Goal: Task Accomplishment & Management: Manage account settings

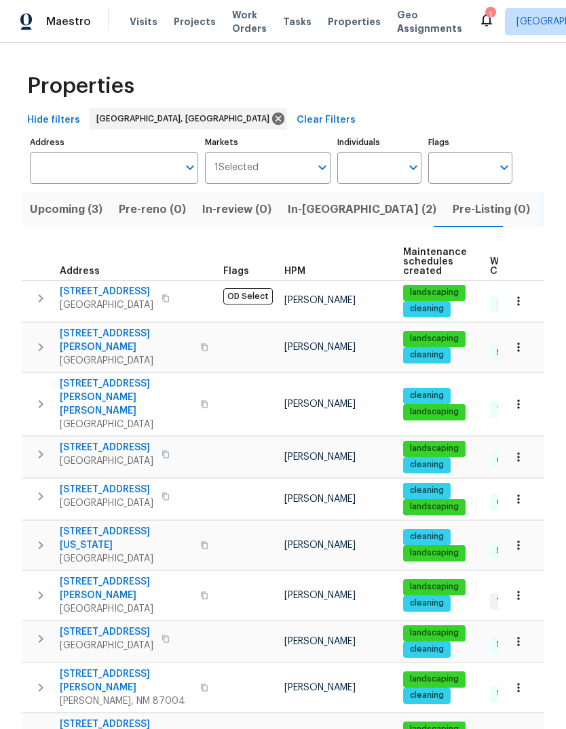
scroll to position [-1, 0]
click at [328, 25] on span "Properties" at bounding box center [354, 22] width 53 height 14
click at [306, 213] on span "In-reno (2)" at bounding box center [361, 209] width 148 height 19
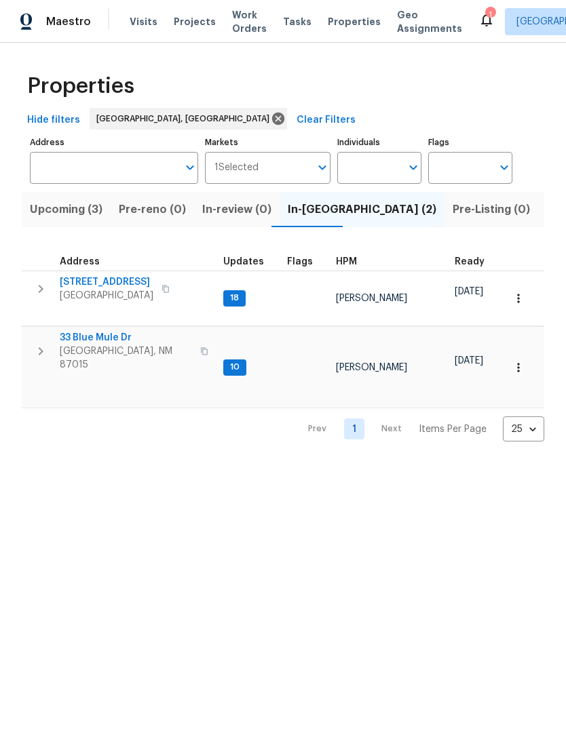
click at [111, 285] on span "802 Pinetree Rd SE" at bounding box center [107, 282] width 94 height 14
click at [100, 331] on span "33 Blue Mule Dr" at bounding box center [126, 338] width 132 height 14
click at [88, 331] on span "33 Blue Mule Dr" at bounding box center [126, 338] width 132 height 14
click at [106, 278] on span "802 Pinetree Rd SE" at bounding box center [107, 282] width 94 height 14
click at [92, 279] on span "802 Pinetree Rd SE" at bounding box center [107, 282] width 94 height 14
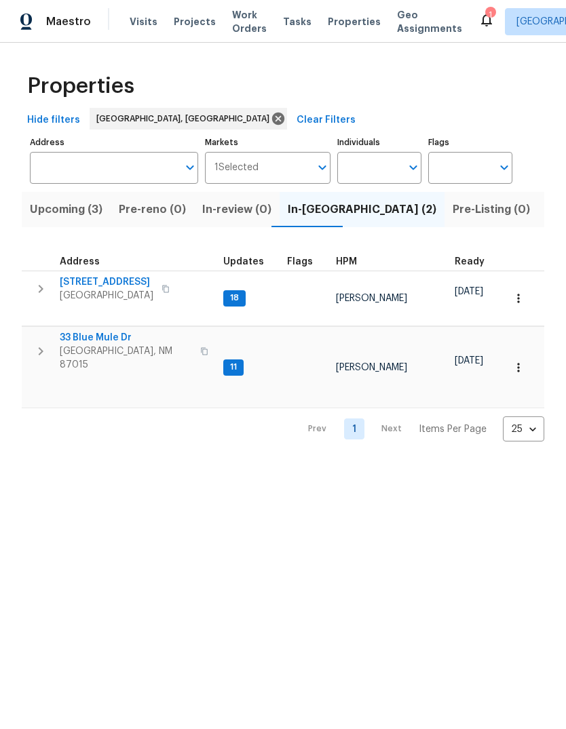
click at [481, 24] on icon at bounding box center [486, 21] width 11 height 14
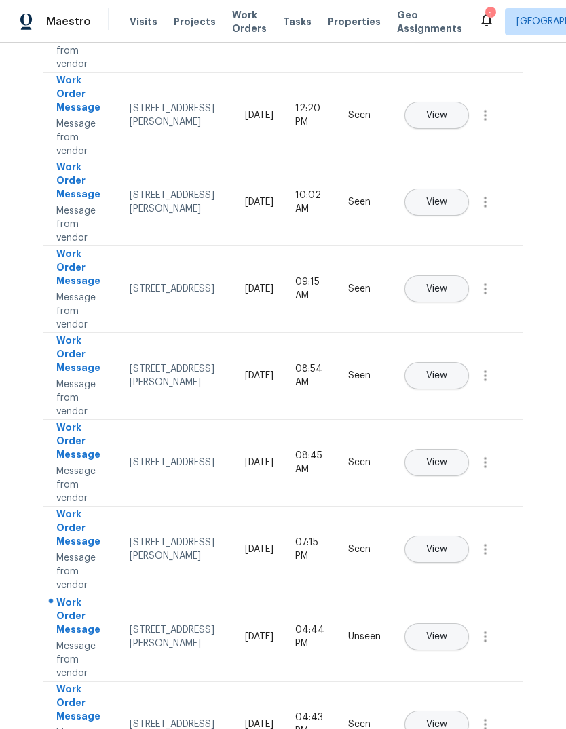
scroll to position [276, 0]
click at [469, 631] on button "View" at bounding box center [436, 637] width 64 height 27
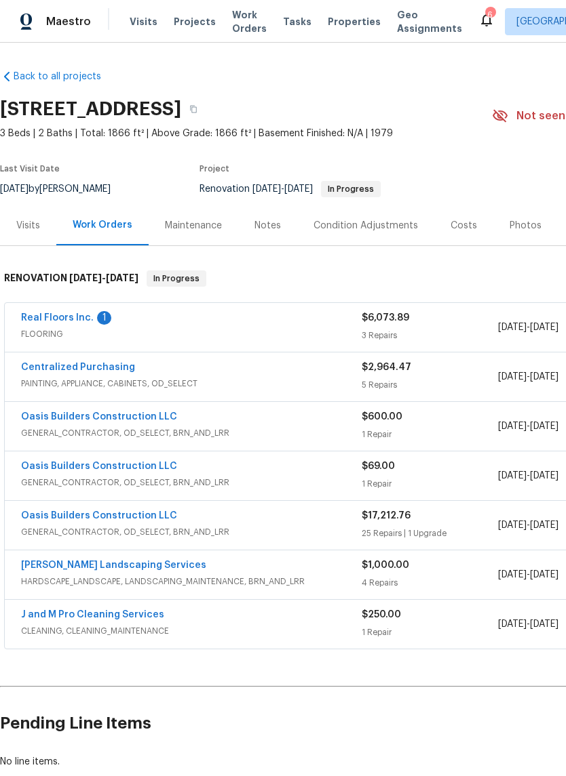
click at [65, 318] on link "Real Floors Inc." at bounding box center [57, 317] width 73 height 9
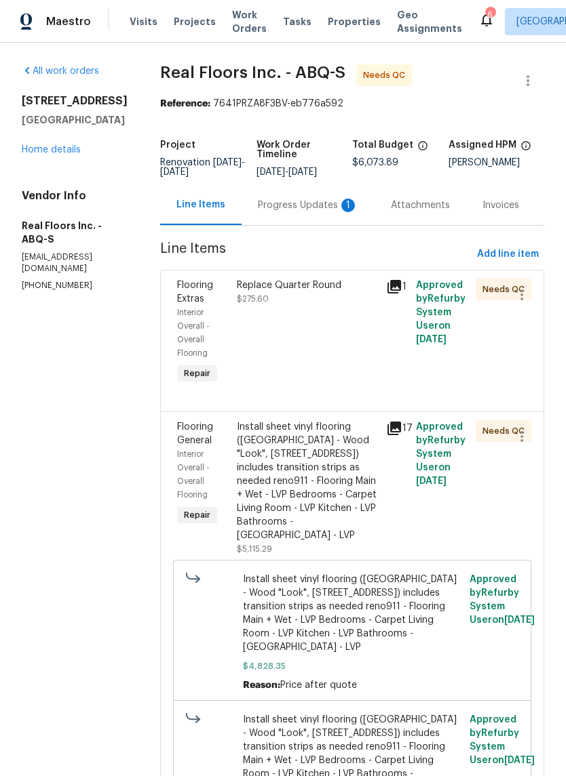
click at [313, 201] on div "Progress Updates 1" at bounding box center [308, 206] width 100 height 14
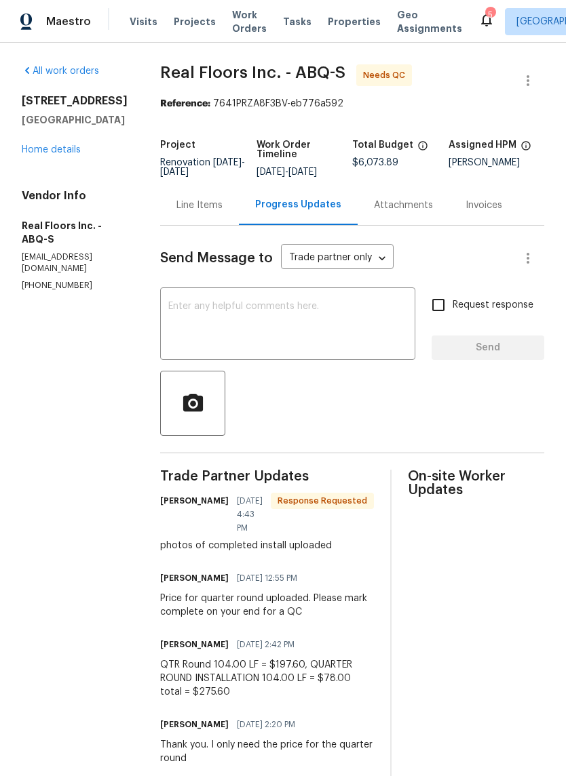
click at [207, 201] on div "Line Items" at bounding box center [199, 206] width 46 height 14
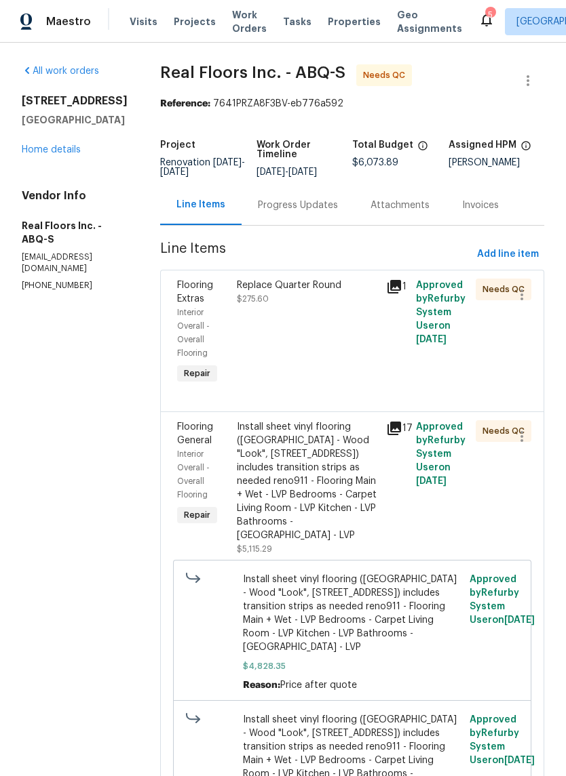
click at [313, 348] on div "Replace Quarter Round $275.60" at bounding box center [307, 333] width 149 height 117
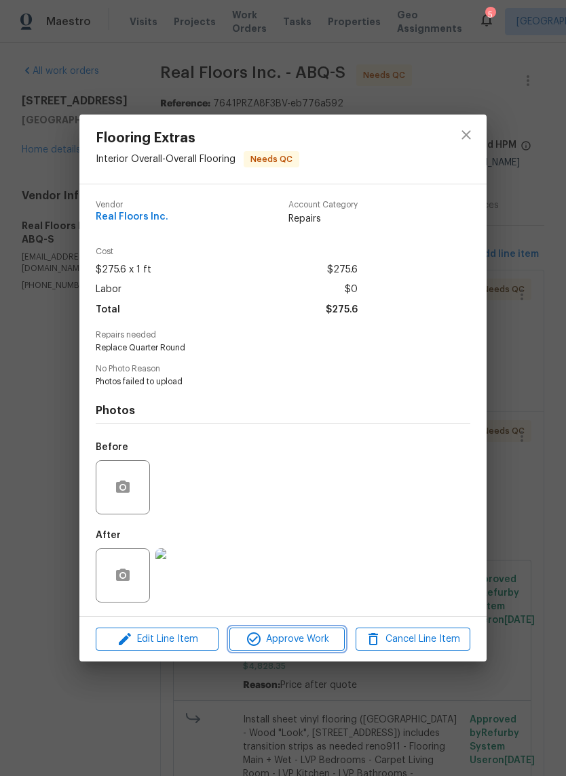
click at [295, 641] on span "Approve Work" at bounding box center [286, 639] width 106 height 17
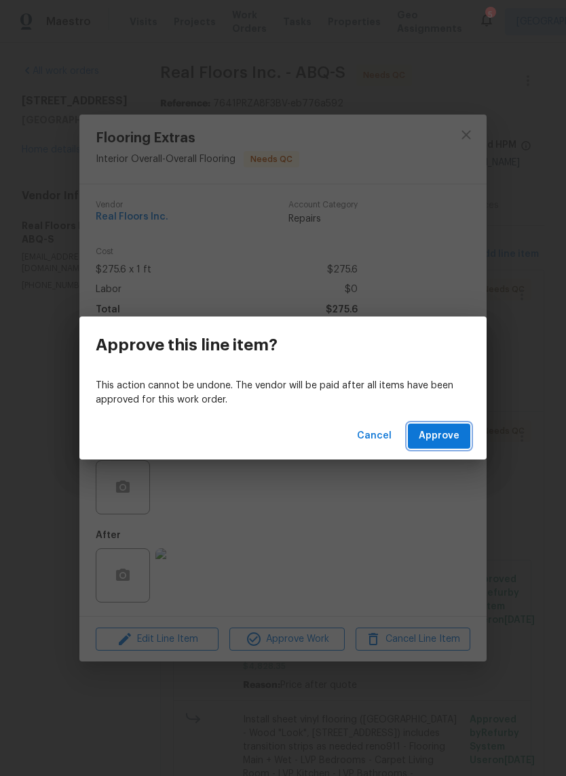
click at [439, 443] on span "Approve" at bounding box center [438, 436] width 41 height 17
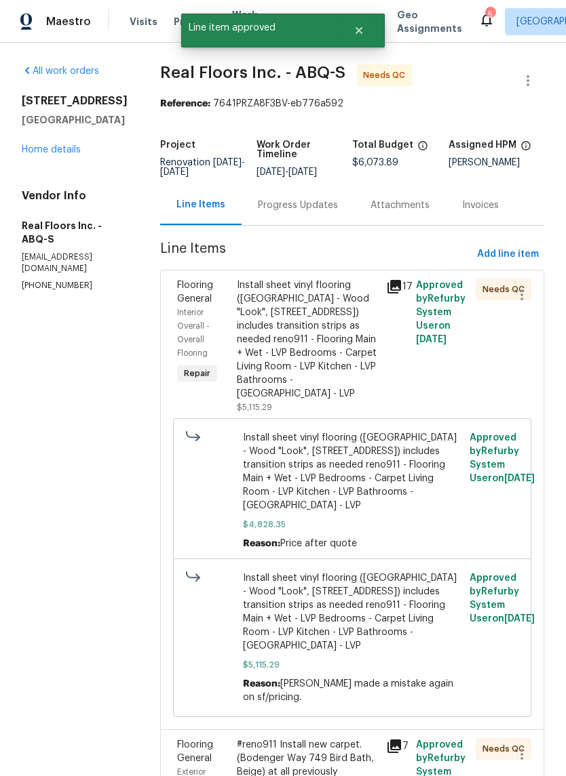
click at [327, 336] on div "Install sheet vinyl flooring (Sugar Valley - Wood "Look", 565 Beacon Hill) incl…" at bounding box center [307, 340] width 141 height 122
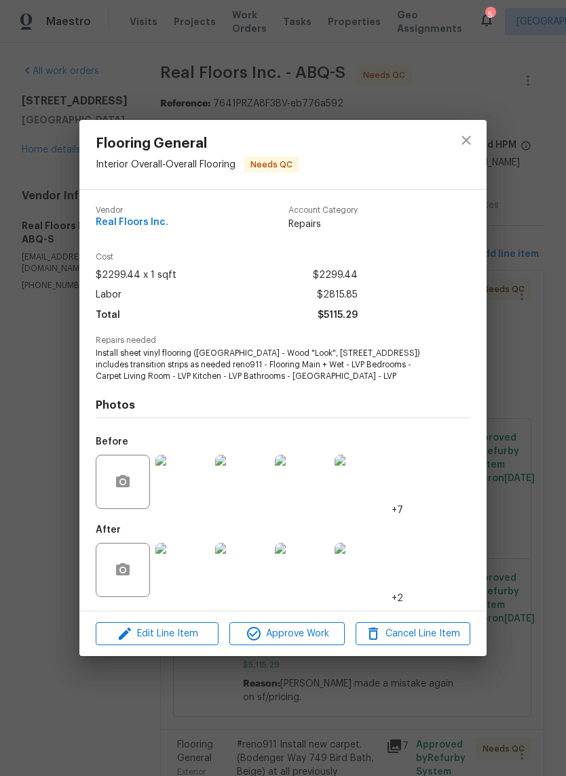
click at [287, 633] on span "Approve Work" at bounding box center [286, 634] width 106 height 17
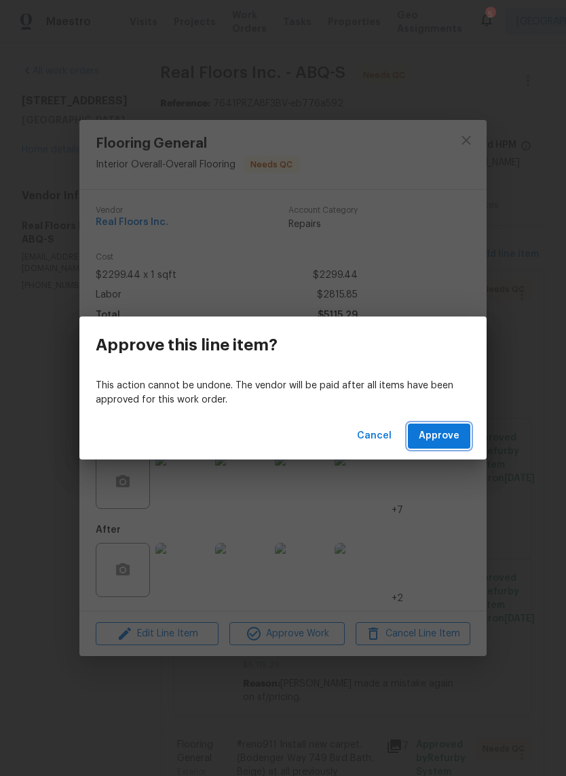
click at [441, 431] on span "Approve" at bounding box center [438, 436] width 41 height 17
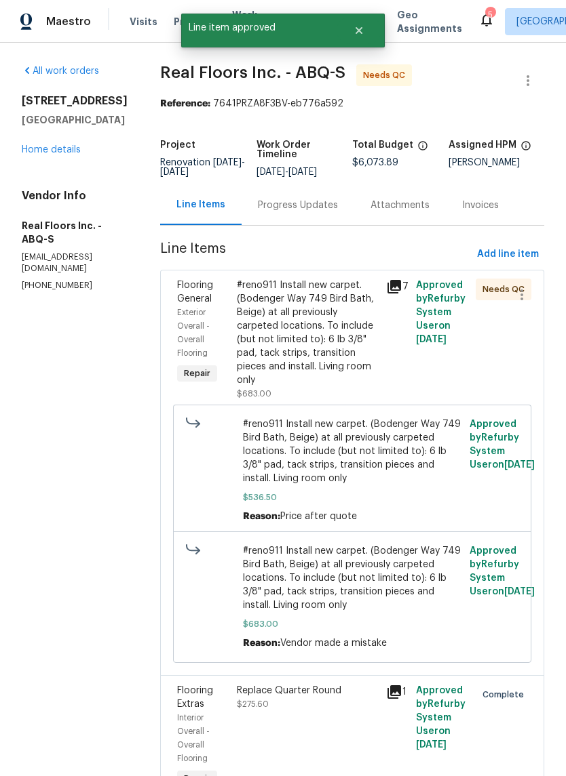
click at [349, 338] on div "#reno911 Install new carpet. (Bodenger Way 749 Bird Bath, Beige) at all previou…" at bounding box center [307, 333] width 141 height 108
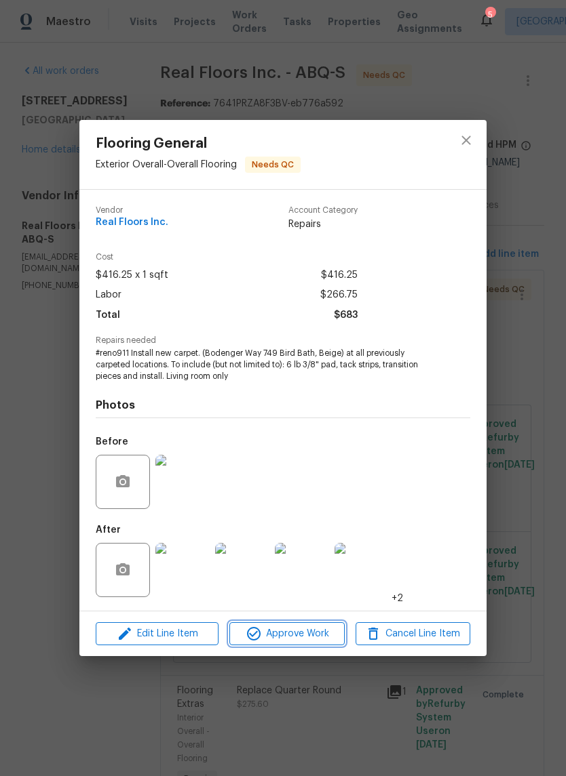
click at [290, 633] on span "Approve Work" at bounding box center [286, 634] width 106 height 17
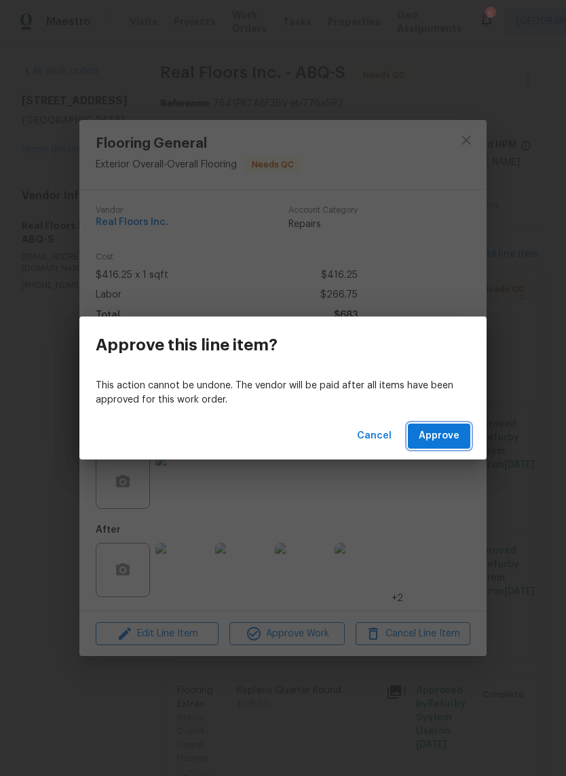
click at [437, 436] on span "Approve" at bounding box center [438, 436] width 41 height 17
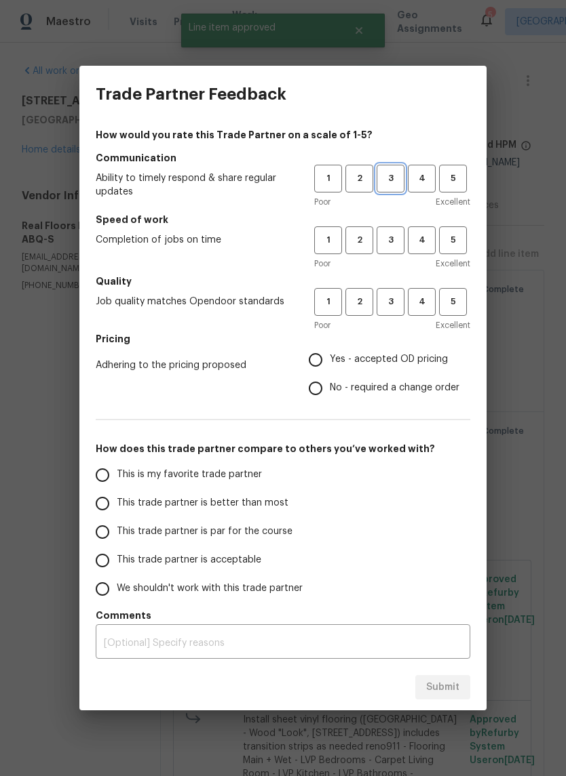
click at [389, 180] on span "3" at bounding box center [390, 179] width 25 height 16
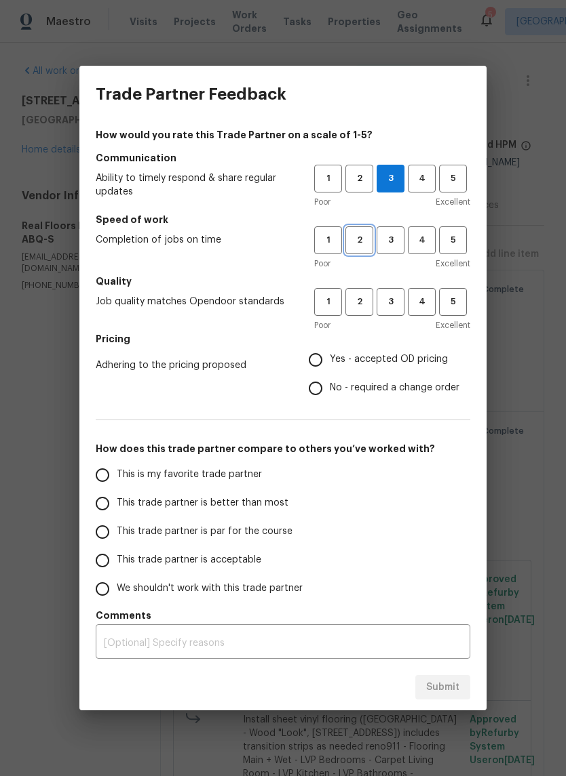
click at [355, 237] on span "2" at bounding box center [358, 241] width 25 height 16
click at [321, 239] on span "1" at bounding box center [327, 241] width 25 height 16
click at [353, 296] on span "2" at bounding box center [358, 302] width 25 height 16
click at [313, 357] on input "Yes - accepted OD pricing" at bounding box center [315, 360] width 28 height 28
radio input "true"
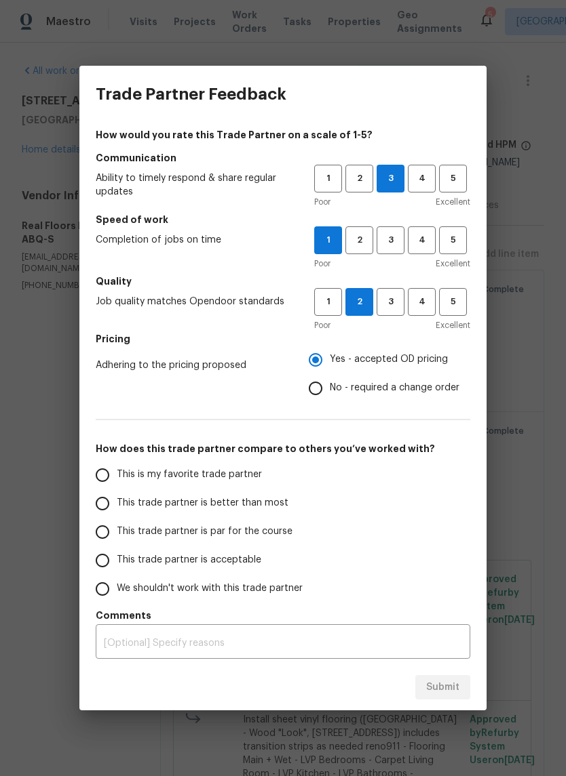
click at [104, 563] on input "This trade partner is acceptable" at bounding box center [102, 561] width 28 height 28
click at [438, 683] on span "Submit" at bounding box center [442, 687] width 33 height 17
radio input "true"
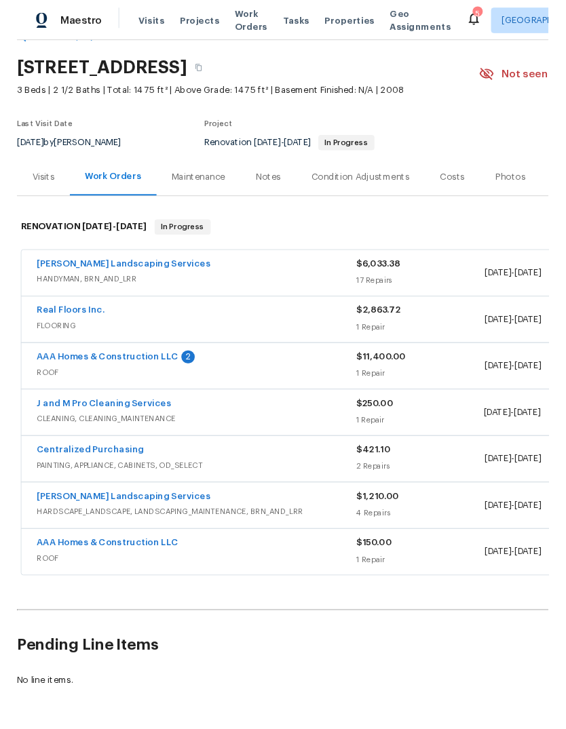
scroll to position [37, 0]
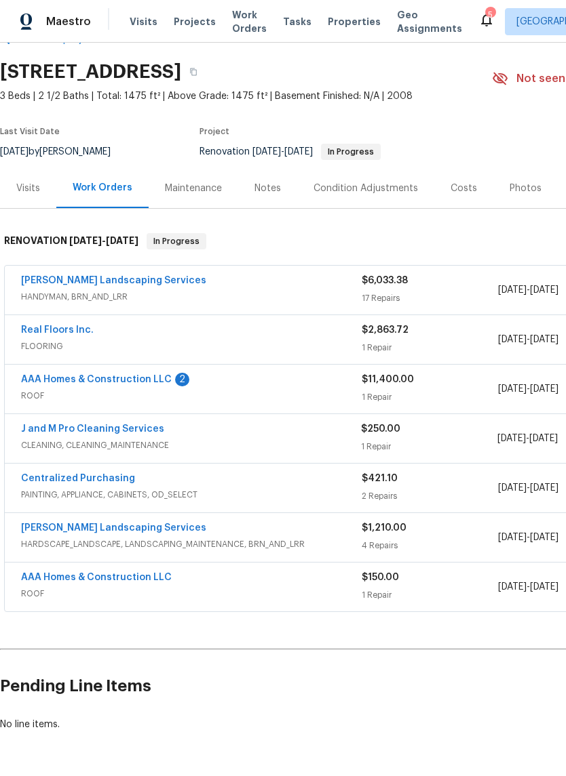
click at [44, 276] on link "[PERSON_NAME] Landscaping Services" at bounding box center [113, 280] width 185 height 9
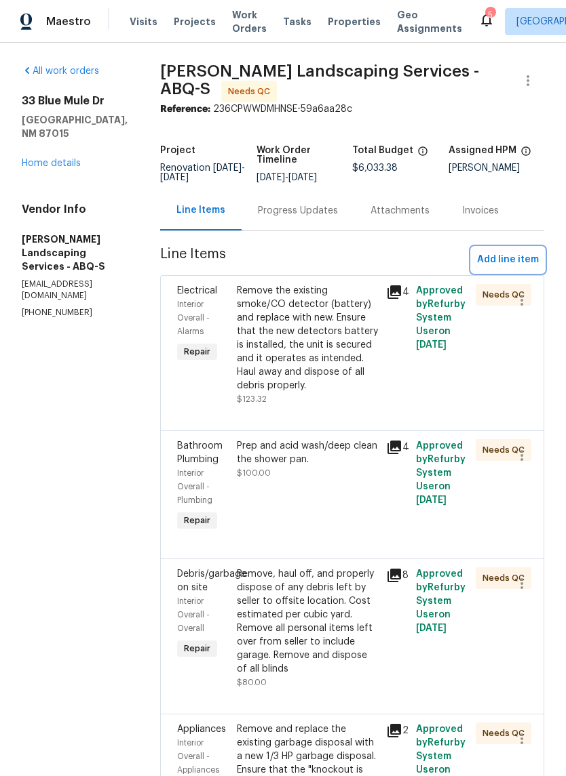
click at [513, 269] on span "Add line item" at bounding box center [508, 260] width 62 height 17
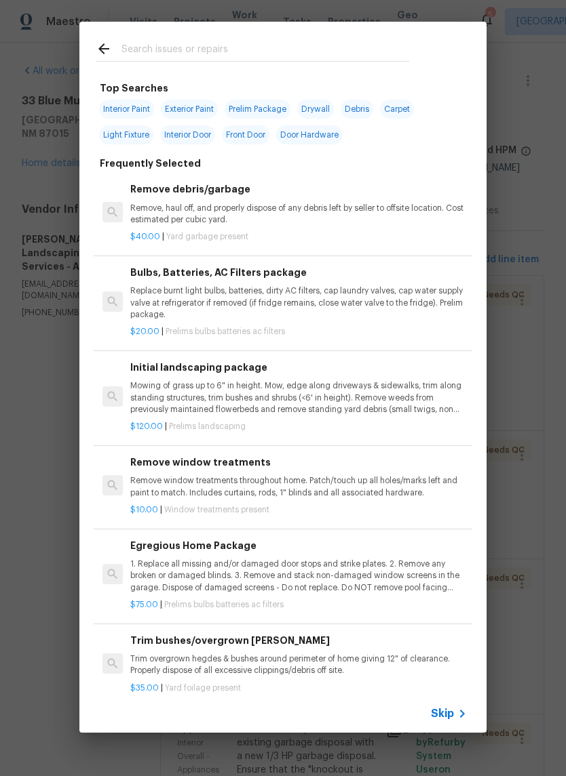
click at [144, 45] on input "text" at bounding box center [264, 51] width 287 height 20
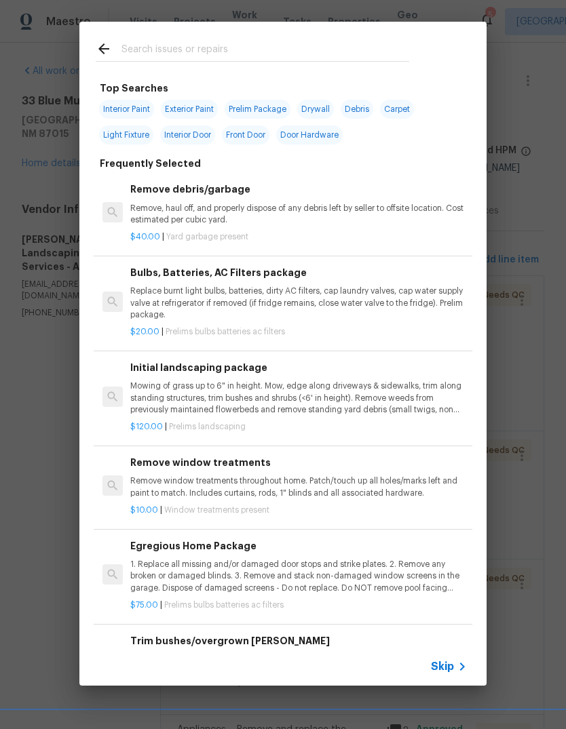
click at [100, 45] on icon at bounding box center [104, 49] width 16 height 16
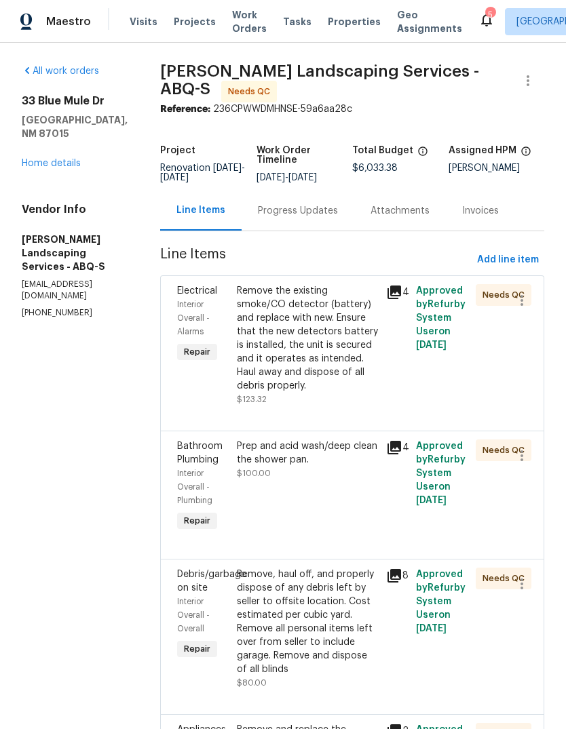
click at [58, 138] on div "33 Blue Mule Dr Edgewood, NM 87015 Home details" at bounding box center [75, 132] width 106 height 76
click at [45, 159] on link "Home details" at bounding box center [51, 163] width 59 height 9
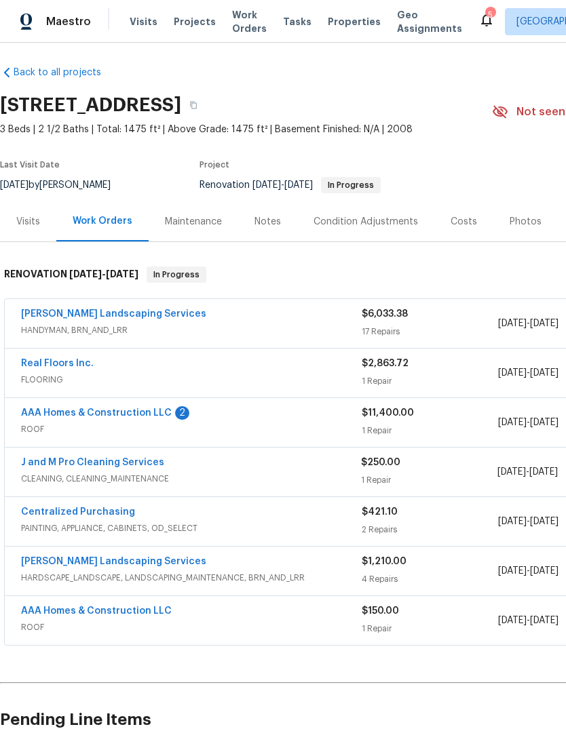
scroll to position [4, 0]
click at [85, 315] on link "[PERSON_NAME] Landscaping Services" at bounding box center [113, 313] width 185 height 9
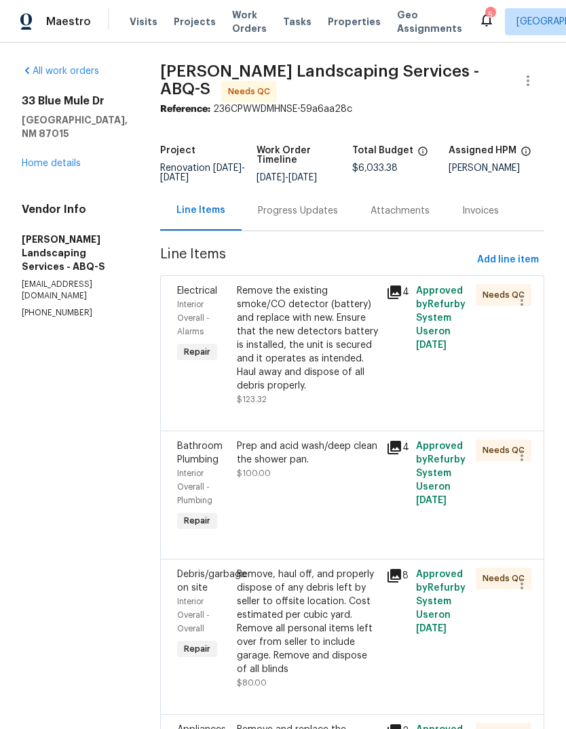
click at [346, 366] on div "Remove the existing smoke/CO detector (battery) and replace with new. Ensure th…" at bounding box center [307, 338] width 141 height 108
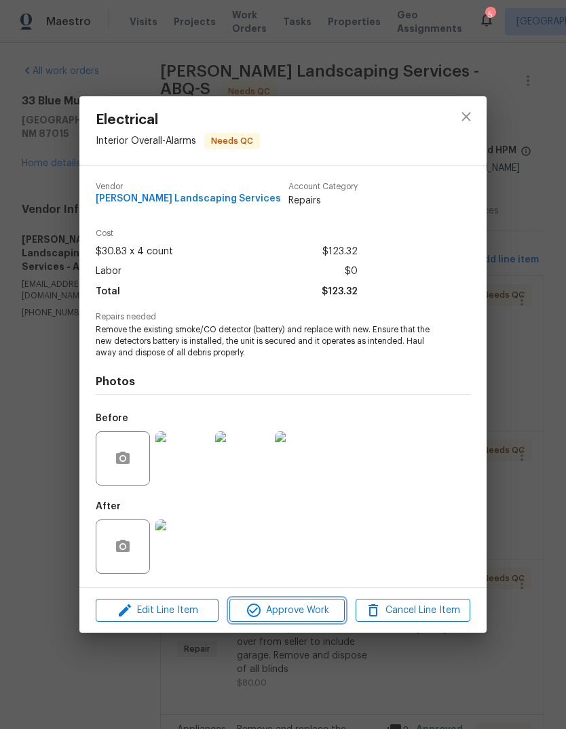
click at [294, 599] on button "Approve Work" at bounding box center [286, 611] width 115 height 24
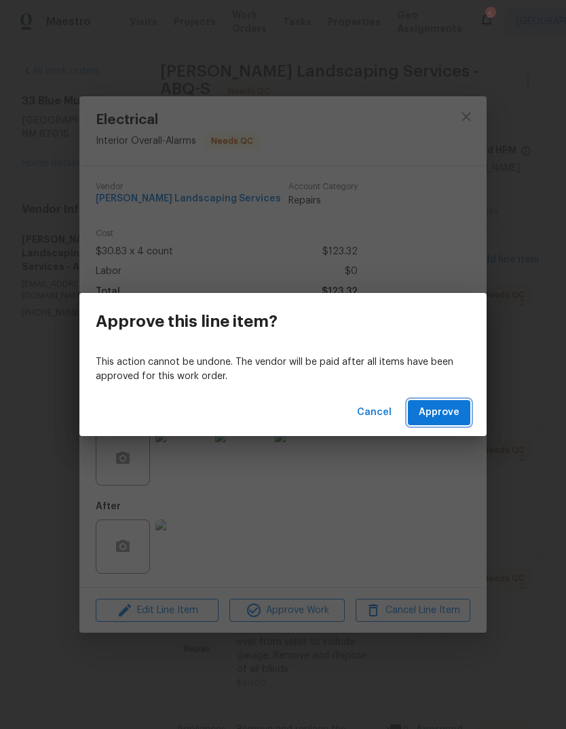
click at [433, 413] on span "Approve" at bounding box center [438, 412] width 41 height 17
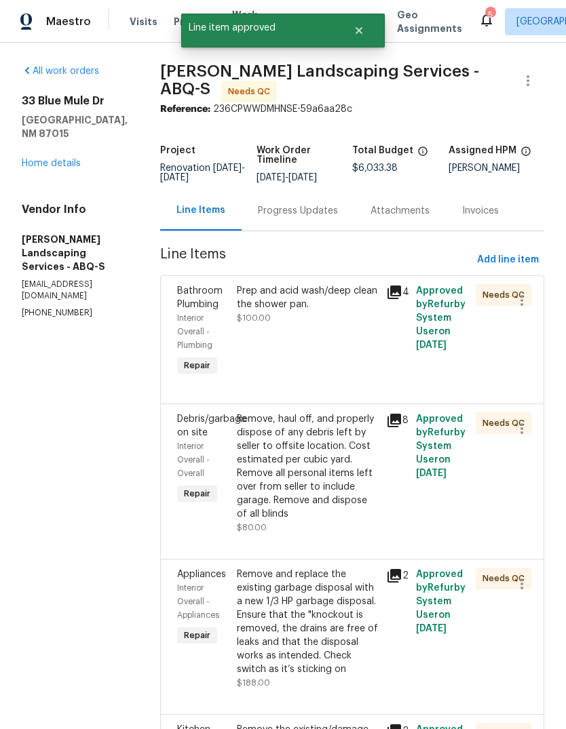
click at [354, 363] on div "Prep and acid wash/deep clean the shower pan. $100.00" at bounding box center [307, 331] width 149 height 103
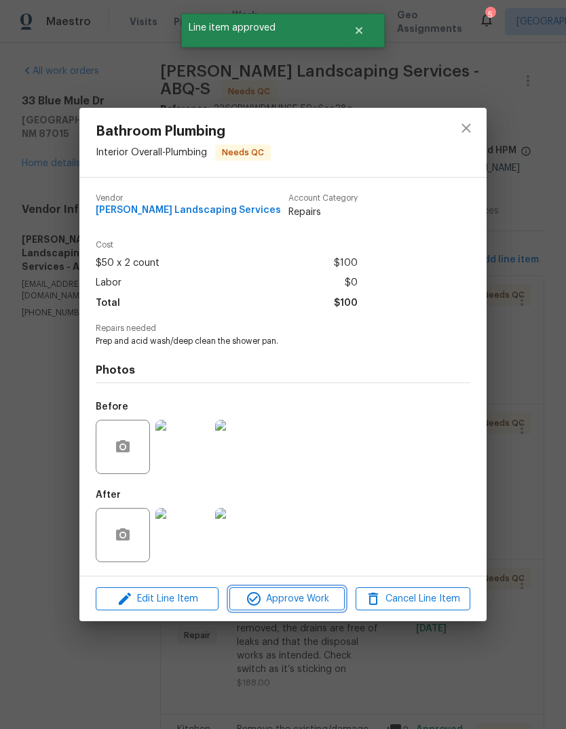
click at [305, 592] on span "Approve Work" at bounding box center [286, 599] width 106 height 17
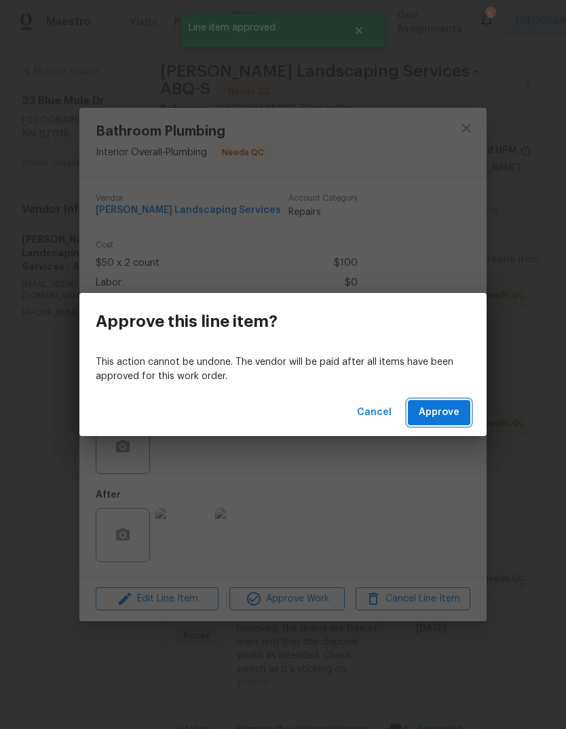
click at [439, 416] on span "Approve" at bounding box center [438, 412] width 41 height 17
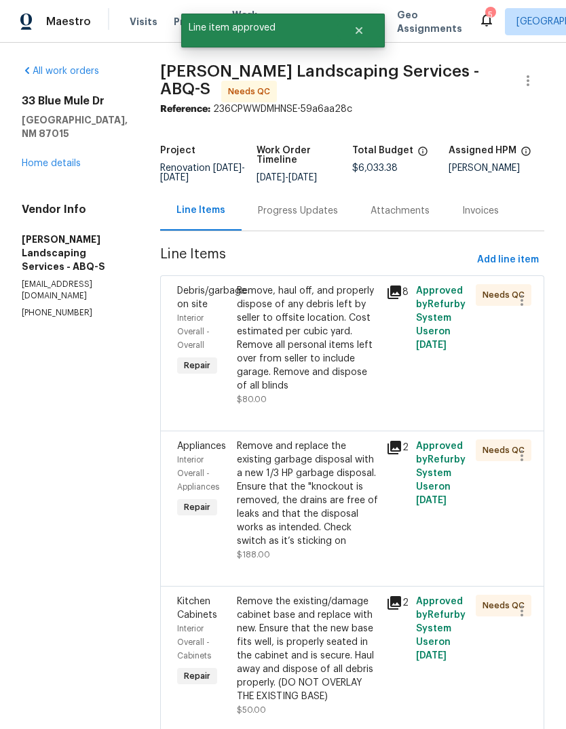
click at [331, 378] on div "Remove, haul off, and properly dispose of any debris left by seller to offsite …" at bounding box center [307, 338] width 141 height 108
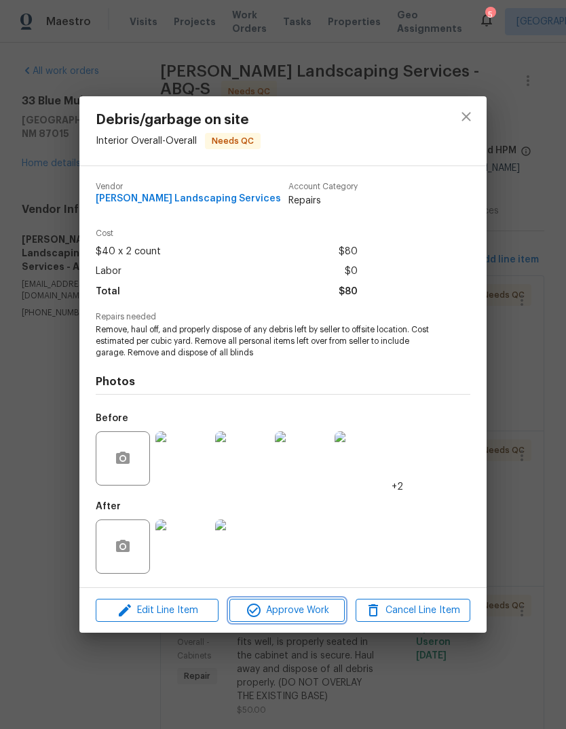
click at [294, 599] on button "Approve Work" at bounding box center [286, 611] width 115 height 24
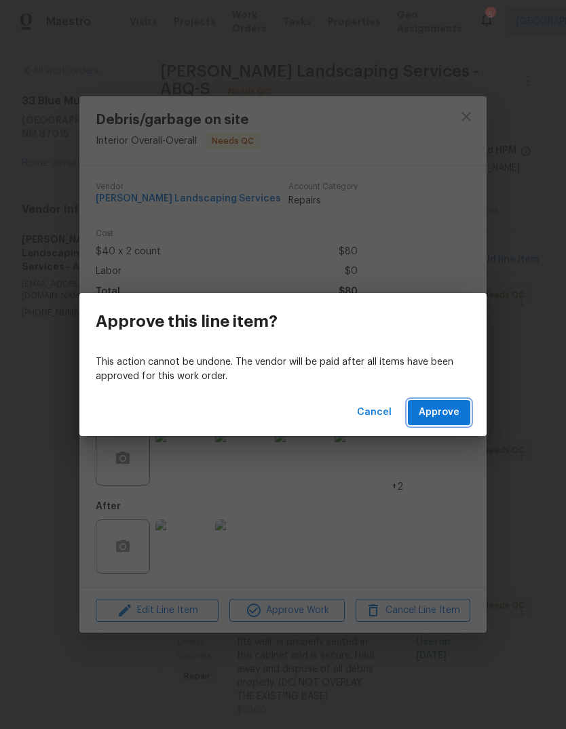
click at [436, 413] on span "Approve" at bounding box center [438, 412] width 41 height 17
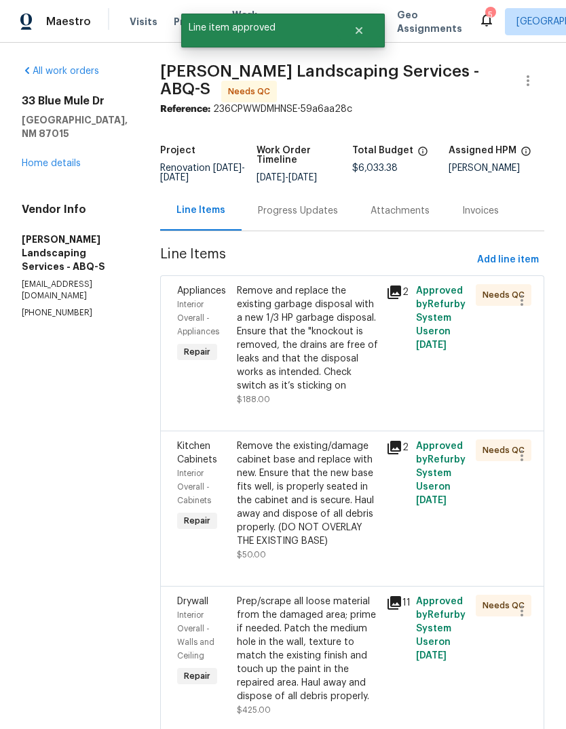
click at [344, 374] on div "Remove and replace the existing garbage disposal with a new 1/3 HP garbage disp…" at bounding box center [307, 338] width 141 height 108
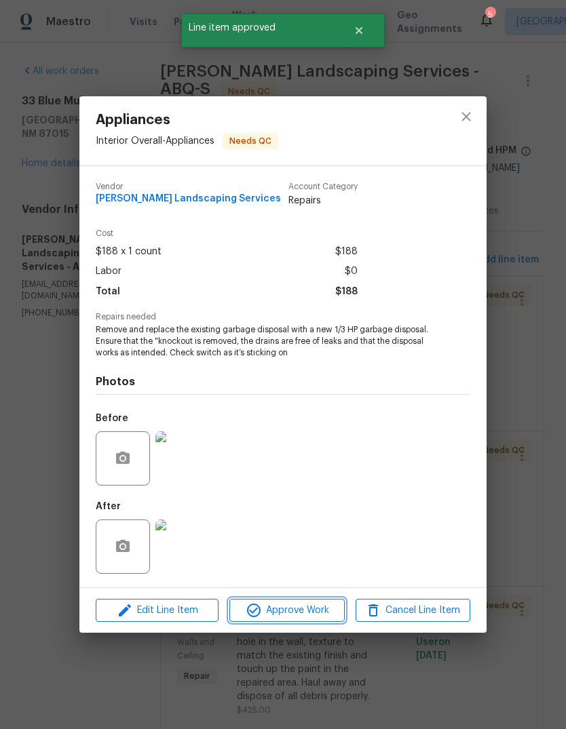
click at [277, 607] on span "Approve Work" at bounding box center [286, 610] width 106 height 17
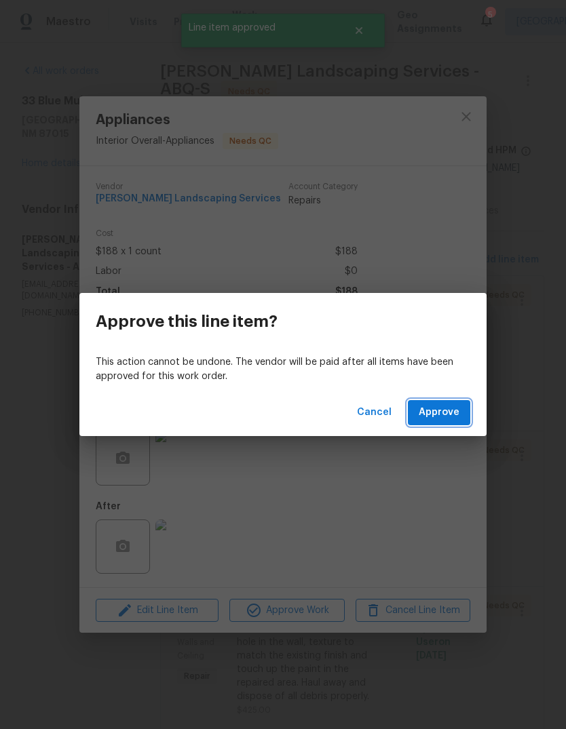
click at [441, 421] on button "Approve" at bounding box center [439, 412] width 62 height 25
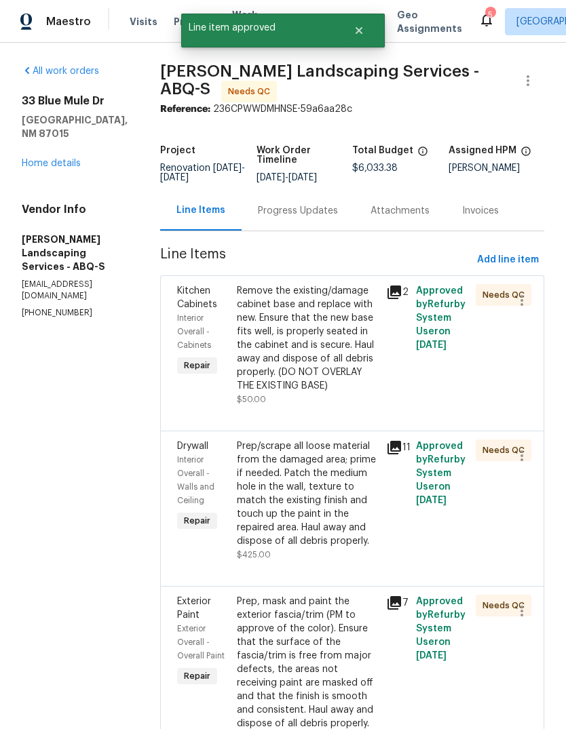
click at [337, 375] on div "Remove the existing/damage cabinet base and replace with new. Ensure that the n…" at bounding box center [307, 338] width 141 height 108
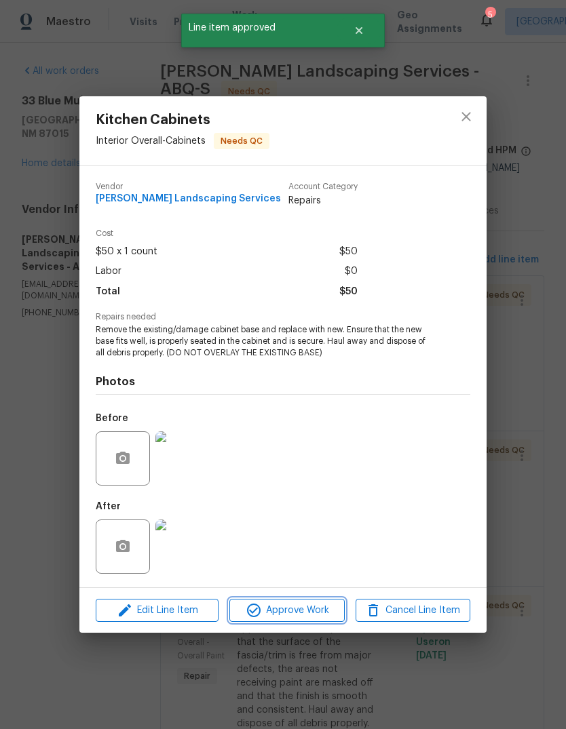
click at [296, 609] on span "Approve Work" at bounding box center [286, 610] width 106 height 17
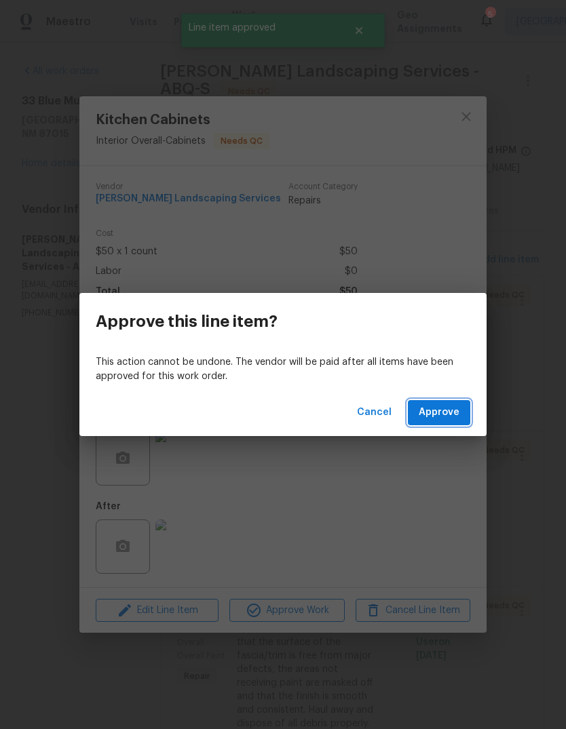
click at [445, 414] on span "Approve" at bounding box center [438, 412] width 41 height 17
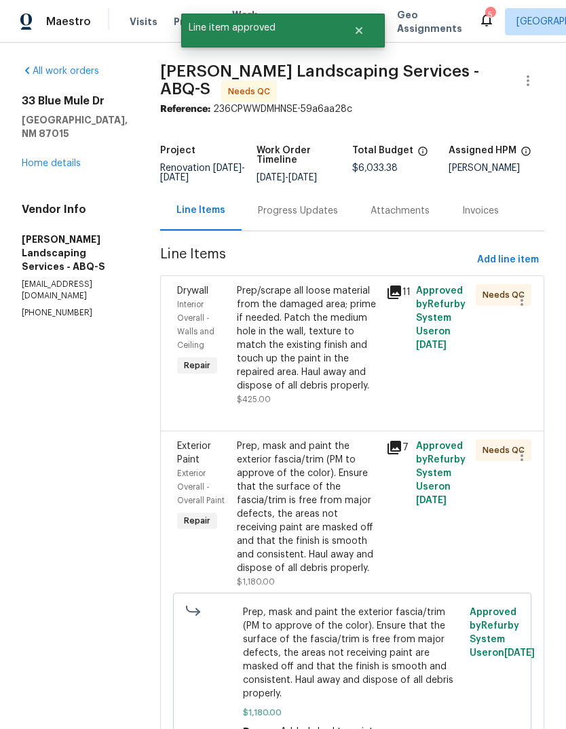
click at [356, 392] on div "Prep/scrape all loose material from the damaged area; prime if needed. Patch th…" at bounding box center [307, 338] width 141 height 108
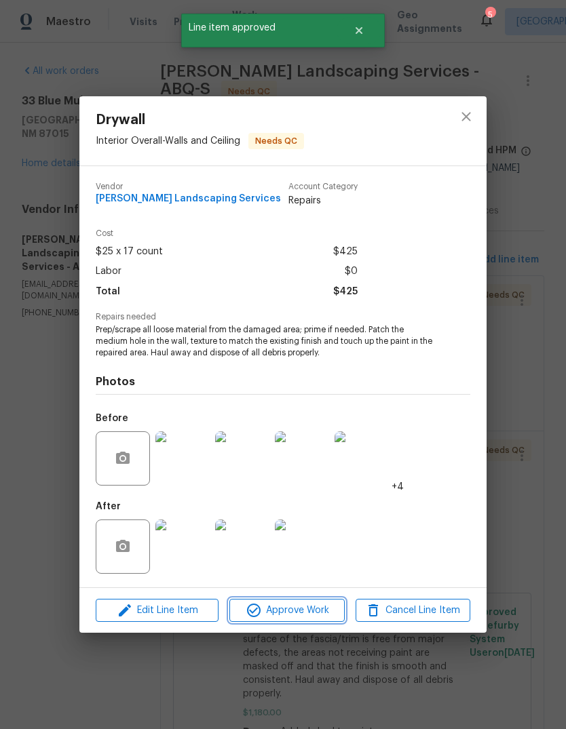
click at [300, 610] on span "Approve Work" at bounding box center [286, 610] width 106 height 17
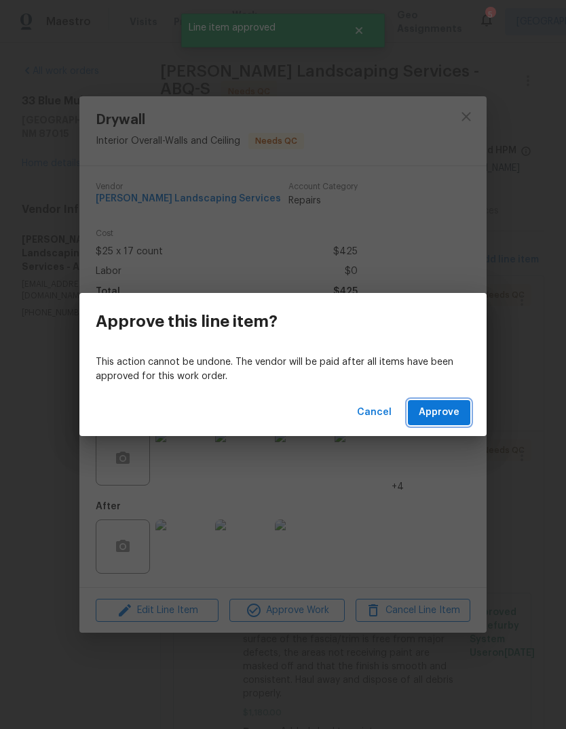
click at [439, 413] on span "Approve" at bounding box center [438, 412] width 41 height 17
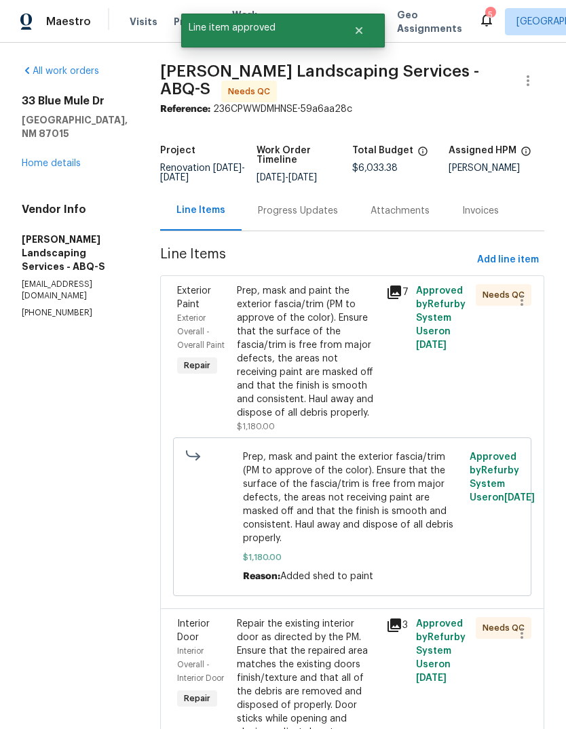
click at [345, 380] on div "Prep, mask and paint the exterior fascia/trim (PM to approve of the color). Ens…" at bounding box center [307, 352] width 141 height 136
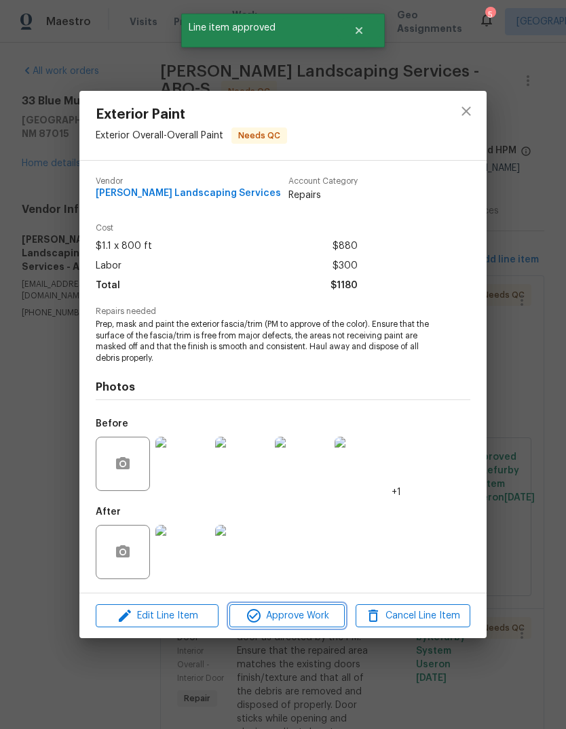
click at [309, 608] on button "Approve Work" at bounding box center [286, 616] width 115 height 24
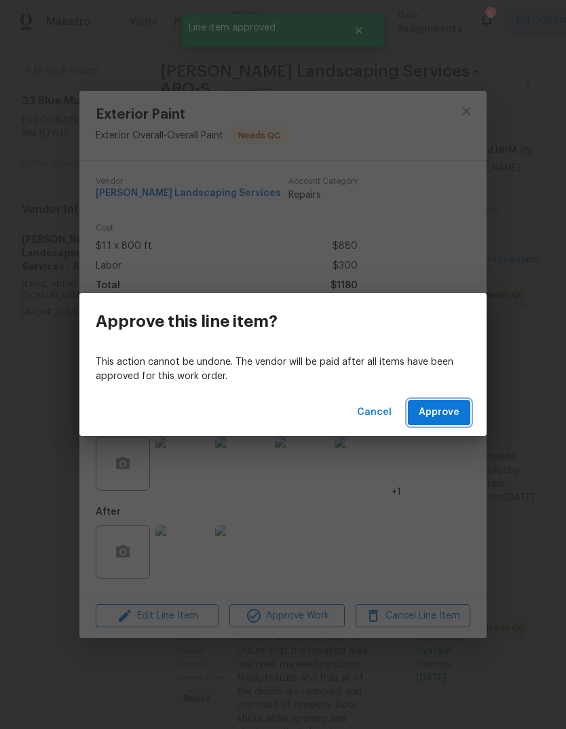
click at [448, 412] on span "Approve" at bounding box center [438, 412] width 41 height 17
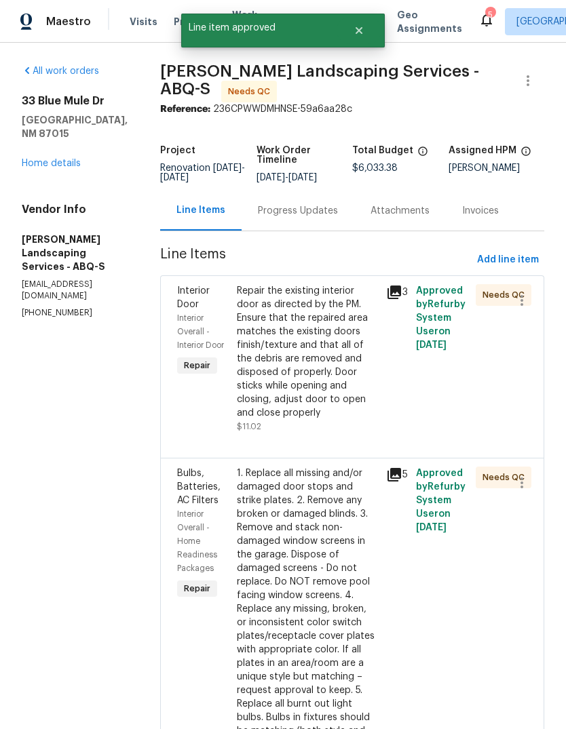
click at [356, 390] on div "Repair the existing interior door as directed by the PM. Ensure that the repair…" at bounding box center [307, 352] width 141 height 136
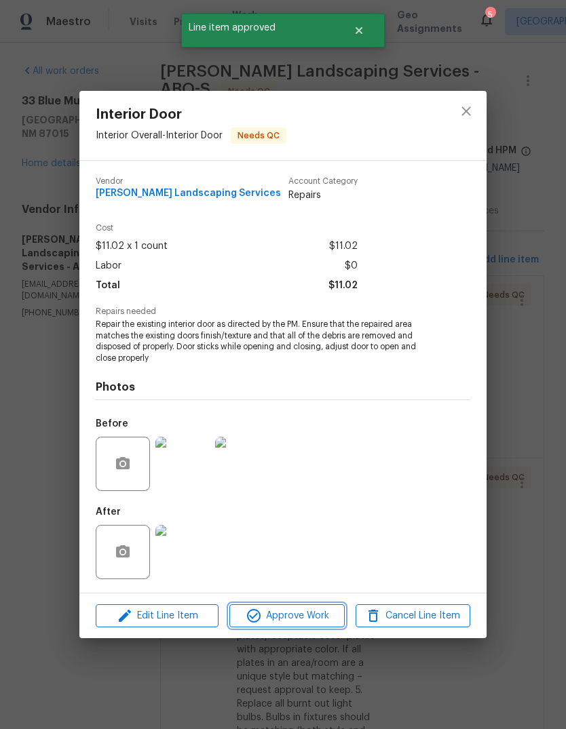
click at [303, 612] on span "Approve Work" at bounding box center [286, 616] width 106 height 17
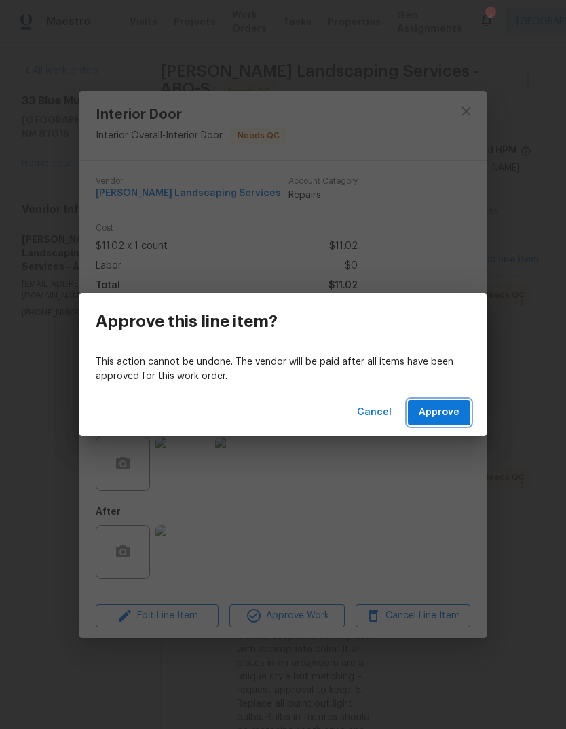
click at [447, 412] on span "Approve" at bounding box center [438, 412] width 41 height 17
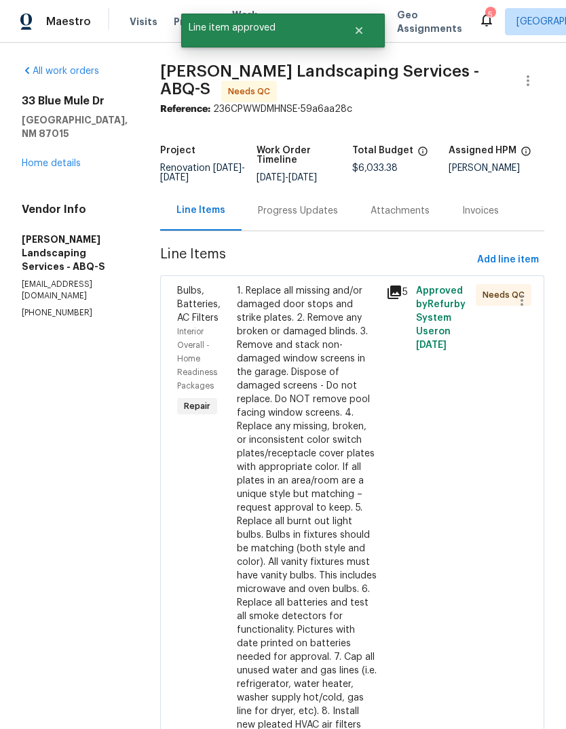
click at [322, 484] on div "1. Replace all missing and/or damaged door stops and strike plates. 2. Remove a…" at bounding box center [307, 508] width 141 height 448
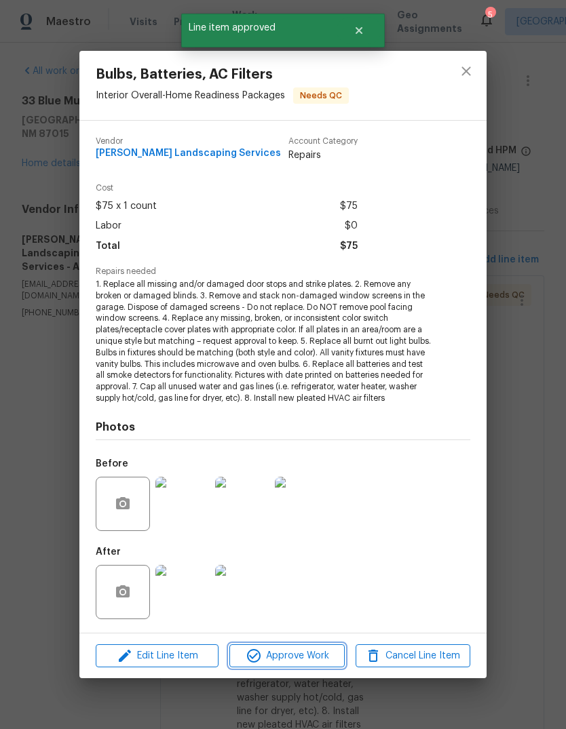
click at [300, 648] on span "Approve Work" at bounding box center [286, 656] width 106 height 17
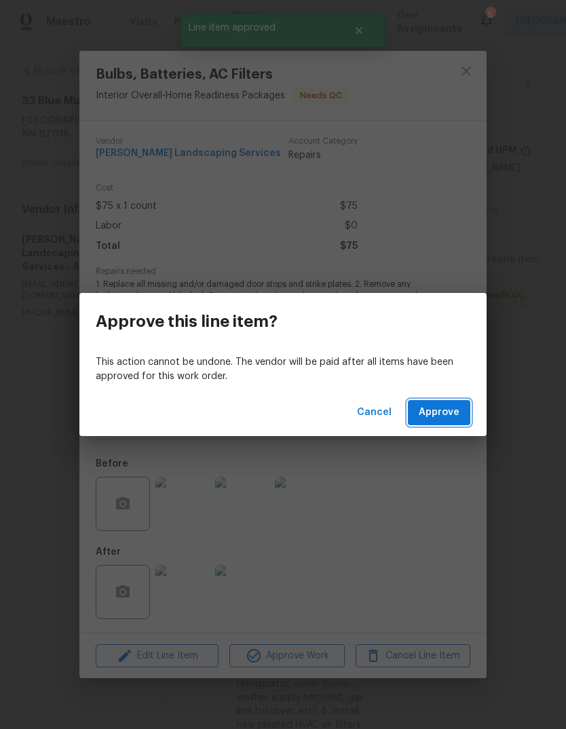
click at [442, 418] on span "Approve" at bounding box center [438, 412] width 41 height 17
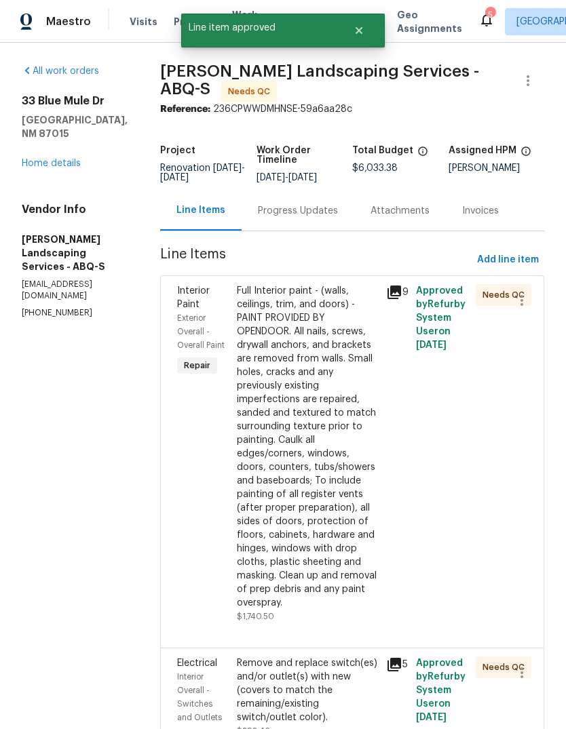
click at [340, 496] on div "Full Interior paint - (walls, ceilings, trim, and doors) - PAINT PROVIDED BY OP…" at bounding box center [307, 446] width 141 height 325
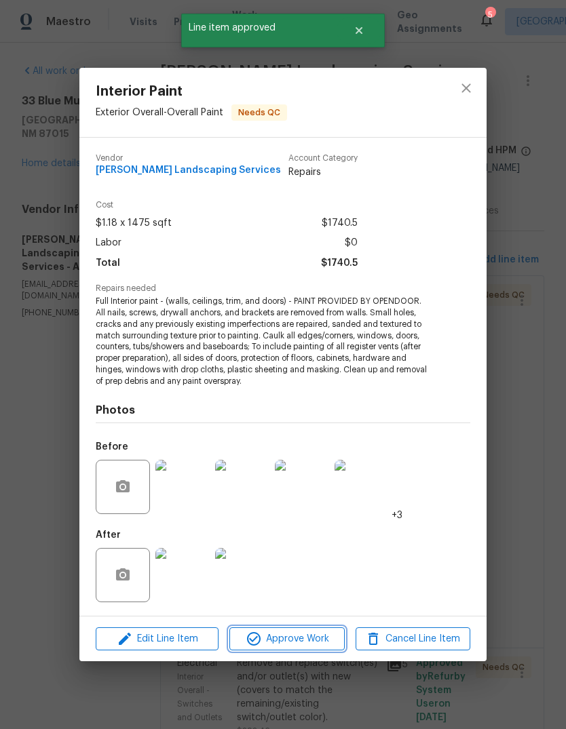
click at [297, 633] on span "Approve Work" at bounding box center [286, 639] width 106 height 17
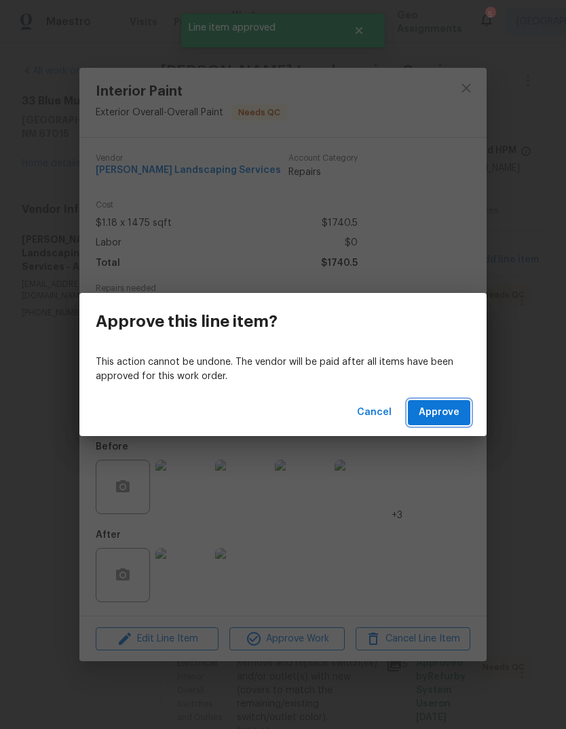
click at [443, 417] on span "Approve" at bounding box center [438, 412] width 41 height 17
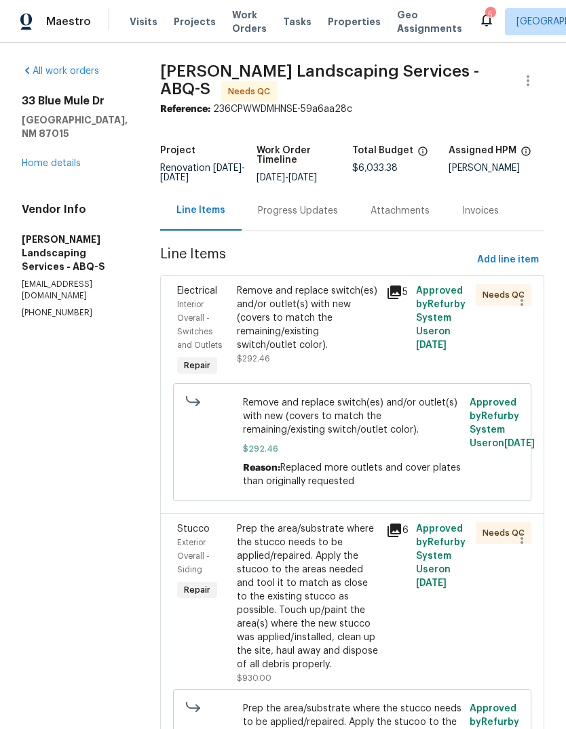
click at [313, 351] on div "Remove and replace switch(es) and/or outlet(s) with new (covers to match the re…" at bounding box center [307, 318] width 141 height 68
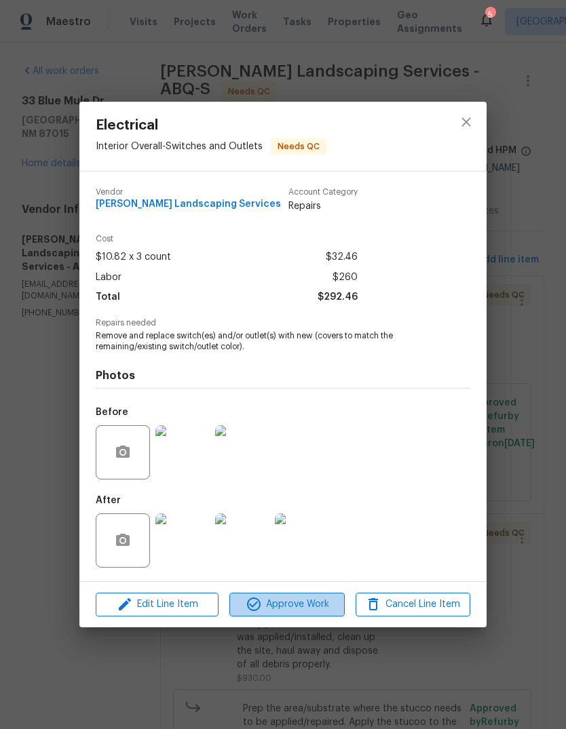
click at [288, 608] on span "Approve Work" at bounding box center [286, 604] width 106 height 17
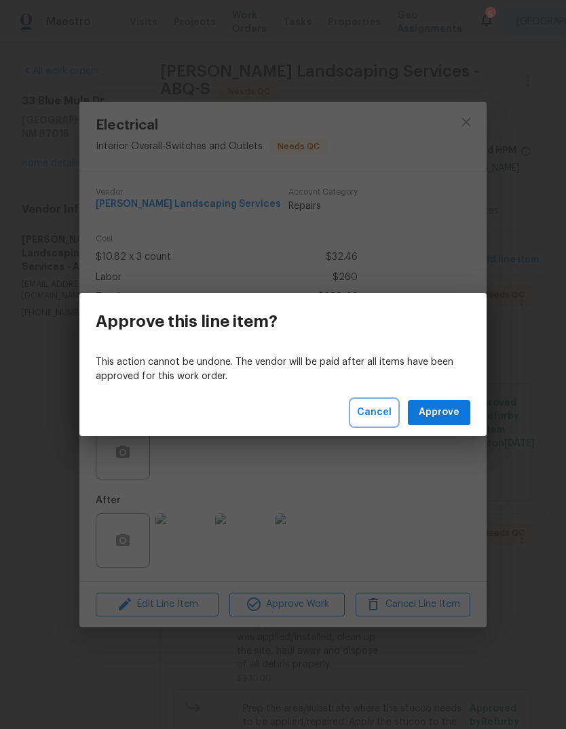
click at [372, 414] on span "Cancel" at bounding box center [374, 412] width 35 height 17
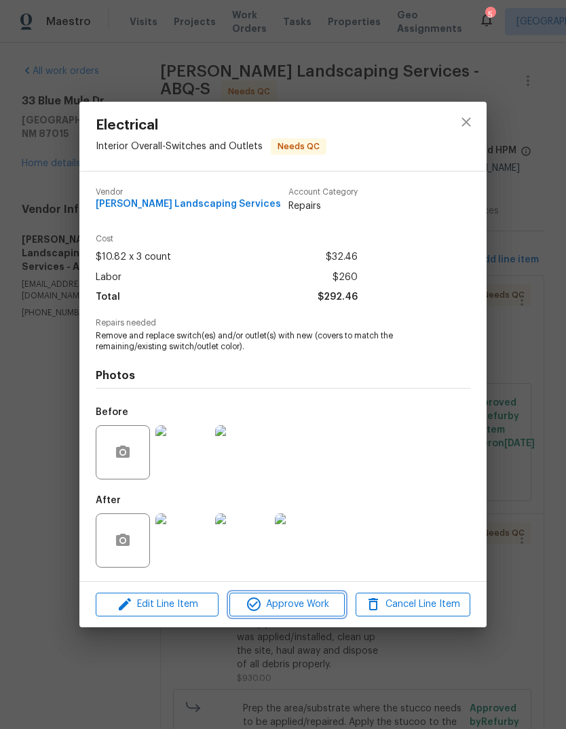
click at [271, 599] on span "Approve Work" at bounding box center [286, 604] width 106 height 17
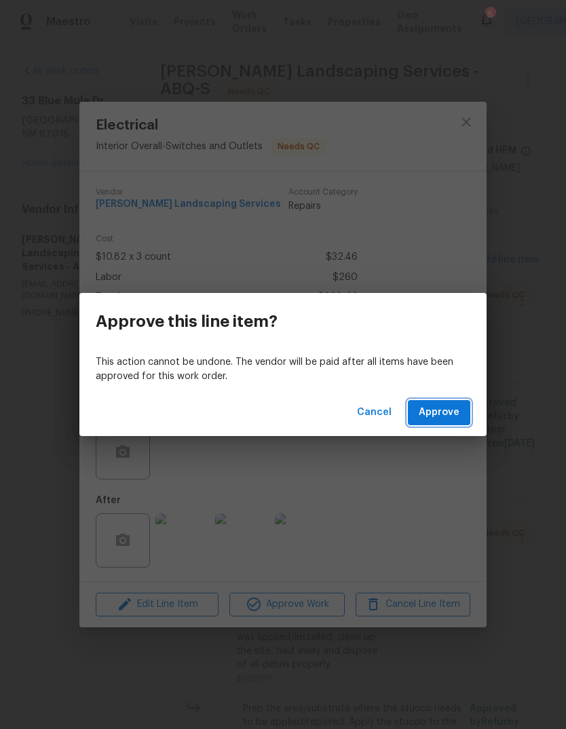
click at [426, 401] on button "Approve" at bounding box center [439, 412] width 62 height 25
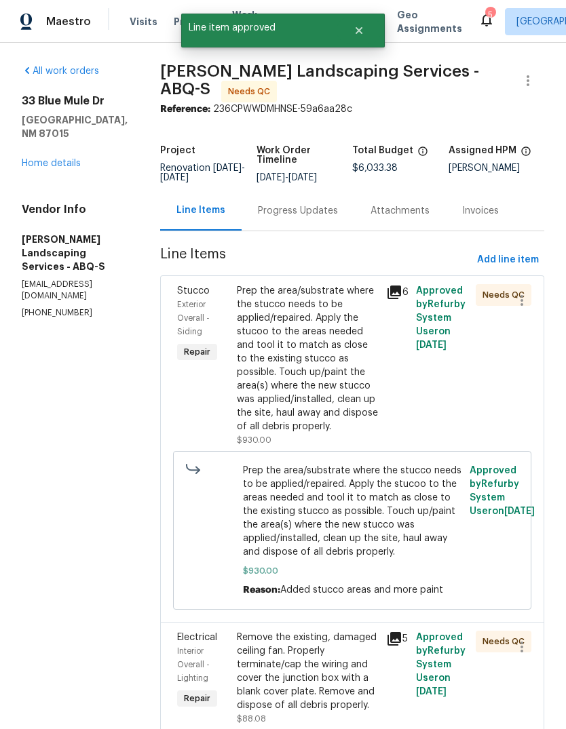
click at [284, 391] on div "Prep the area/substrate where the stucco needs to be applied/repaired. Apply th…" at bounding box center [307, 358] width 141 height 149
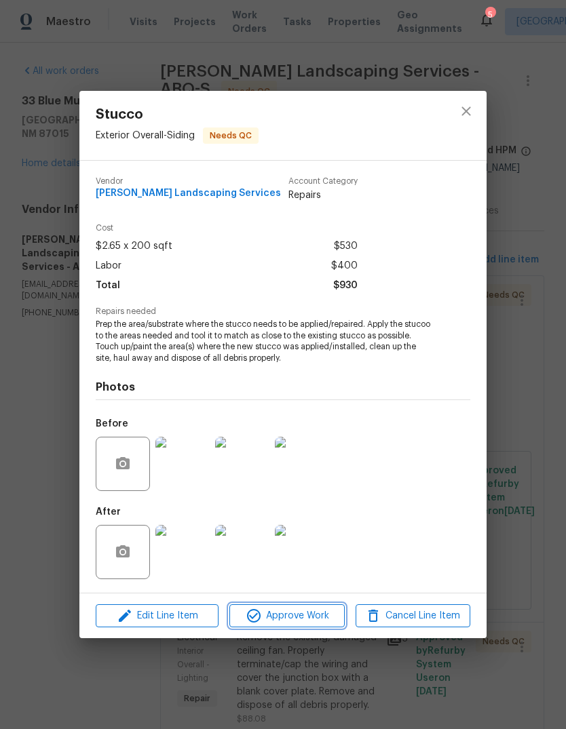
click at [273, 615] on span "Approve Work" at bounding box center [286, 616] width 106 height 17
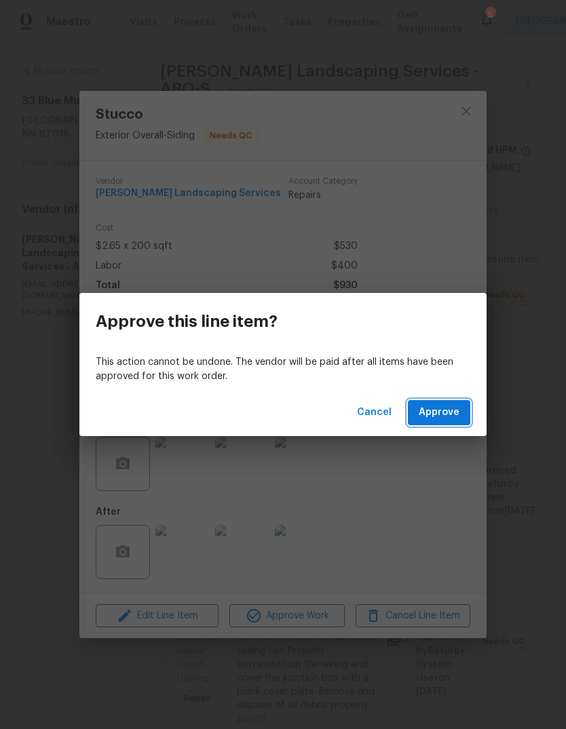
click at [445, 414] on span "Approve" at bounding box center [438, 412] width 41 height 17
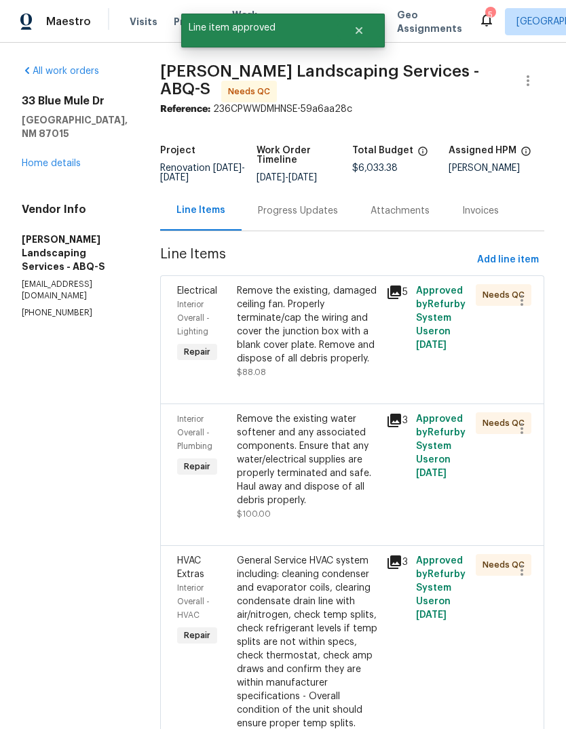
click at [301, 355] on div "Remove the existing, damaged ceiling fan. Properly terminate/cap the wiring and…" at bounding box center [307, 324] width 141 height 81
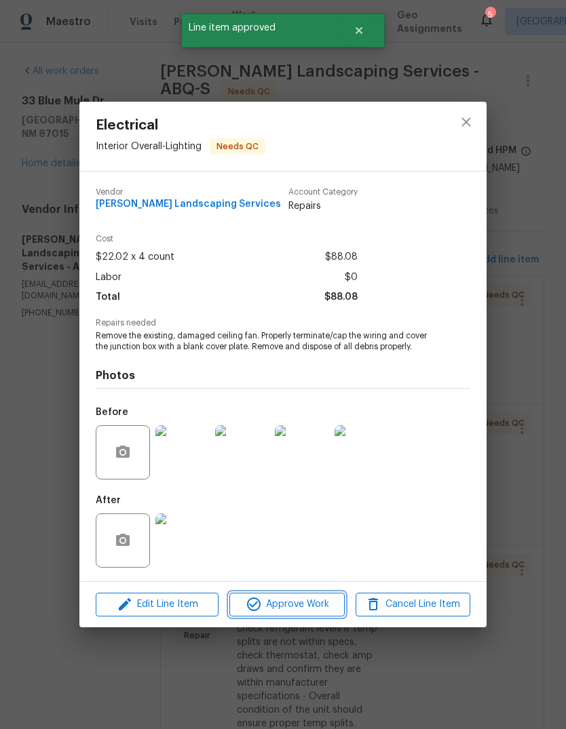
click at [283, 595] on button "Approve Work" at bounding box center [286, 605] width 115 height 24
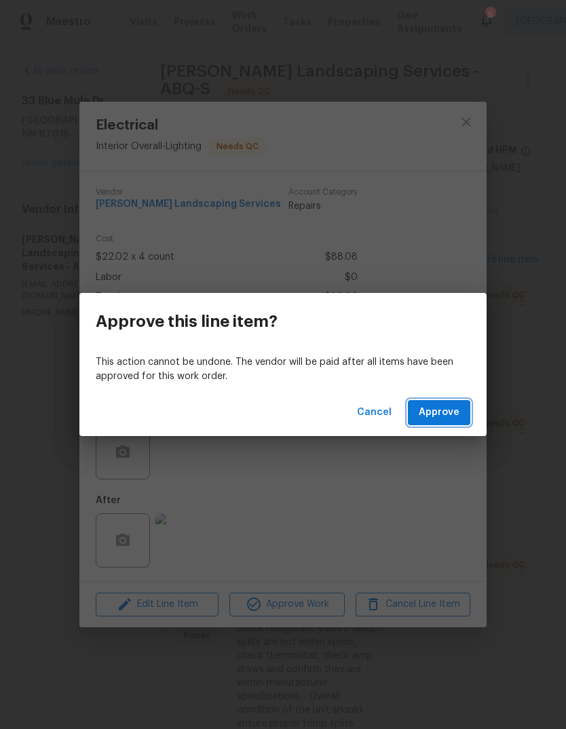
click at [433, 401] on button "Approve" at bounding box center [439, 412] width 62 height 25
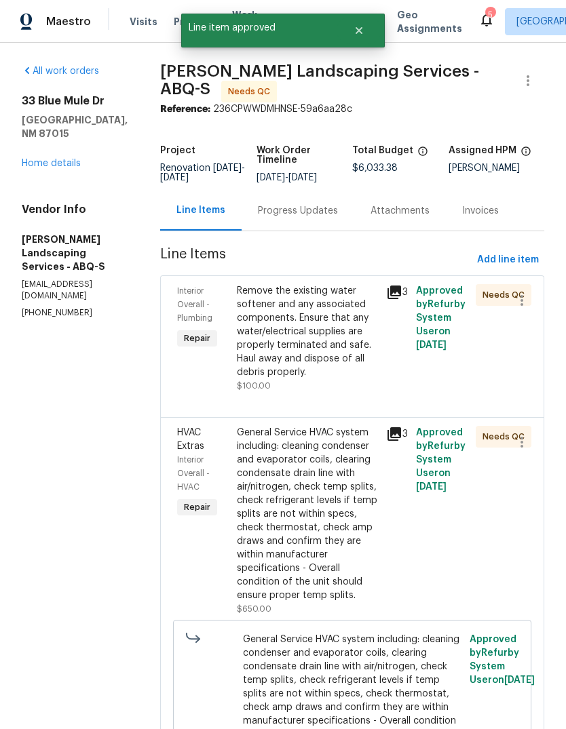
click at [301, 349] on div "Remove the existing water softener and any associated components. Ensure that a…" at bounding box center [307, 331] width 141 height 95
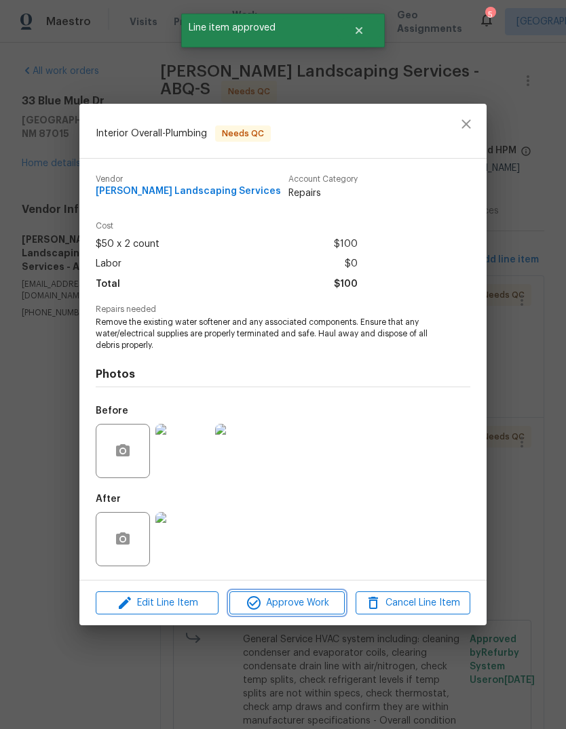
click at [281, 592] on button "Approve Work" at bounding box center [286, 603] width 115 height 24
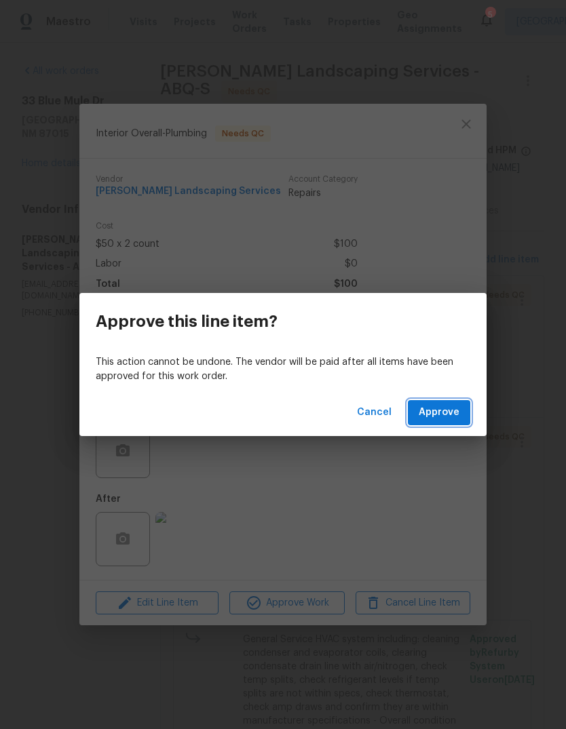
click at [427, 407] on span "Approve" at bounding box center [438, 412] width 41 height 17
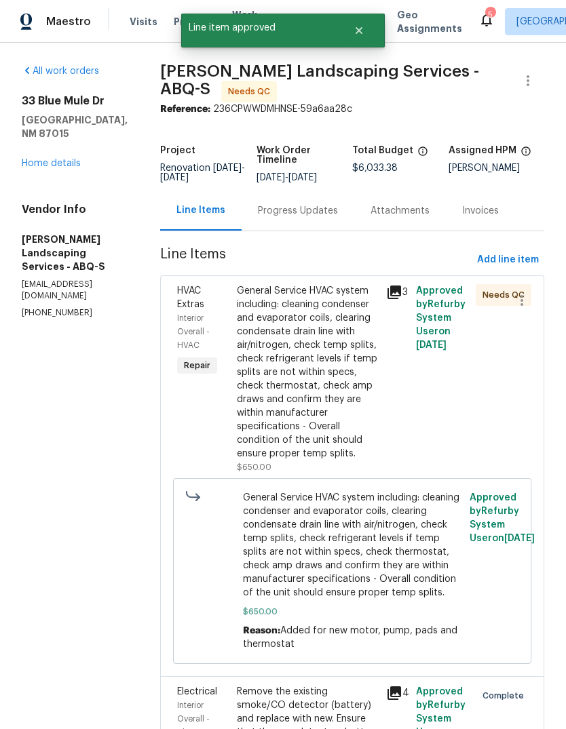
click at [299, 395] on div "General Service HVAC system including: cleaning condenser and evaporator coils,…" at bounding box center [307, 372] width 141 height 176
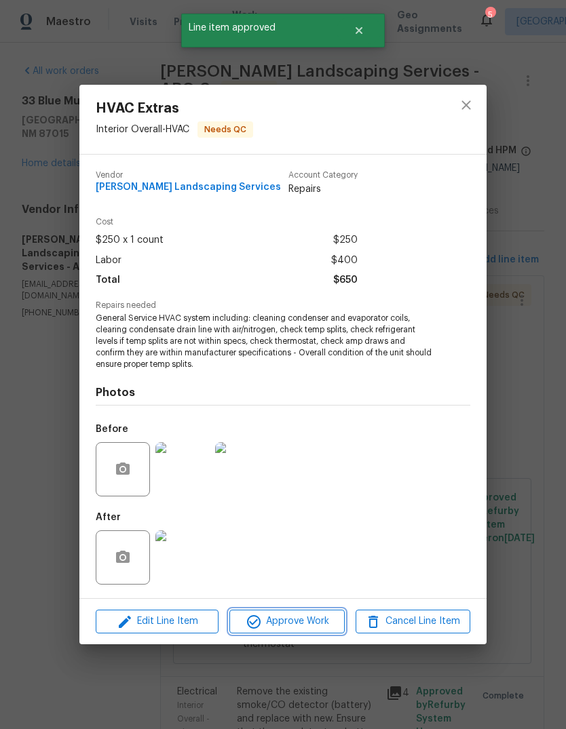
click at [291, 617] on span "Approve Work" at bounding box center [286, 621] width 106 height 17
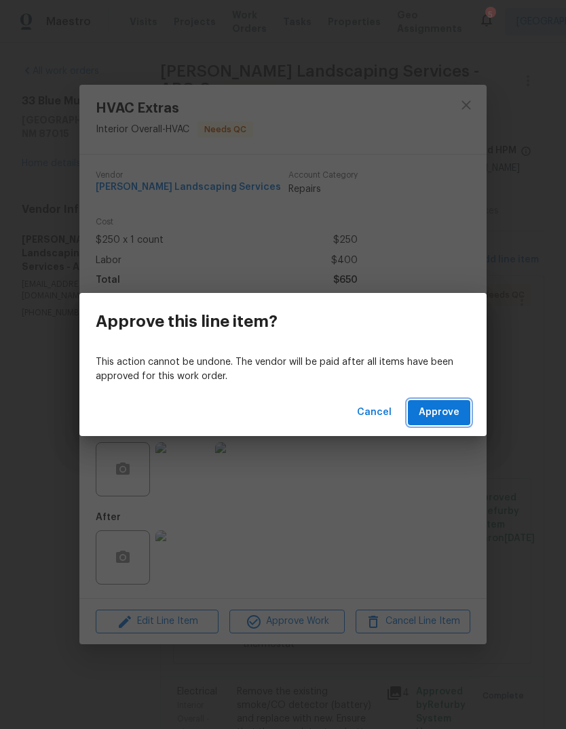
click at [429, 403] on button "Approve" at bounding box center [439, 412] width 62 height 25
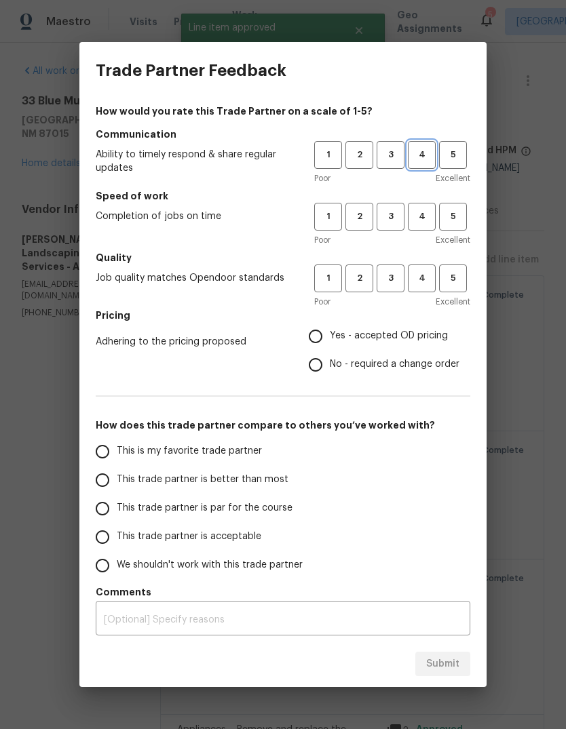
click at [409, 157] on span "4" at bounding box center [421, 155] width 25 height 16
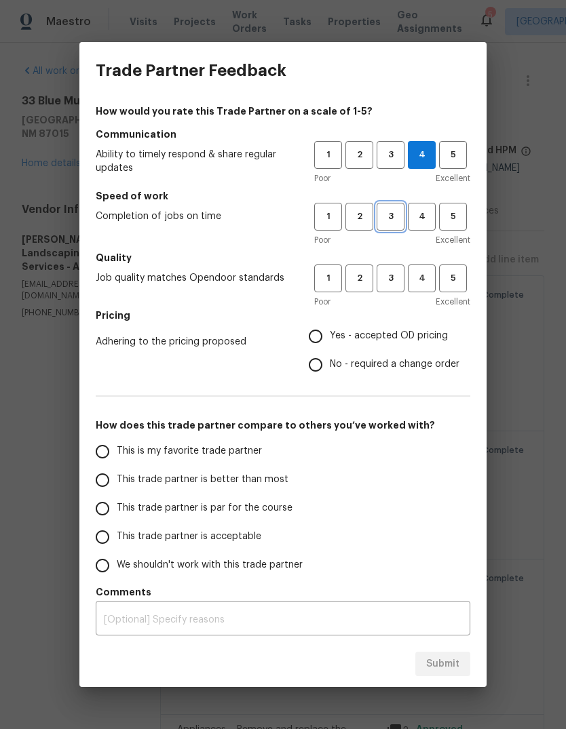
click at [382, 211] on span "3" at bounding box center [390, 217] width 25 height 16
click at [384, 278] on span "3" at bounding box center [390, 279] width 25 height 16
click at [306, 337] on input "Yes - accepted OD pricing" at bounding box center [315, 336] width 28 height 28
radio input "true"
click at [90, 473] on input "This trade partner is better than most" at bounding box center [102, 480] width 28 height 28
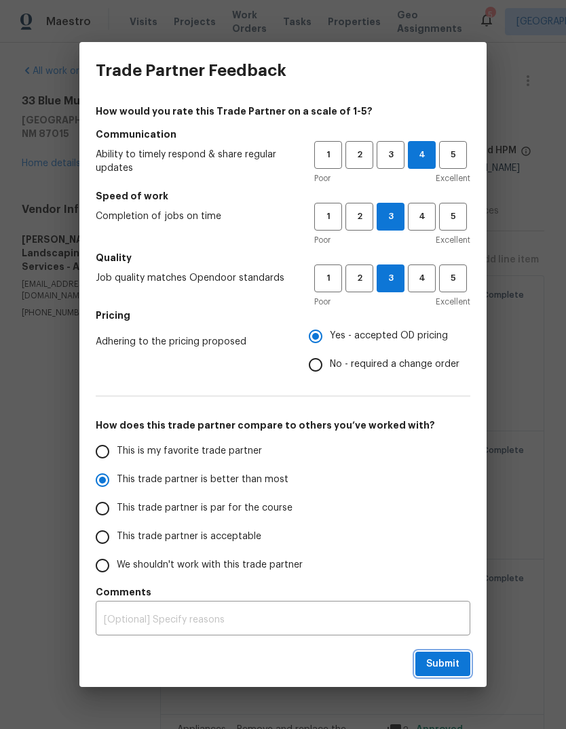
click at [437, 664] on span "Submit" at bounding box center [442, 664] width 33 height 17
radio input "true"
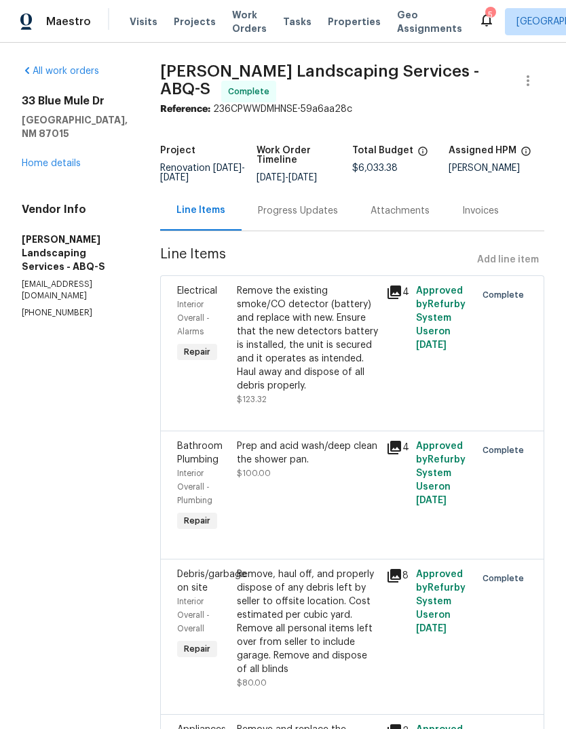
click at [31, 159] on link "Home details" at bounding box center [51, 163] width 59 height 9
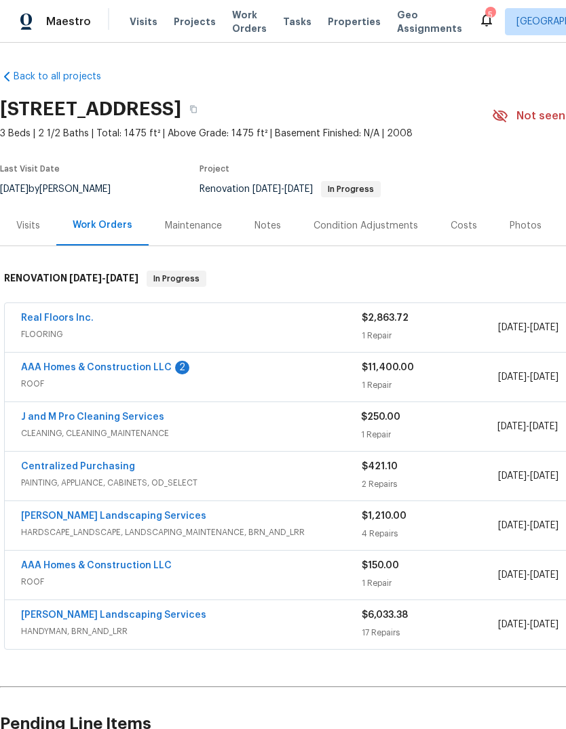
click at [56, 313] on link "Real Floors Inc." at bounding box center [57, 317] width 73 height 9
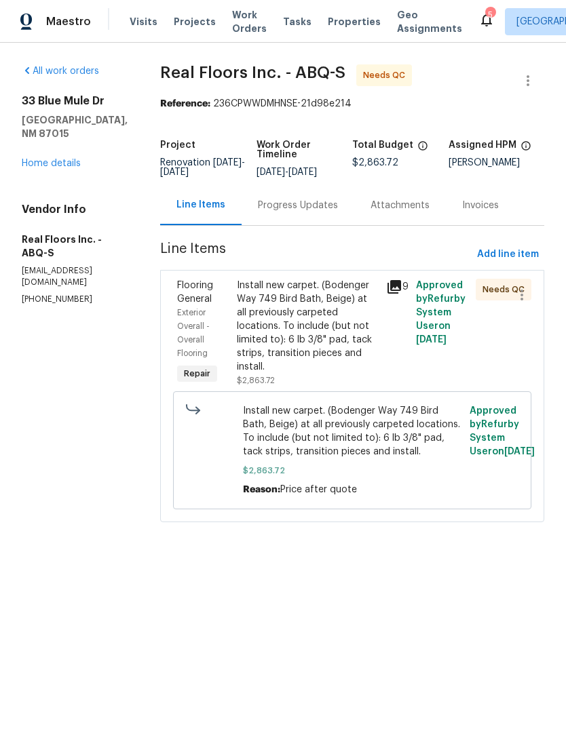
click at [328, 341] on div "Install new carpet. (Bodenger Way 749 Bird Bath, Beige) at all previously carpe…" at bounding box center [307, 326] width 141 height 95
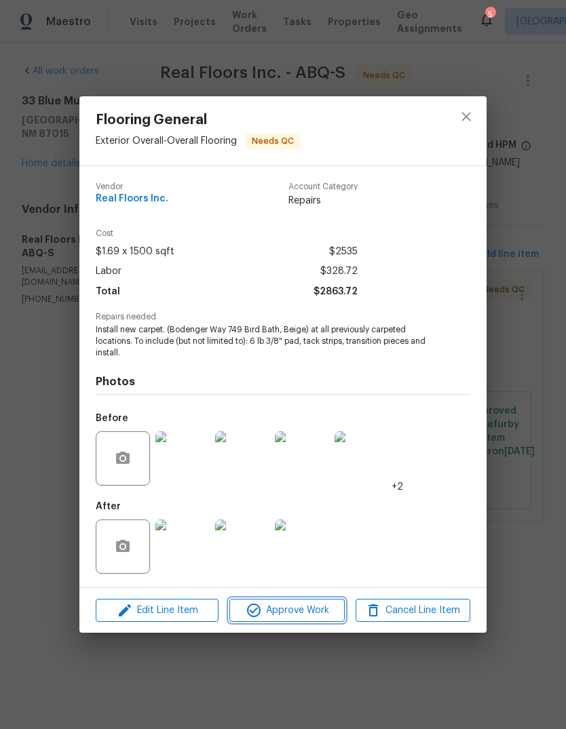
click at [303, 610] on span "Approve Work" at bounding box center [286, 610] width 106 height 17
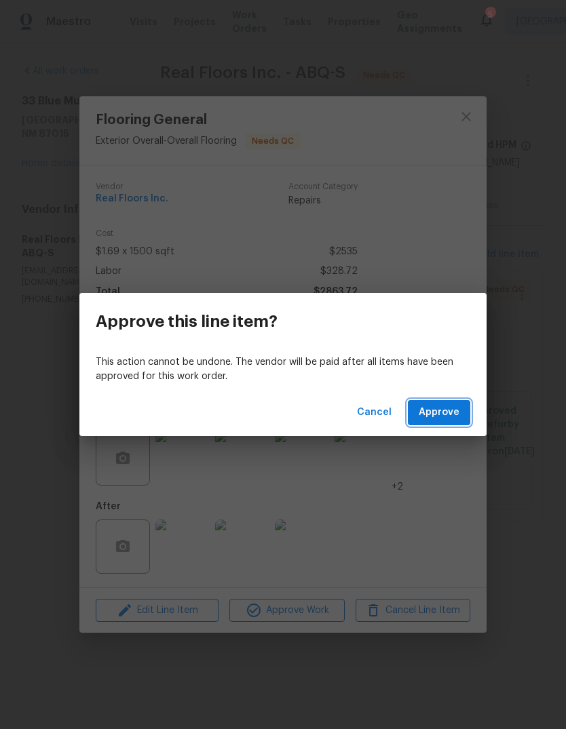
click at [444, 412] on span "Approve" at bounding box center [438, 412] width 41 height 17
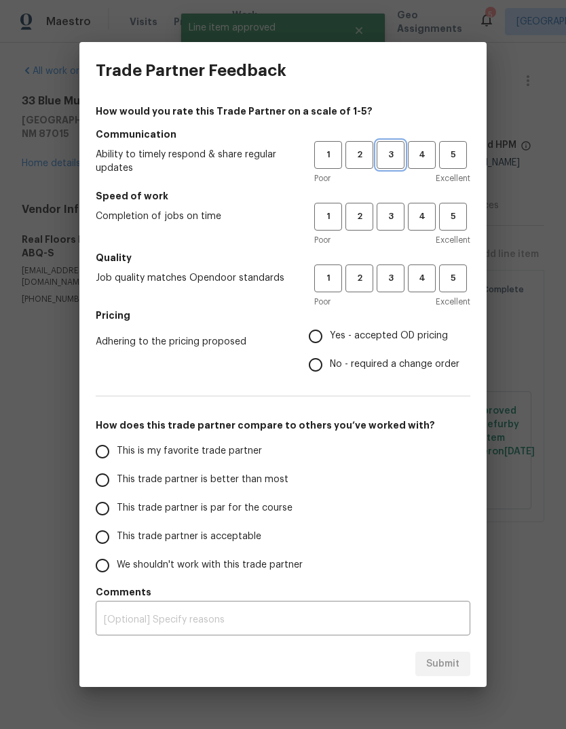
click at [383, 155] on span "3" at bounding box center [390, 155] width 25 height 16
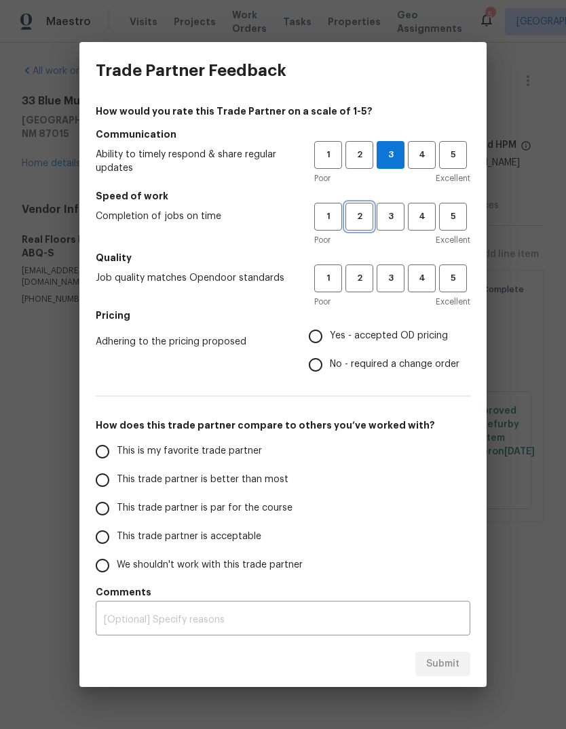
click at [359, 216] on span "2" at bounding box center [358, 217] width 25 height 16
click at [386, 280] on span "3" at bounding box center [390, 279] width 25 height 16
click at [314, 336] on input "Yes - accepted OD pricing" at bounding box center [315, 336] width 28 height 28
radio input "true"
click at [103, 538] on input "This trade partner is acceptable" at bounding box center [102, 537] width 28 height 28
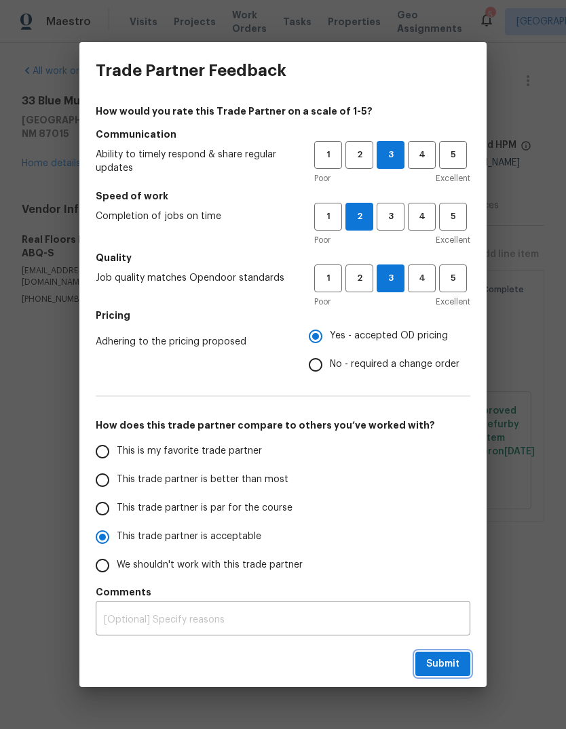
click at [445, 660] on span "Submit" at bounding box center [442, 664] width 33 height 17
radio input "true"
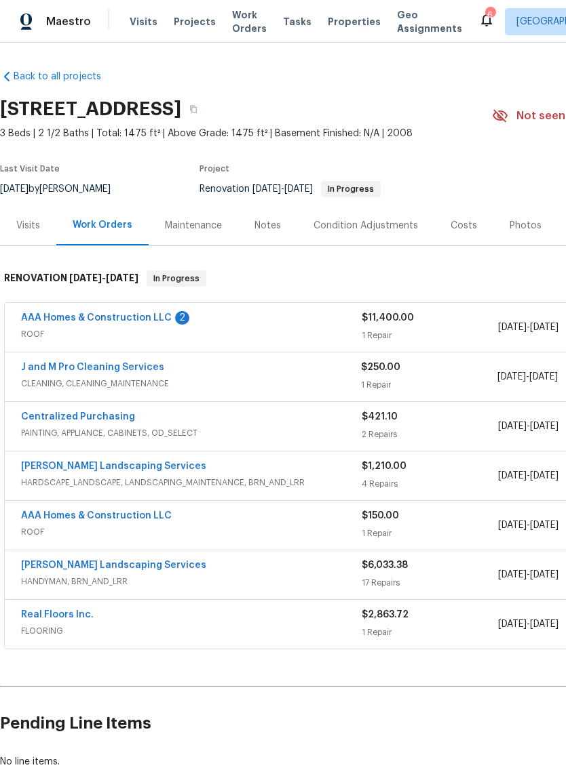
click at [108, 317] on link "AAA Homes & Construction LLC" at bounding box center [96, 317] width 151 height 9
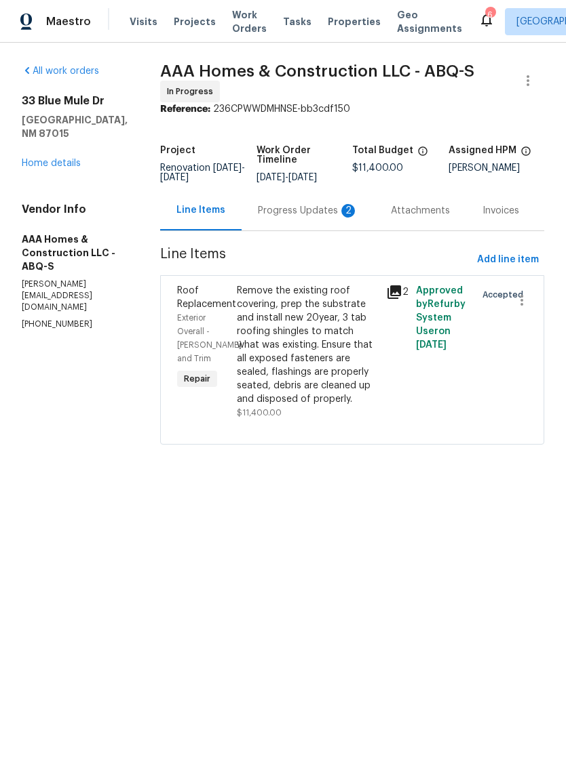
click at [304, 216] on div "Progress Updates 2" at bounding box center [308, 211] width 100 height 14
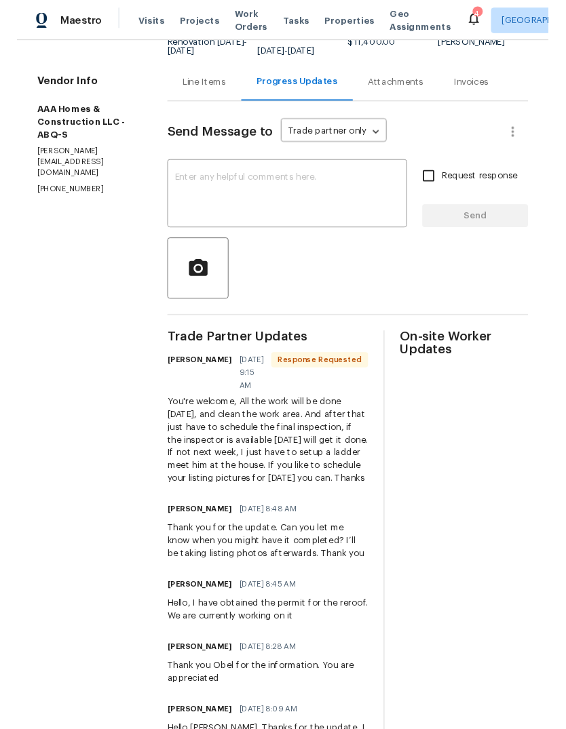
scroll to position [125, 0]
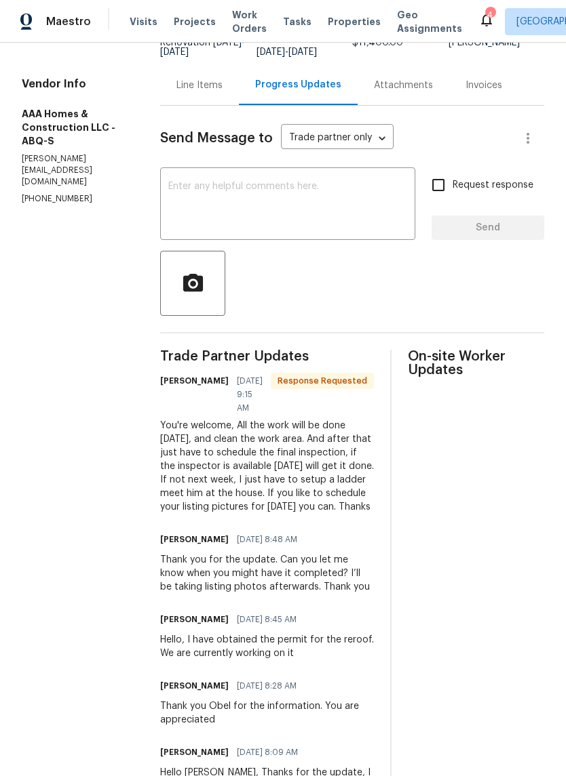
click at [191, 205] on textarea at bounding box center [287, 205] width 239 height 47
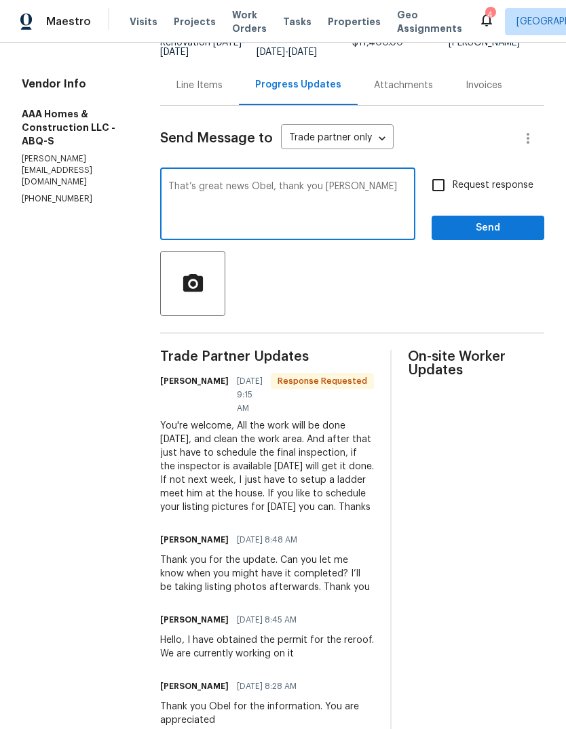
type textarea "That’s great news Obel, thank you sir"
click at [498, 231] on span "Send" at bounding box center [487, 228] width 91 height 17
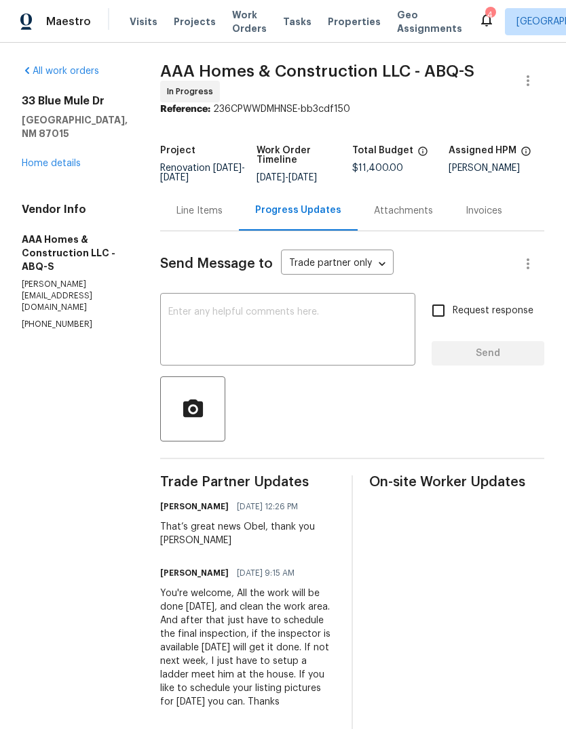
click at [194, 220] on div "Line Items" at bounding box center [199, 211] width 79 height 40
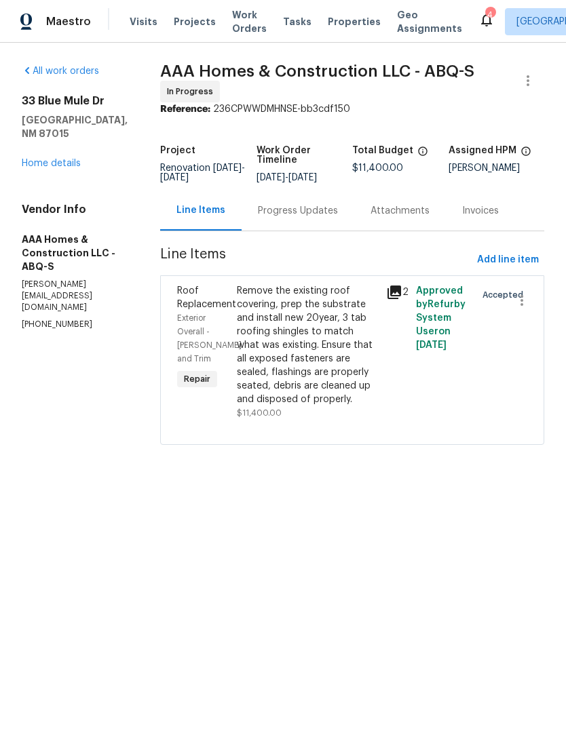
click at [59, 159] on link "Home details" at bounding box center [51, 163] width 59 height 9
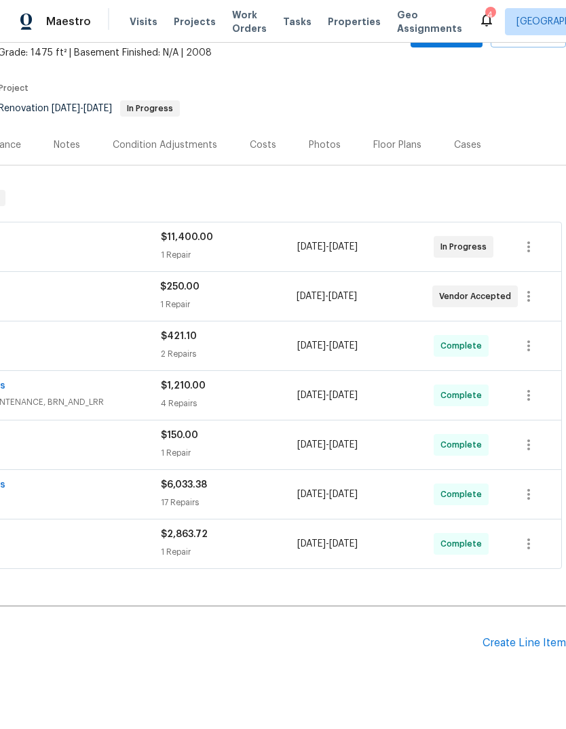
scroll to position [81, 201]
click at [519, 640] on div "Create Line Item" at bounding box center [523, 643] width 83 height 13
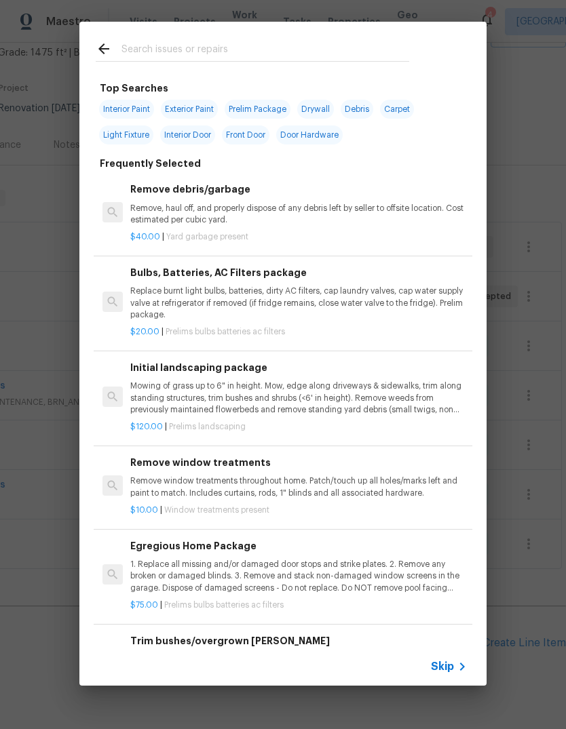
click at [144, 52] on input "text" at bounding box center [264, 51] width 287 height 20
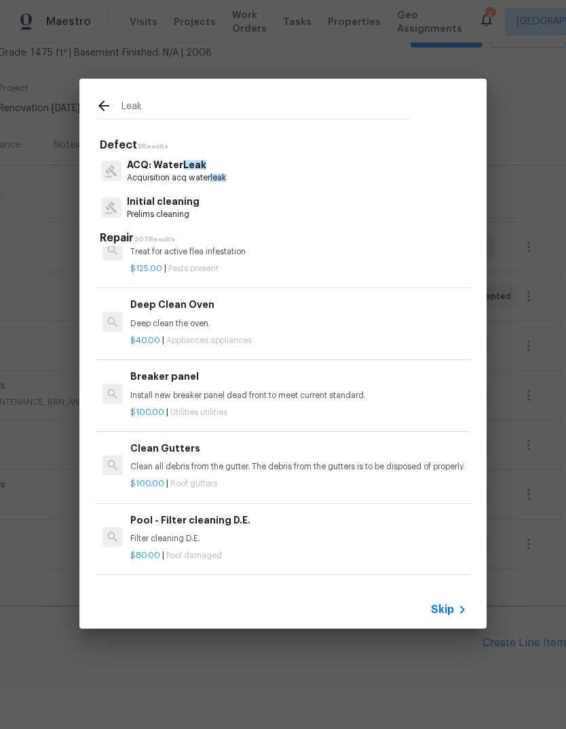
scroll to position [640, 0]
type input "L"
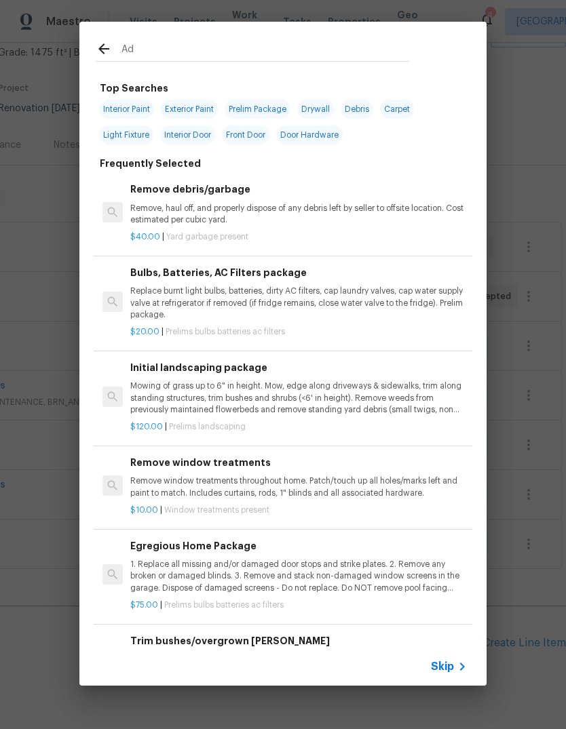
type input "Add"
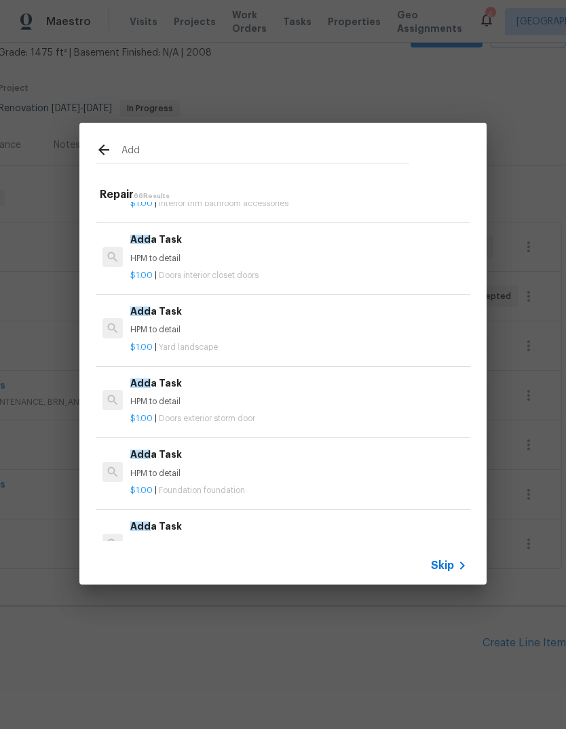
scroll to position [0, 0]
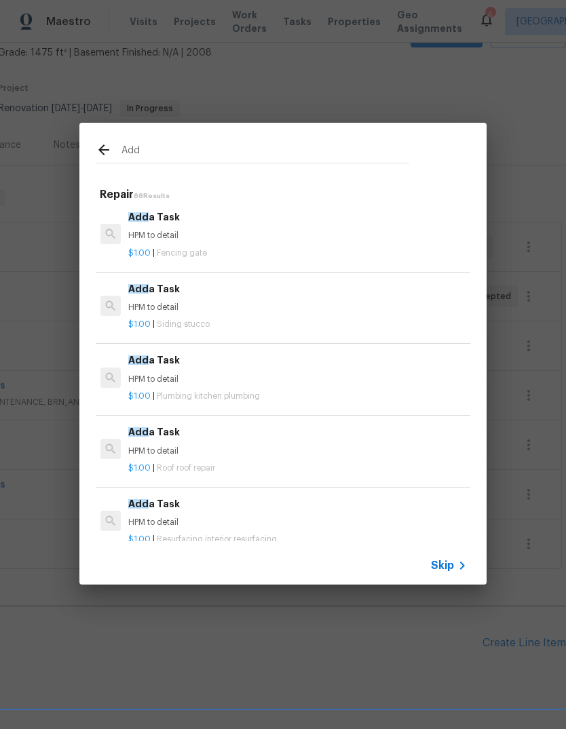
click at [220, 385] on div "$1.00 | Plumbing kitchen plumbing" at bounding box center [296, 393] width 336 height 17
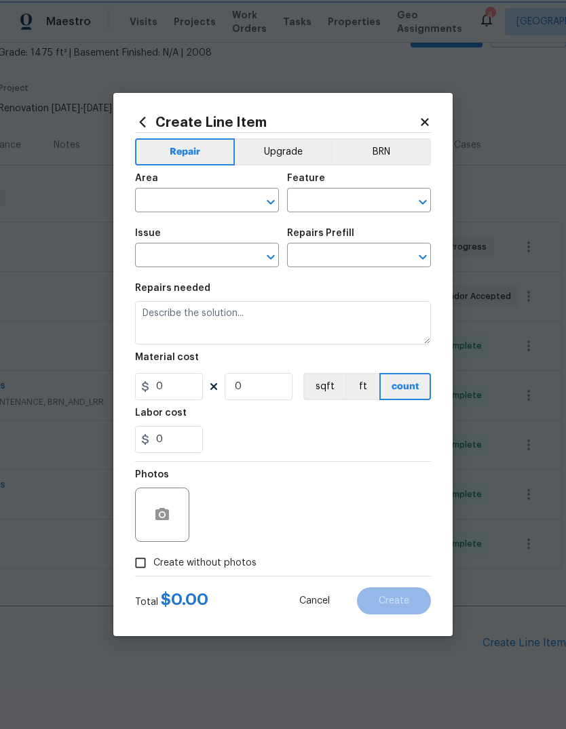
type input "Plumbing"
type input "Kitchen Plumbing"
type input "Add a Task $1.00"
type textarea "HPM to detail"
type input "1"
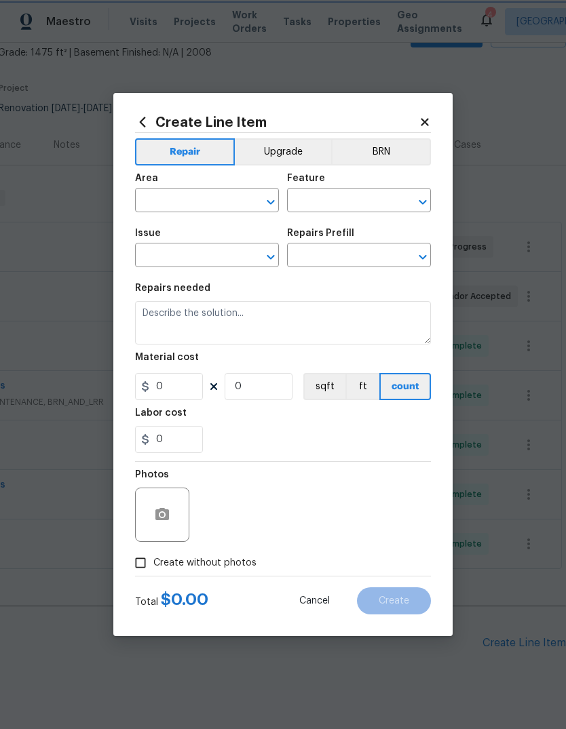
type input "1"
click at [161, 197] on input "text" at bounding box center [188, 201] width 106 height 21
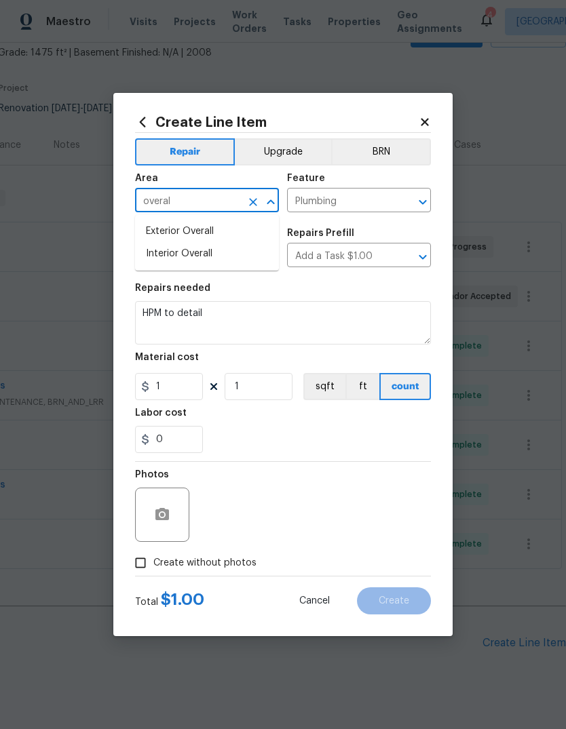
click at [165, 250] on li "Interior Overall" at bounding box center [207, 254] width 144 height 22
type input "Interior Overall"
click at [269, 258] on icon "Open" at bounding box center [269, 256] width 7 height 5
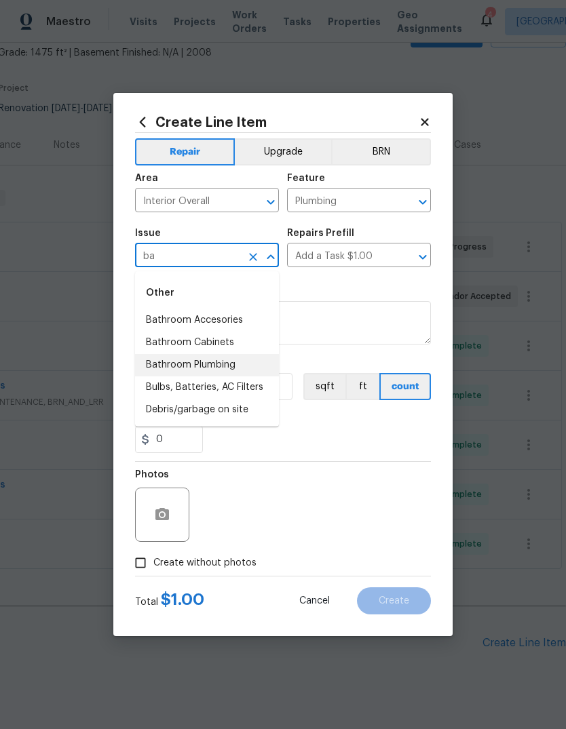
click at [159, 368] on li "Bathroom Plumbing" at bounding box center [207, 365] width 144 height 22
type input "Bathroom Plumbing"
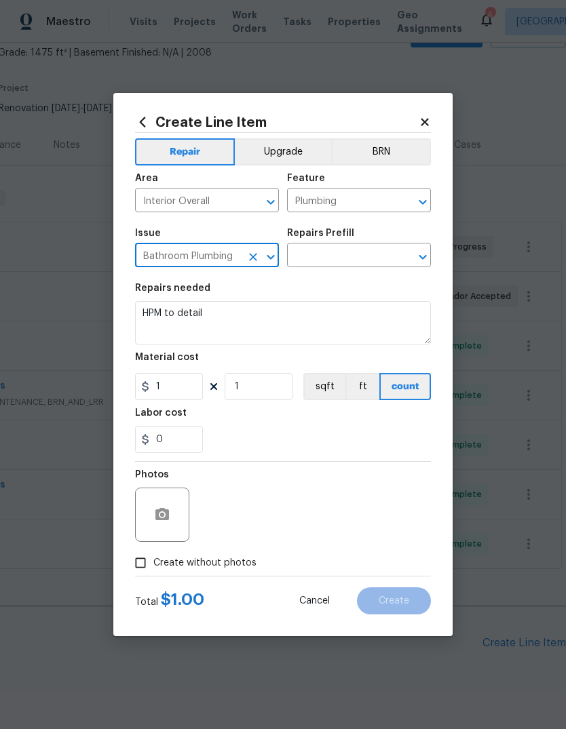
click at [416, 260] on icon "Open" at bounding box center [422, 257] width 16 height 16
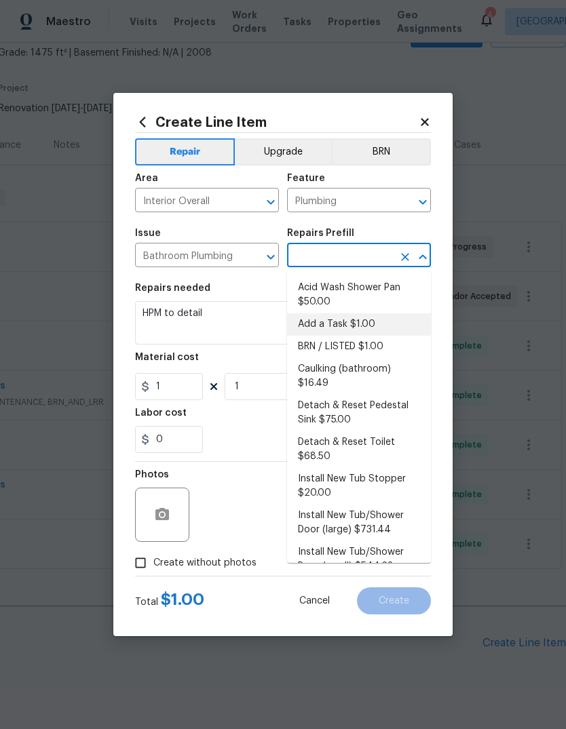
click at [365, 321] on li "Add a Task $1.00" at bounding box center [359, 324] width 144 height 22
type input "Add a Task $1.00"
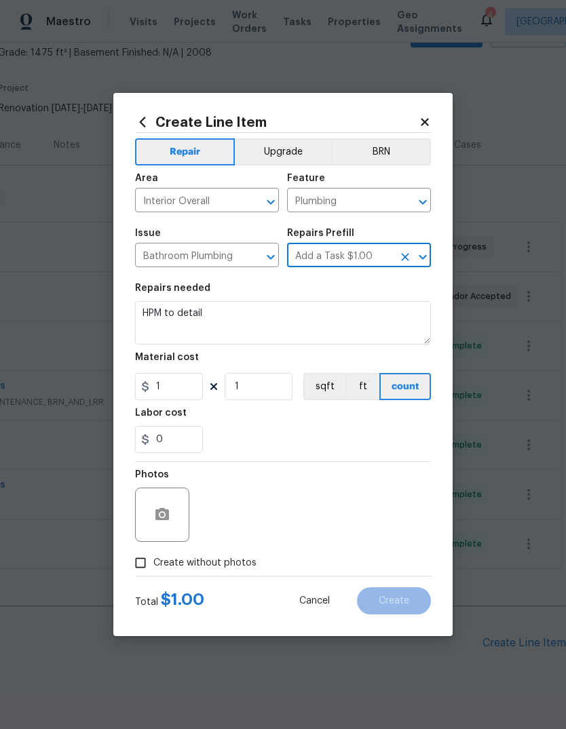
click at [229, 323] on textarea "HPM to detail" at bounding box center [283, 322] width 296 height 43
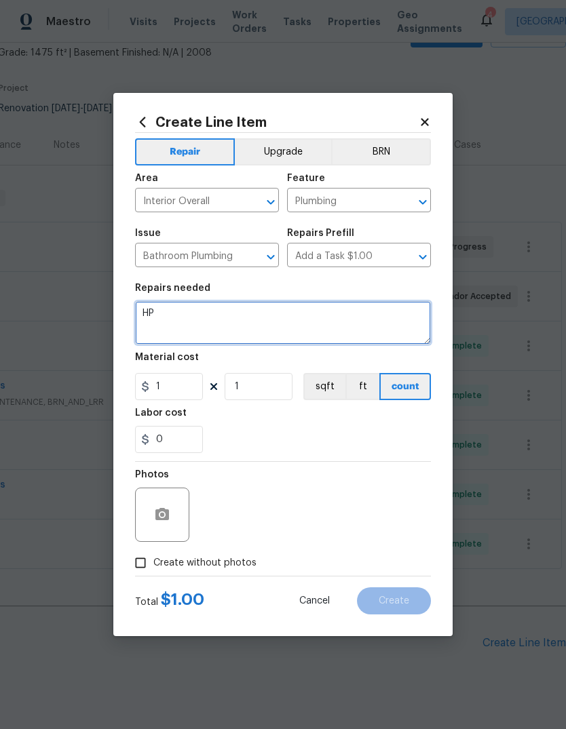
type textarea "H"
type textarea "Check where the leak from the bathroom plumbing is coming from"
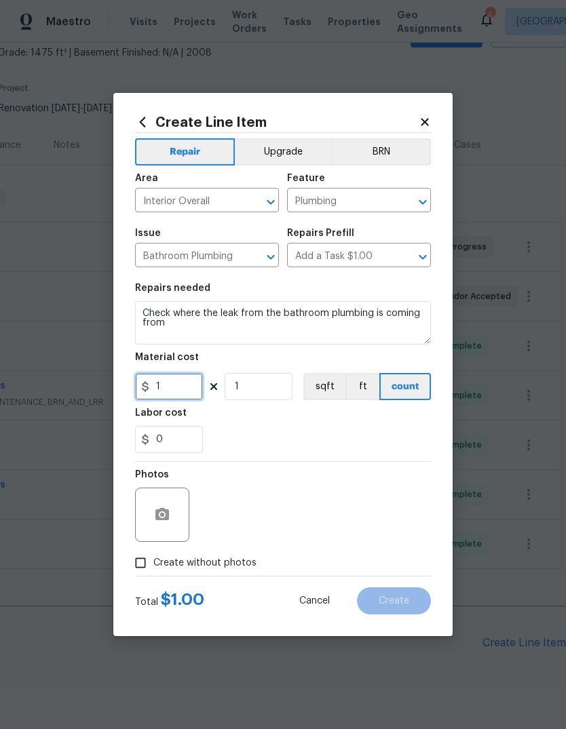
click at [170, 387] on input "1" at bounding box center [169, 386] width 68 height 27
type input "75"
click at [211, 406] on section "Repairs needed Check where the leak from the bathroom plumbing is coming from M…" at bounding box center [283, 368] width 296 height 186
click at [134, 554] on input "Create without photos" at bounding box center [140, 563] width 26 height 26
checkbox input "true"
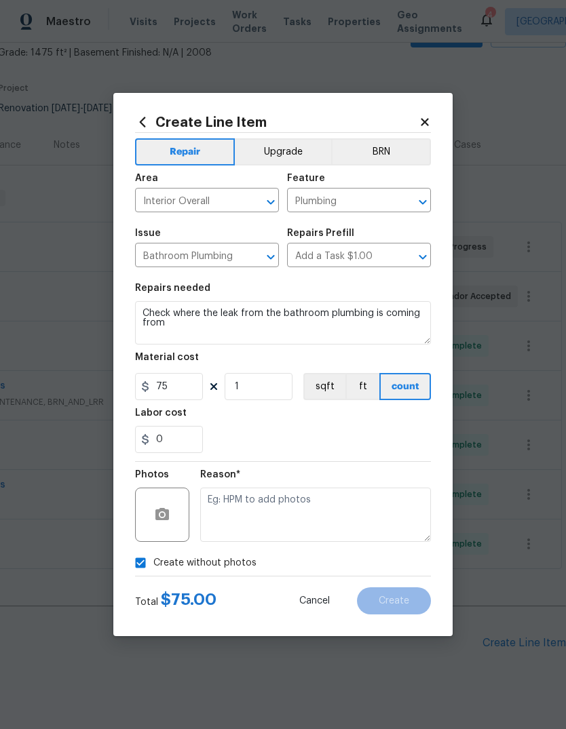
click at [231, 486] on div "Reason*" at bounding box center [315, 479] width 231 height 18
click at [205, 490] on textarea at bounding box center [315, 515] width 231 height 54
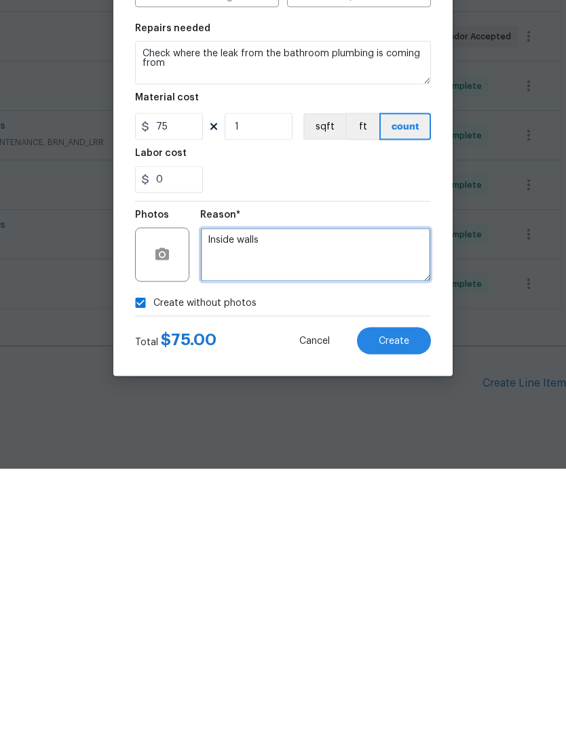
type textarea "Inside walls"
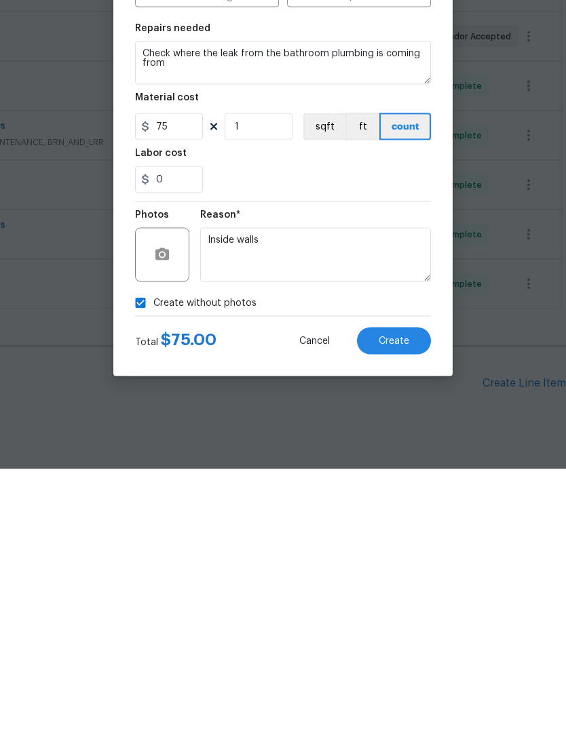
click at [395, 587] on button "Create" at bounding box center [394, 600] width 74 height 27
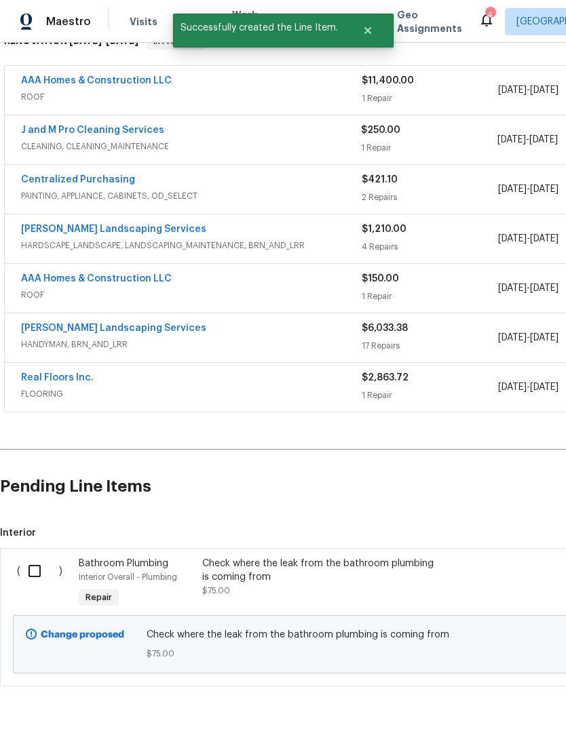
scroll to position [236, 0]
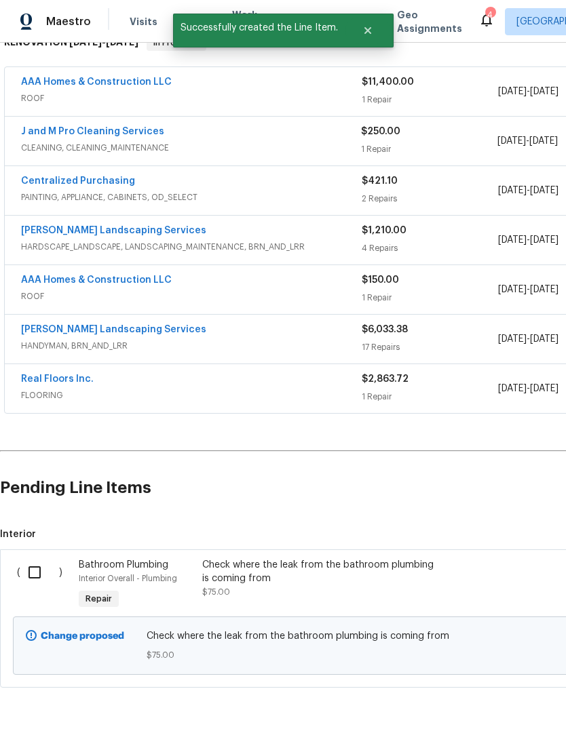
click at [31, 558] on input "checkbox" at bounding box center [39, 572] width 39 height 28
checkbox input "true"
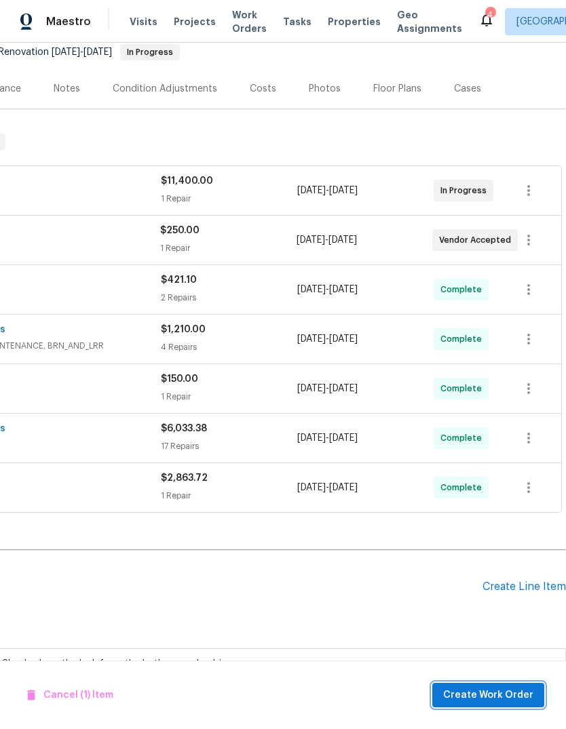
click at [487, 696] on span "Create Work Order" at bounding box center [488, 695] width 90 height 17
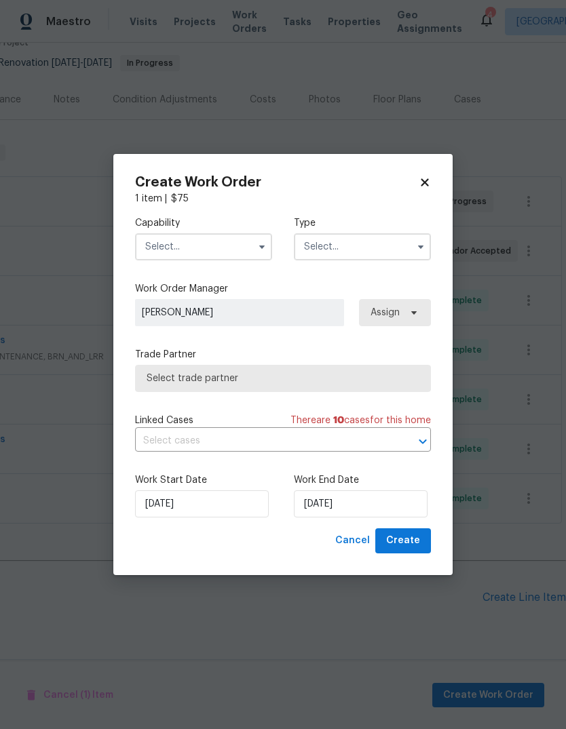
scroll to position [124, 201]
click at [241, 243] on input "text" at bounding box center [203, 246] width 137 height 27
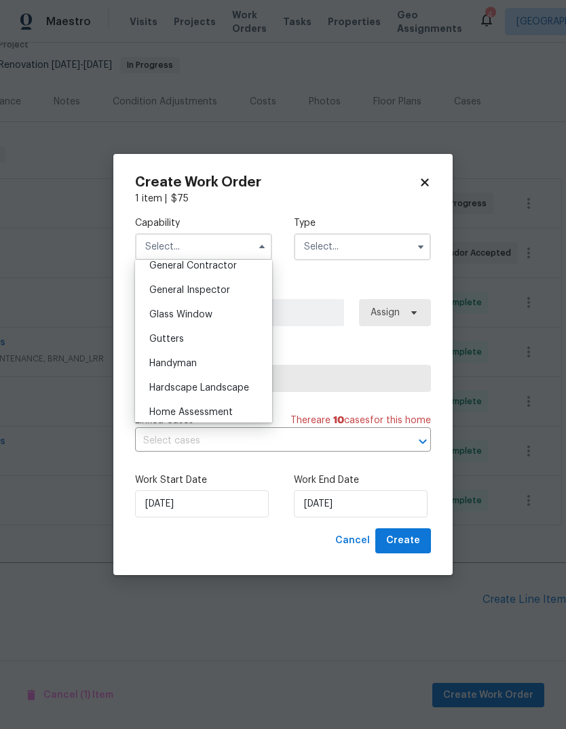
scroll to position [665, 0]
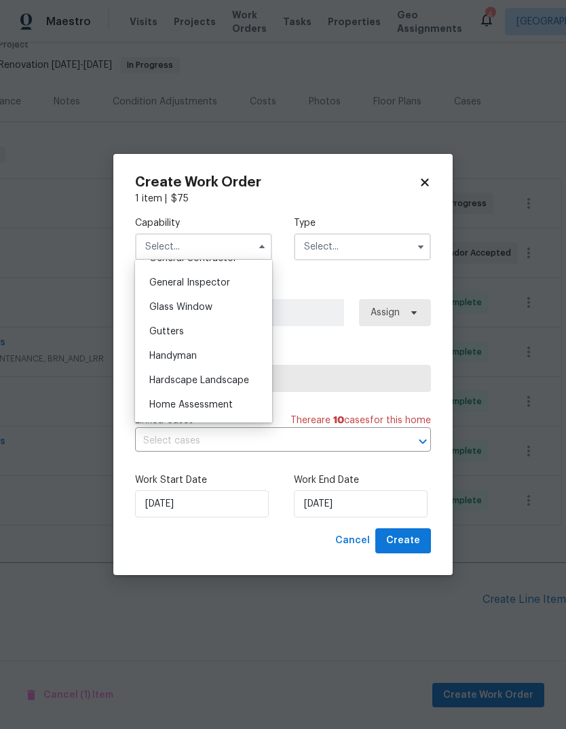
click at [186, 361] on div "Handyman" at bounding box center [203, 356] width 130 height 24
type input "Handyman"
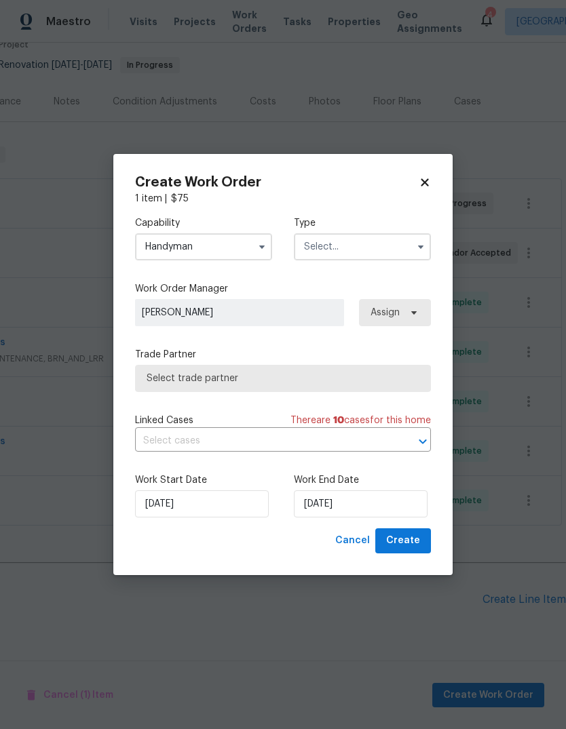
click at [378, 249] on input "text" at bounding box center [362, 246] width 137 height 27
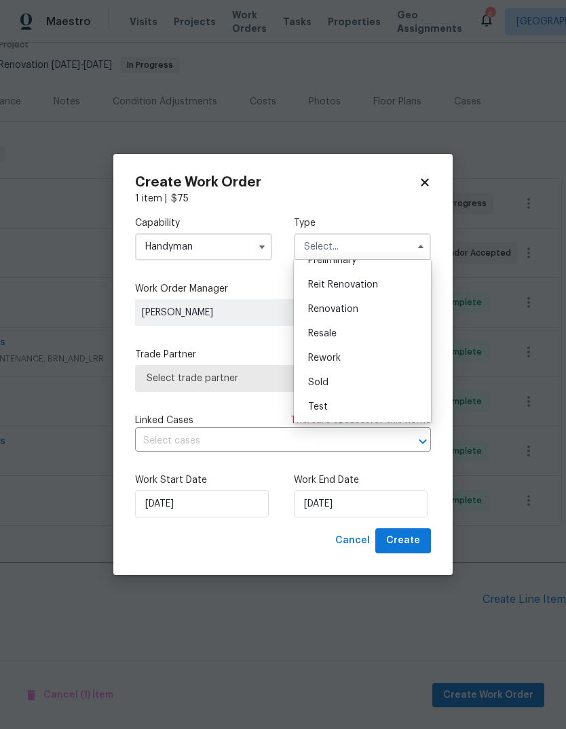
scroll to position [308, 0]
click at [343, 310] on span "Renovation" at bounding box center [333, 308] width 50 height 9
type input "Renovation"
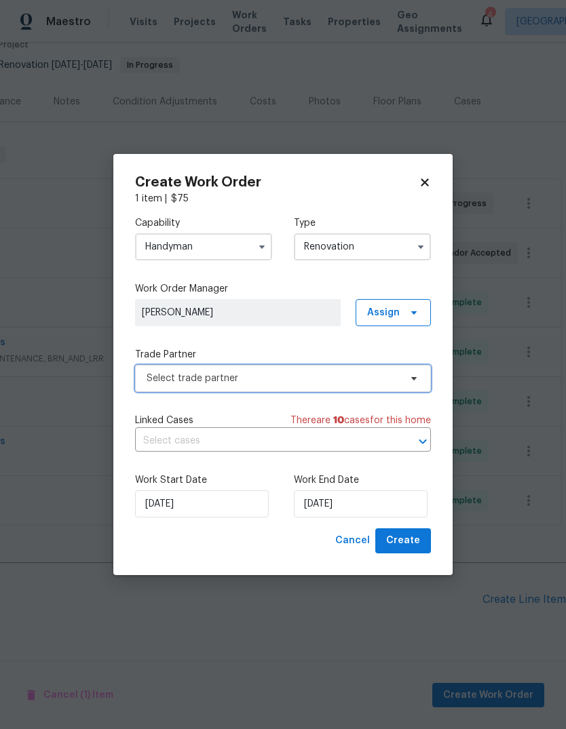
click at [280, 386] on span "Select trade partner" at bounding box center [283, 378] width 296 height 27
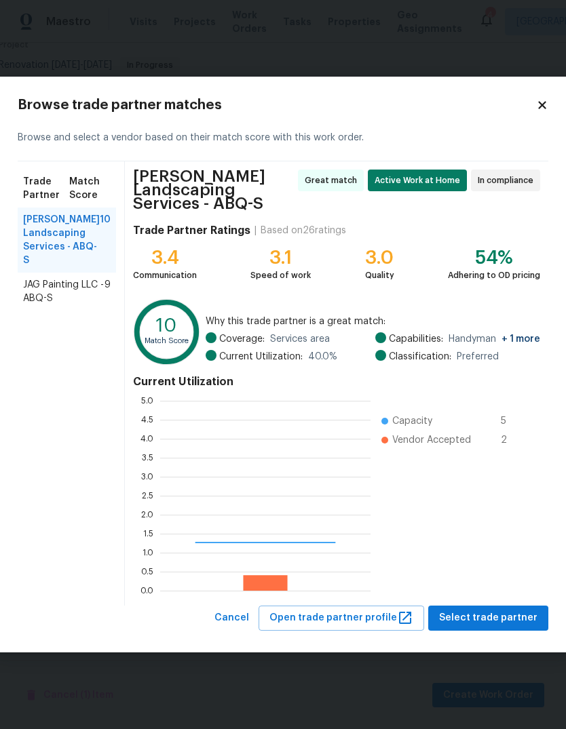
scroll to position [190, 210]
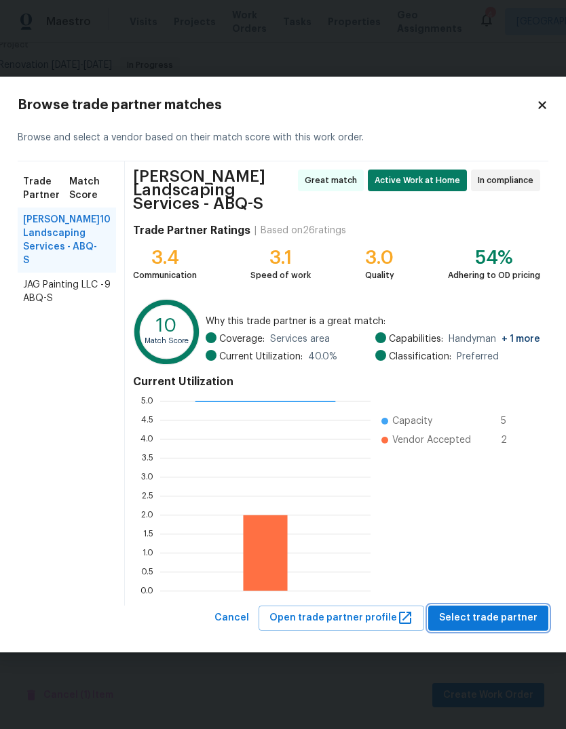
click at [463, 618] on span "Select trade partner" at bounding box center [488, 618] width 98 height 17
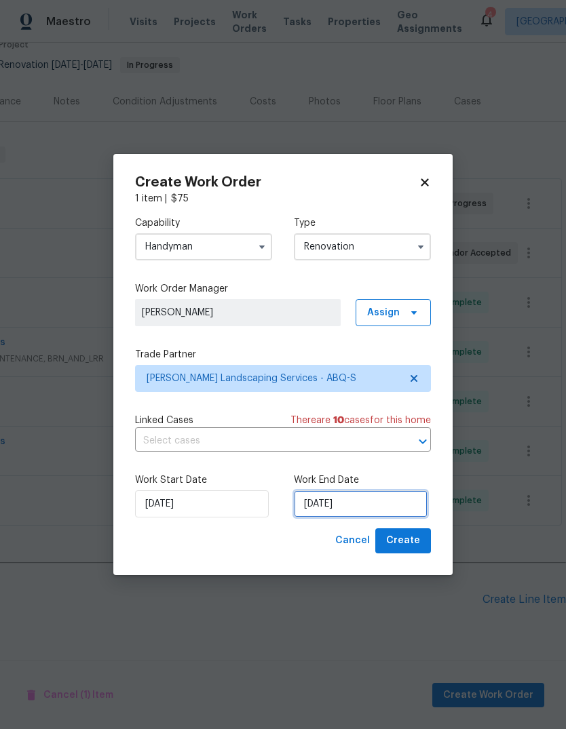
click at [314, 502] on input "8/20/2025" at bounding box center [361, 503] width 134 height 27
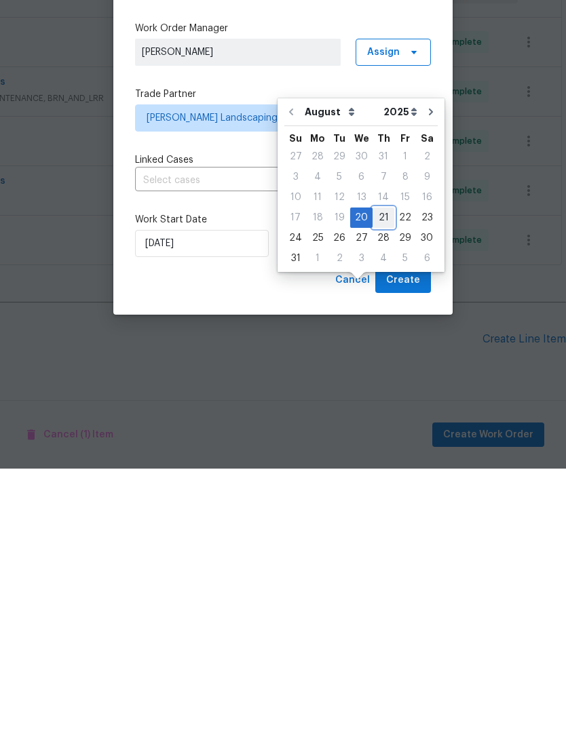
click at [376, 469] on div "21" at bounding box center [383, 478] width 22 height 19
type input "8/21/2025"
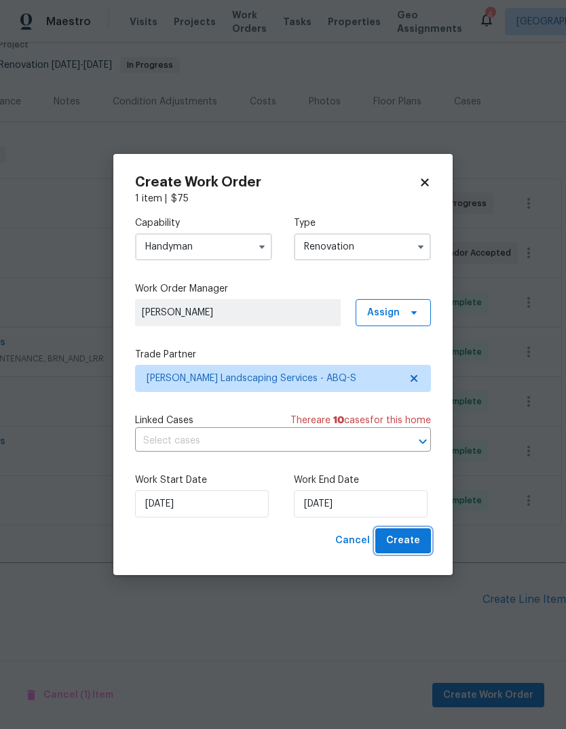
click at [405, 543] on span "Create" at bounding box center [403, 540] width 34 height 17
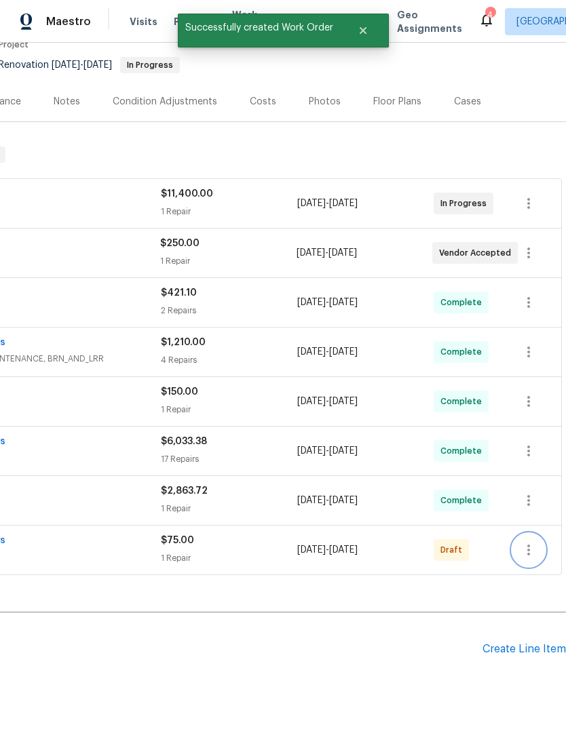
click at [529, 544] on icon "button" at bounding box center [528, 549] width 3 height 11
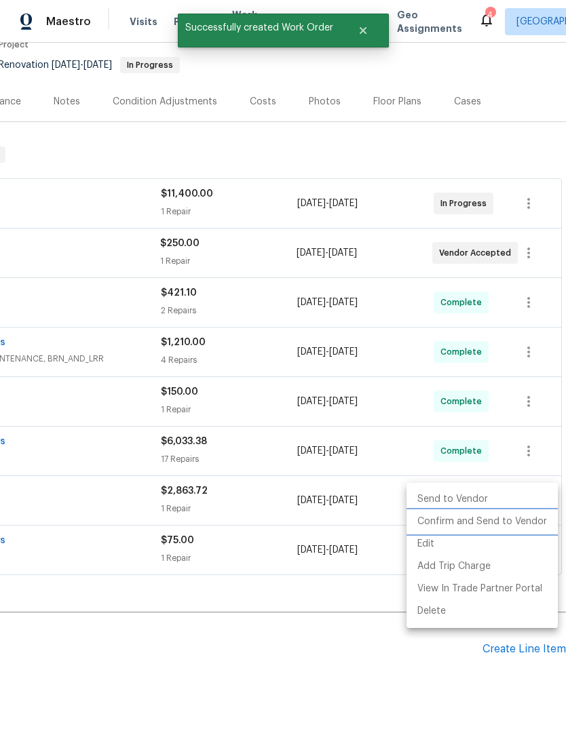
click at [471, 520] on li "Confirm and Send to Vendor" at bounding box center [481, 522] width 151 height 22
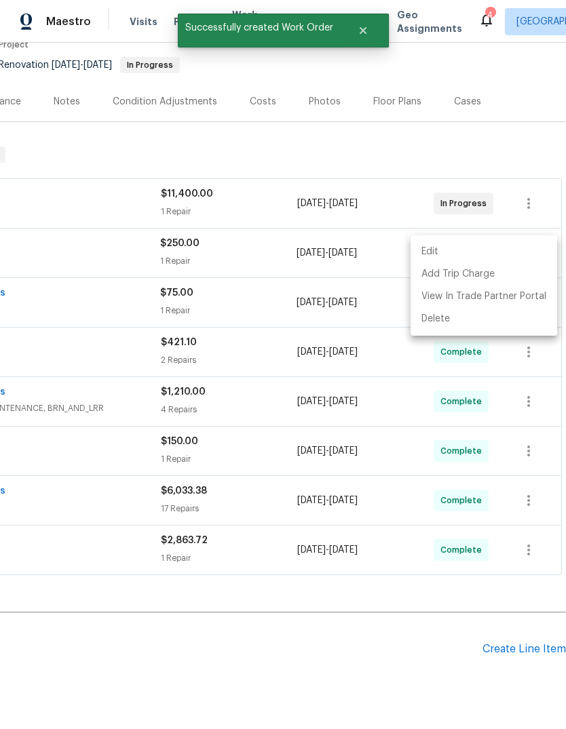
click at [356, 606] on div at bounding box center [283, 364] width 566 height 729
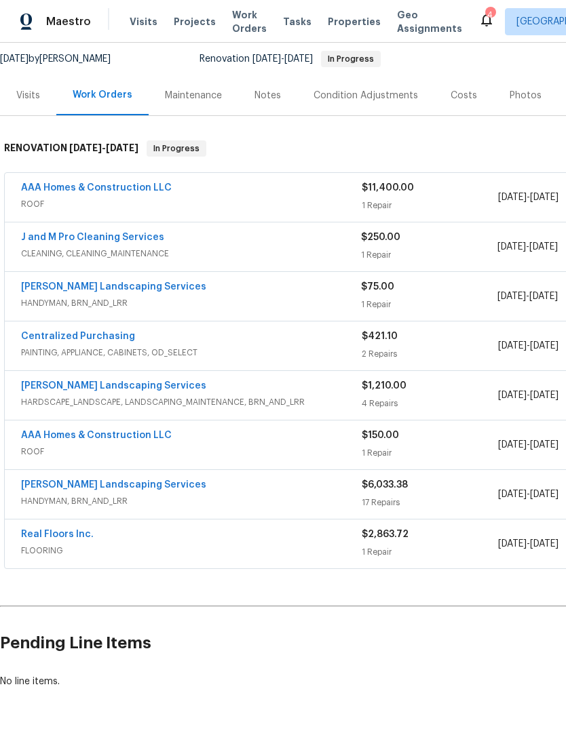
scroll to position [130, 0]
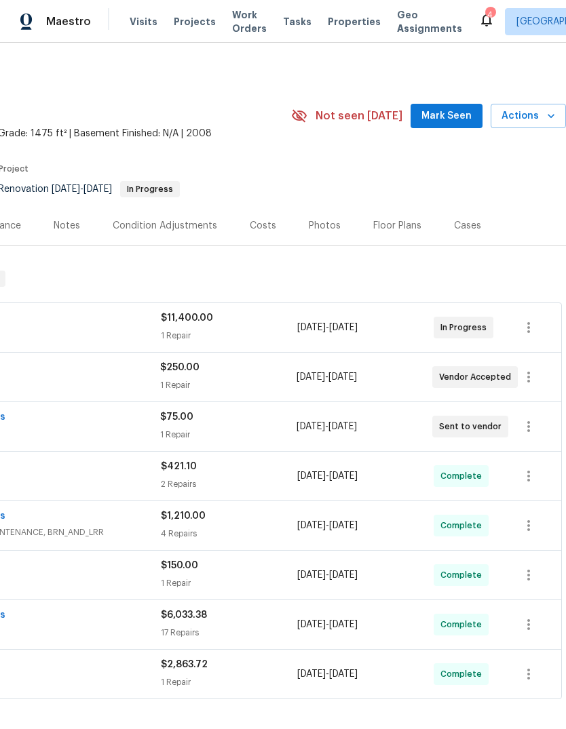
scroll to position [0, 201]
click at [447, 108] on span "Mark Seen" at bounding box center [446, 116] width 50 height 17
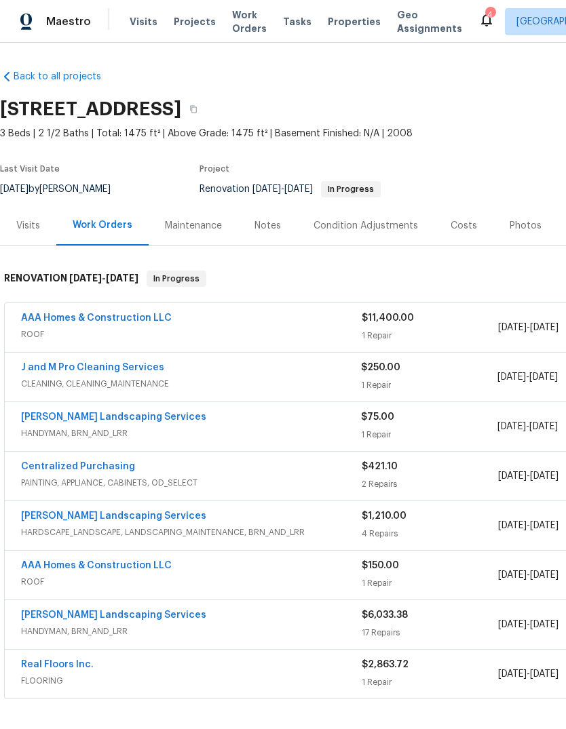
scroll to position [0, 0]
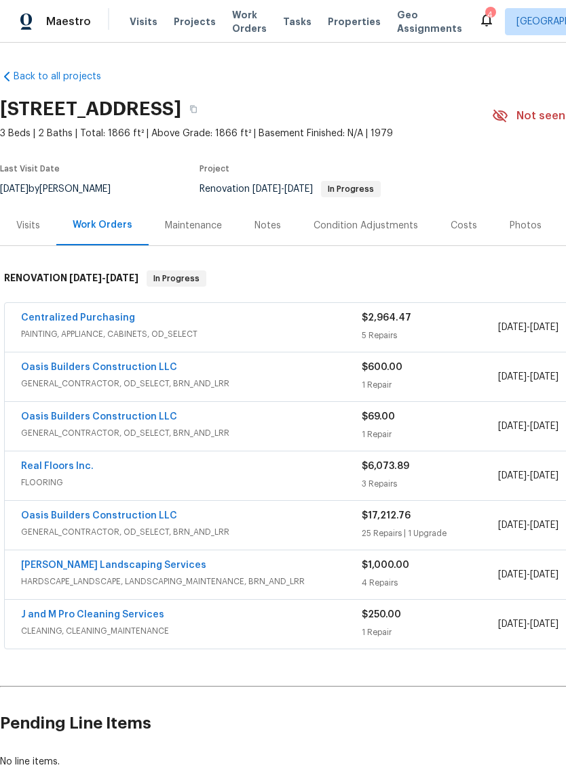
click at [57, 414] on link "Oasis Builders Construction LLC" at bounding box center [99, 416] width 156 height 9
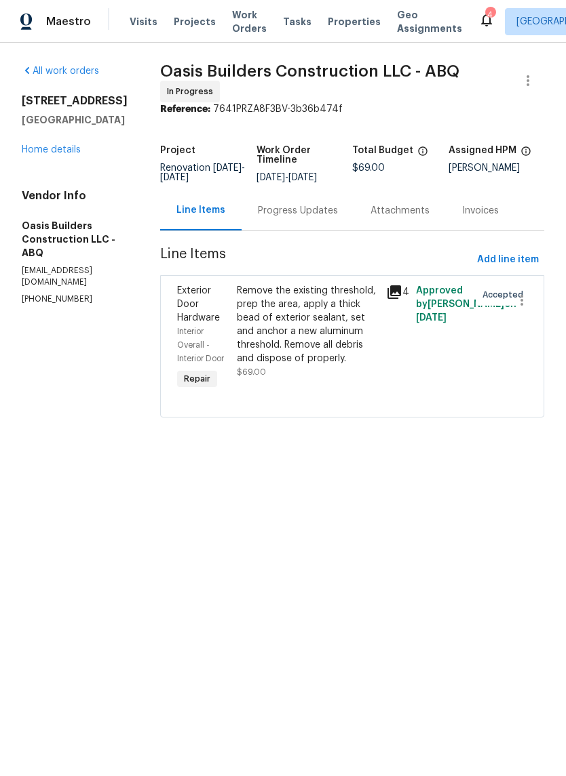
click at [314, 332] on div "Remove the existing threshold, prep the area, apply a thick bead of exterior se…" at bounding box center [307, 324] width 141 height 81
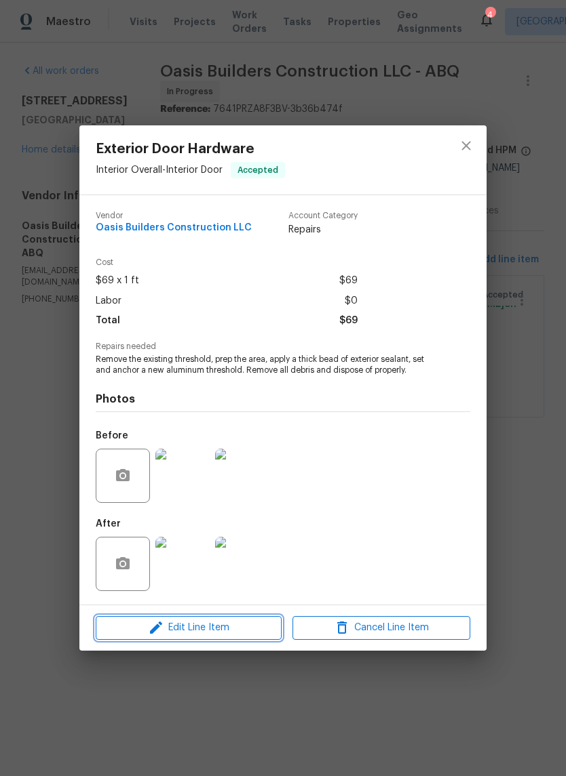
click at [178, 629] on span "Edit Line Item" at bounding box center [189, 628] width 178 height 17
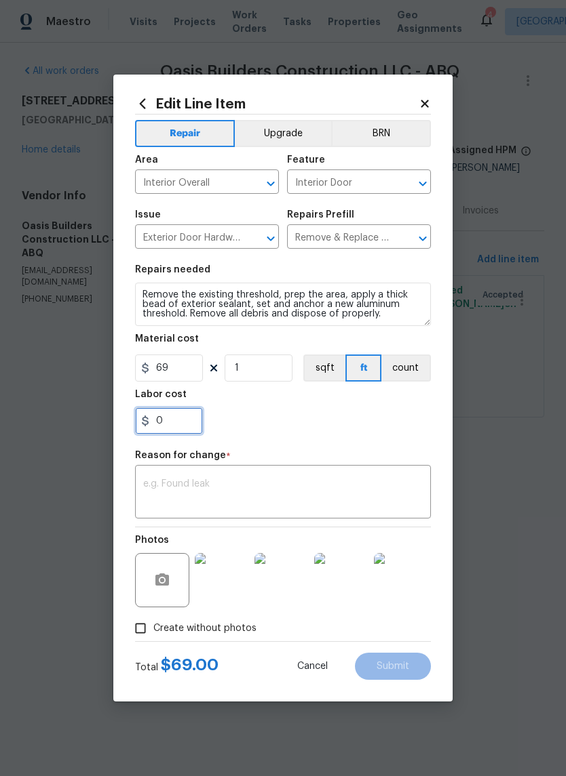
click at [175, 418] on input "0" at bounding box center [169, 421] width 68 height 27
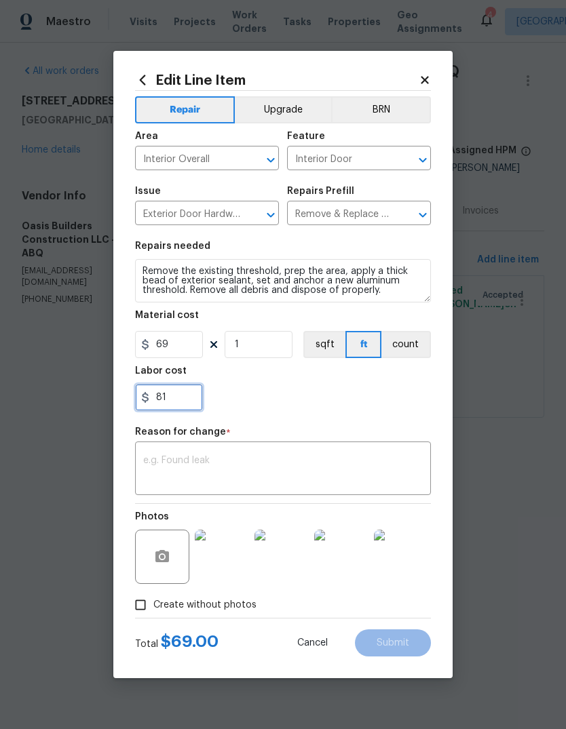
type input "81"
click at [159, 447] on div "x ​" at bounding box center [283, 470] width 296 height 50
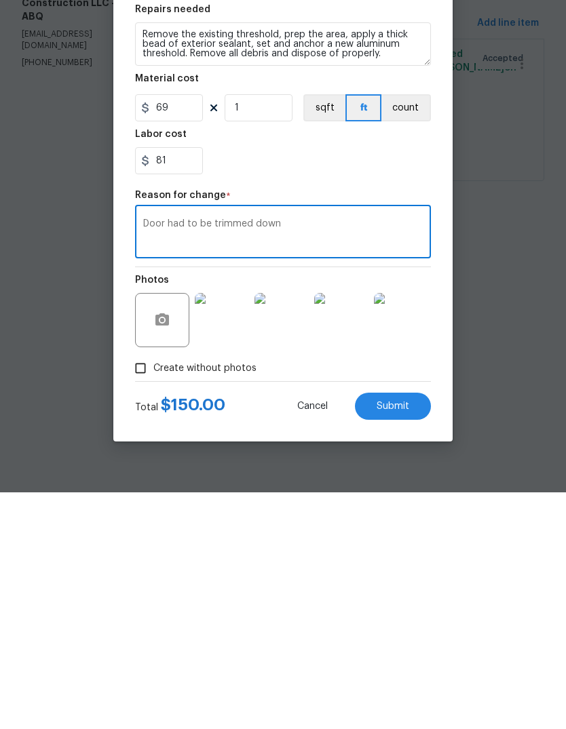
type textarea "Door had to be trimmed down"
click at [396, 638] on span "Submit" at bounding box center [392, 643] width 33 height 10
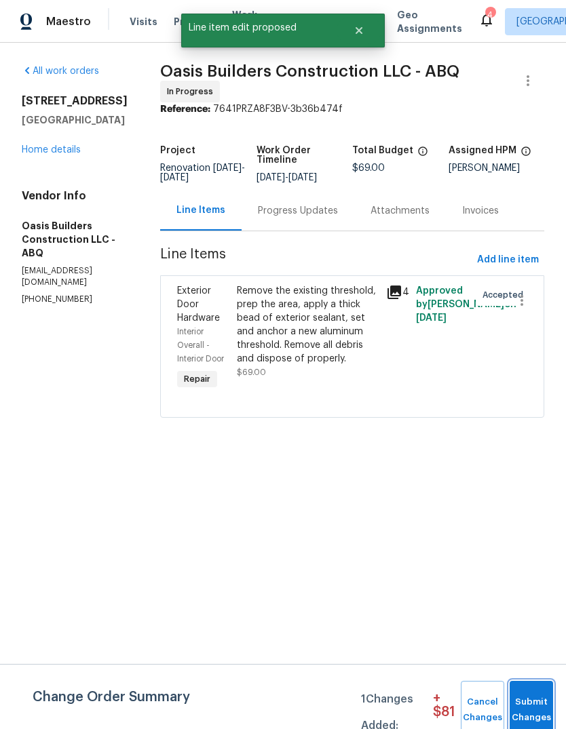
click at [531, 701] on span "Submit Changes" at bounding box center [531, 709] width 30 height 31
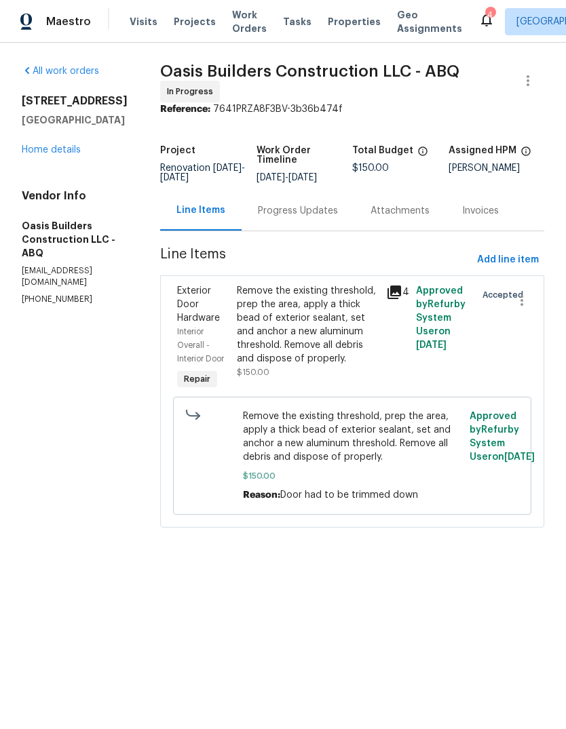
click at [77, 149] on link "Home details" at bounding box center [51, 149] width 59 height 9
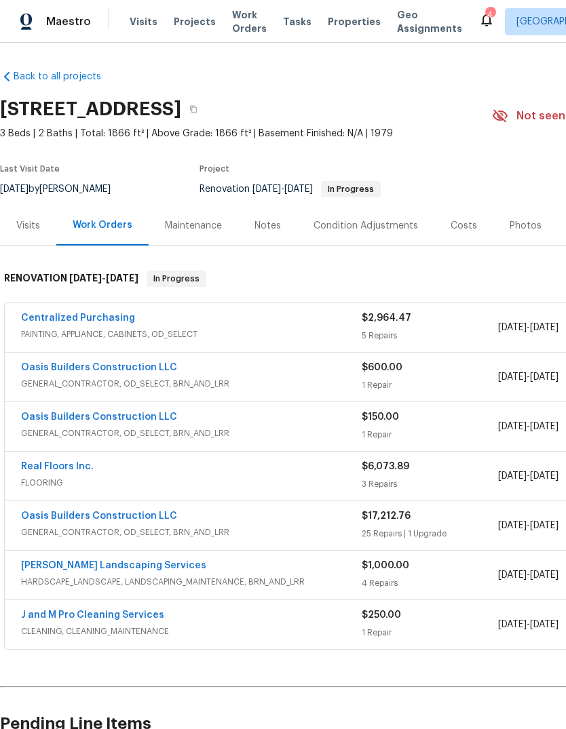
click at [130, 368] on link "Oasis Builders Construction LLC" at bounding box center [99, 367] width 156 height 9
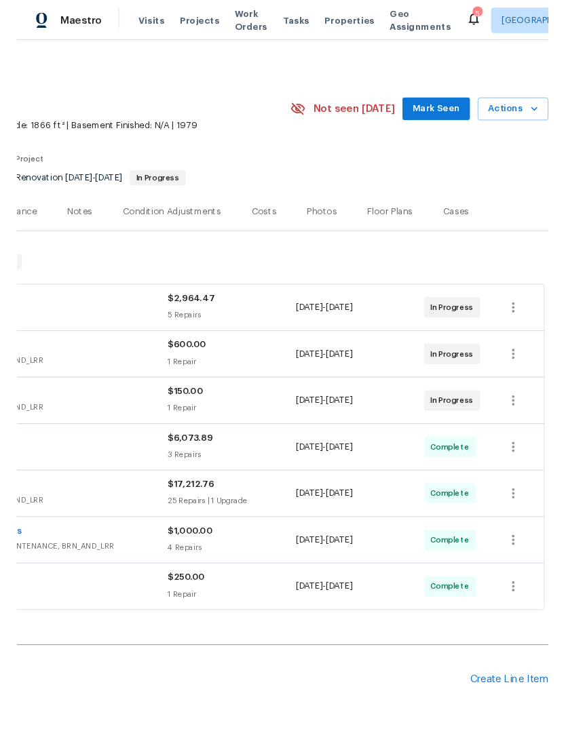
scroll to position [0, 201]
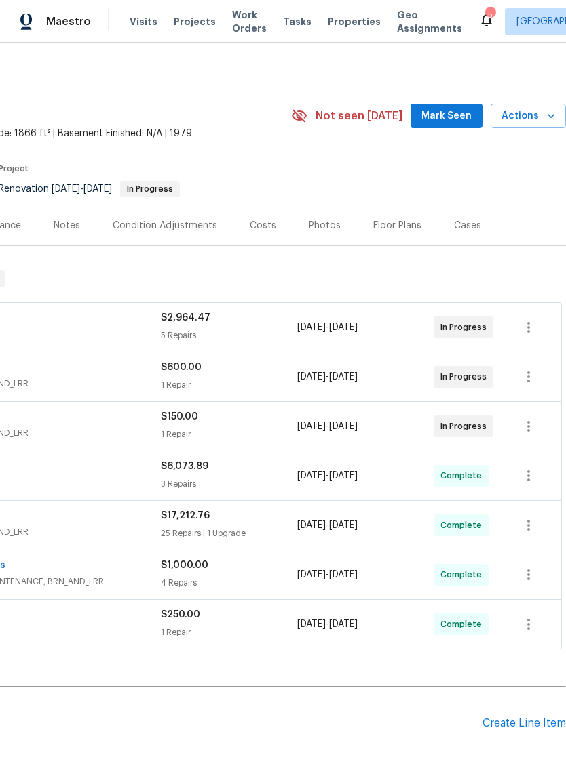
click at [443, 120] on span "Mark Seen" at bounding box center [446, 116] width 50 height 17
click at [478, 14] on icon at bounding box center [486, 20] width 16 height 16
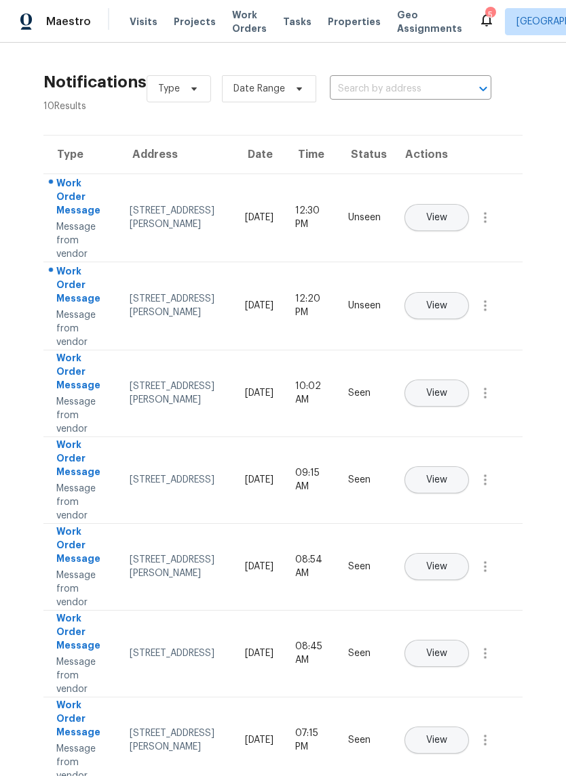
click at [447, 213] on span "View" at bounding box center [436, 218] width 21 height 10
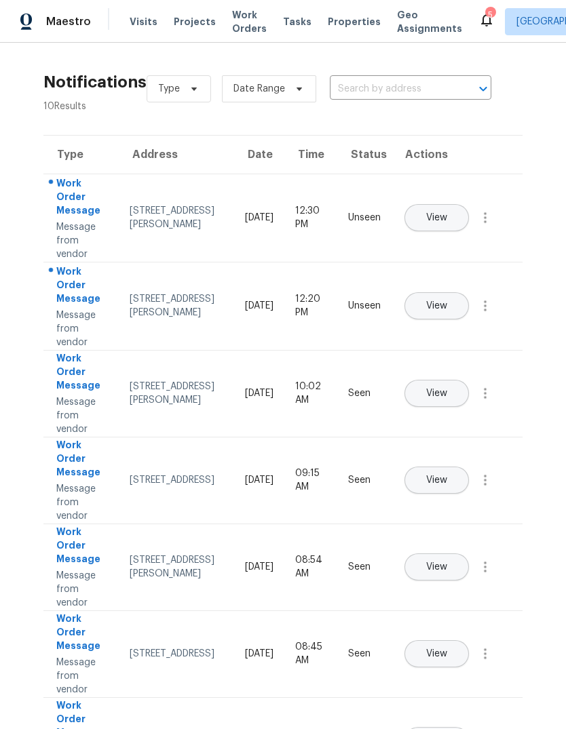
click at [447, 301] on span "View" at bounding box center [436, 306] width 21 height 10
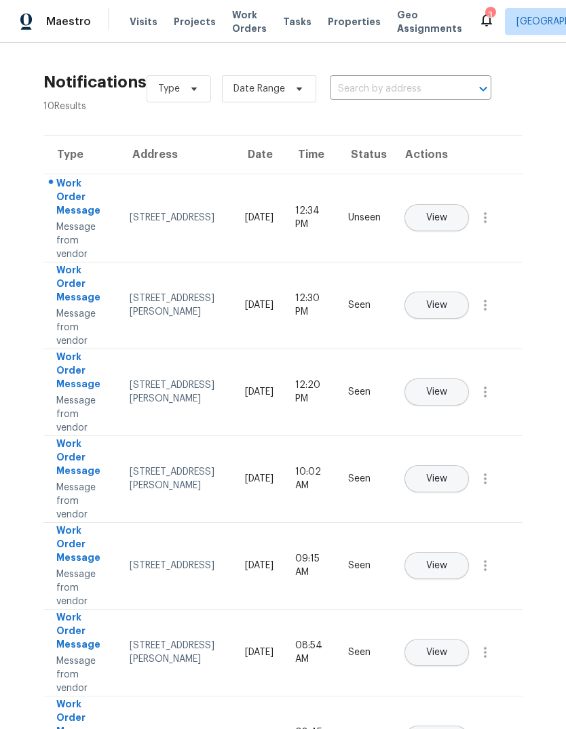
click at [469, 208] on button "View" at bounding box center [436, 217] width 64 height 27
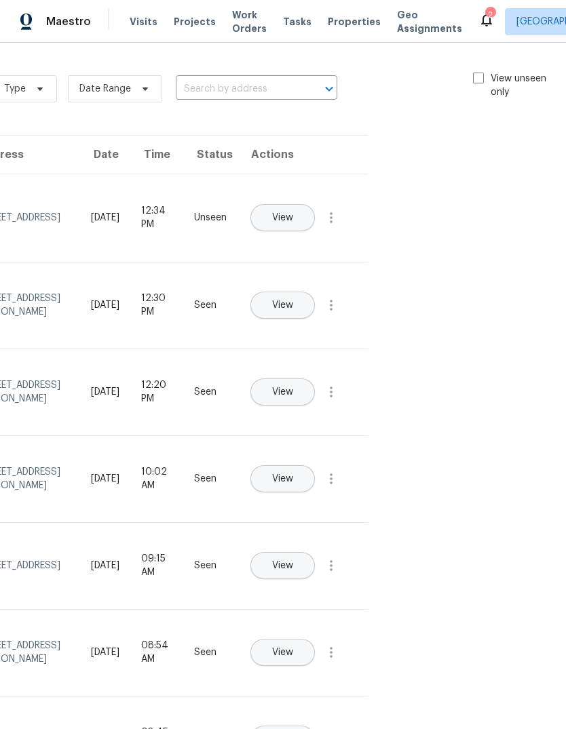
scroll to position [0, 153]
click at [475, 76] on span at bounding box center [479, 78] width 11 height 11
click at [475, 76] on input "View unseen only" at bounding box center [478, 76] width 9 height 9
checkbox input "true"
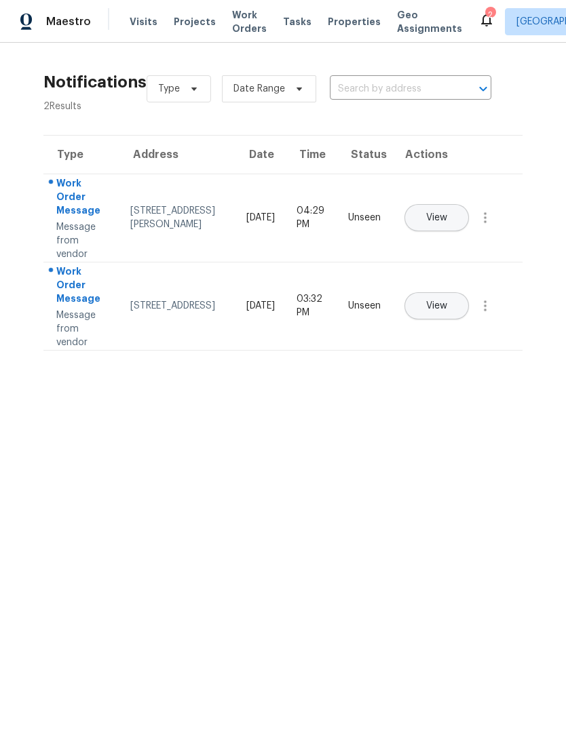
scroll to position [0, 0]
click at [467, 204] on button "View" at bounding box center [436, 217] width 64 height 27
click at [447, 301] on span "View" at bounding box center [436, 306] width 21 height 10
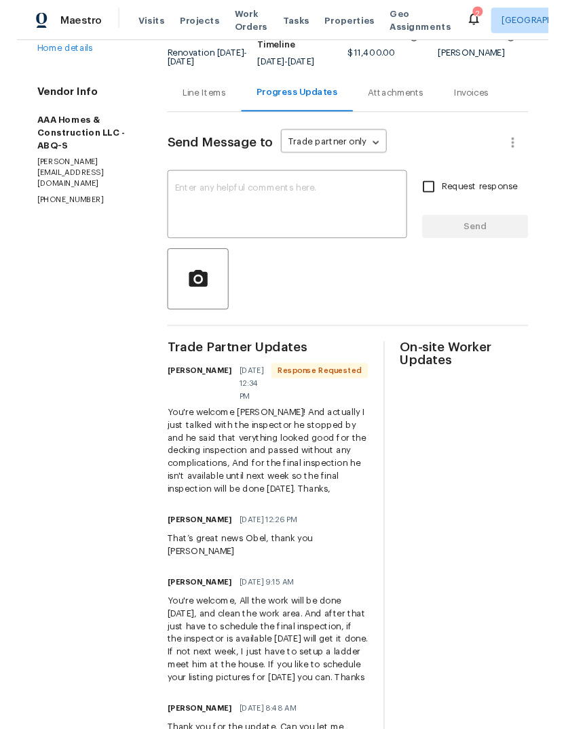
scroll to position [132, 0]
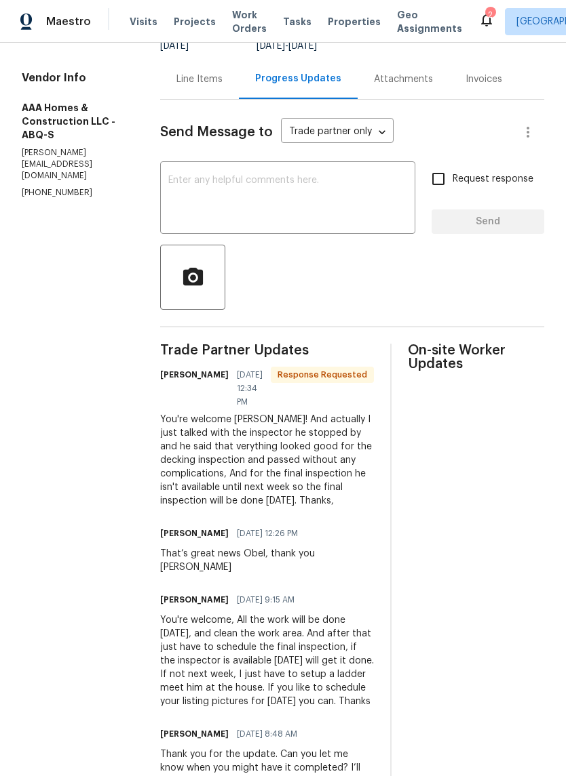
click at [189, 177] on textarea at bounding box center [287, 199] width 239 height 47
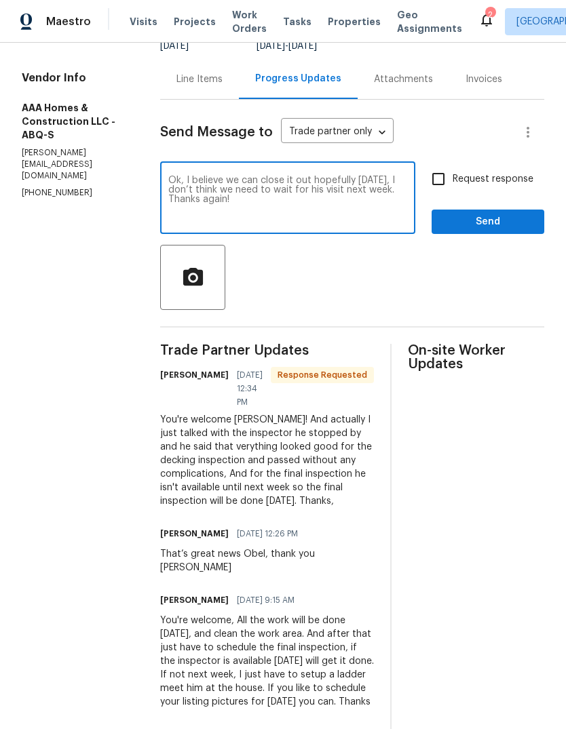
type textarea "Ok, I believe we can close it out hopefully [DATE], I don’t think we need to wa…"
click at [492, 227] on span "Send" at bounding box center [487, 222] width 91 height 17
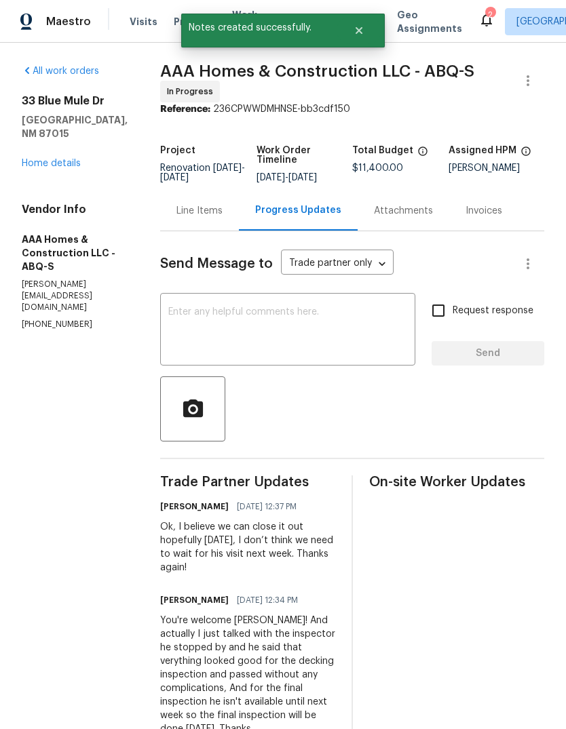
scroll to position [0, 0]
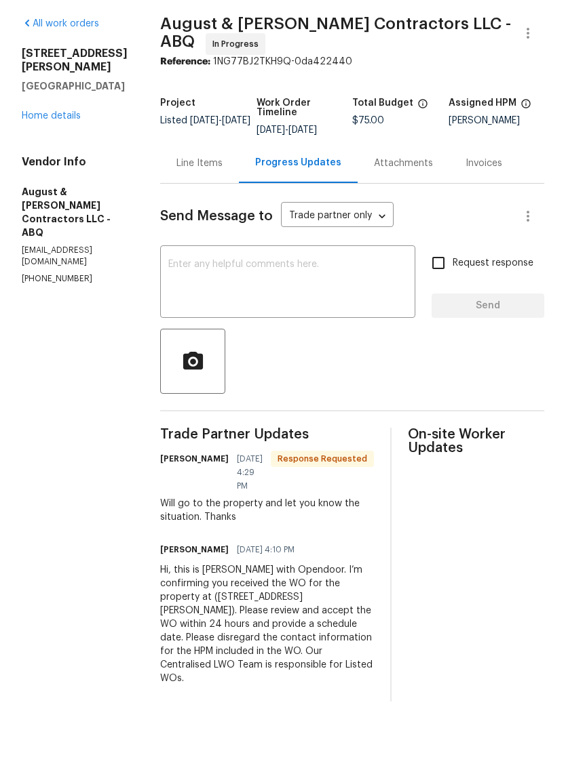
click at [203, 191] on div "Line Items" at bounding box center [199, 211] width 79 height 40
